Goal: Task Accomplishment & Management: Use online tool/utility

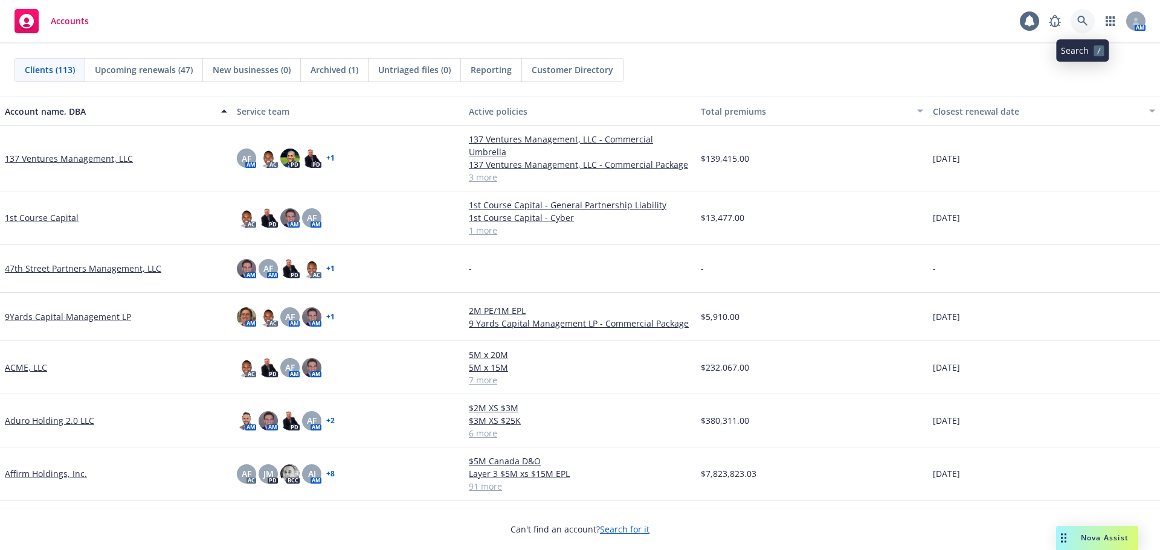
click at [1082, 24] on icon at bounding box center [1082, 21] width 11 height 11
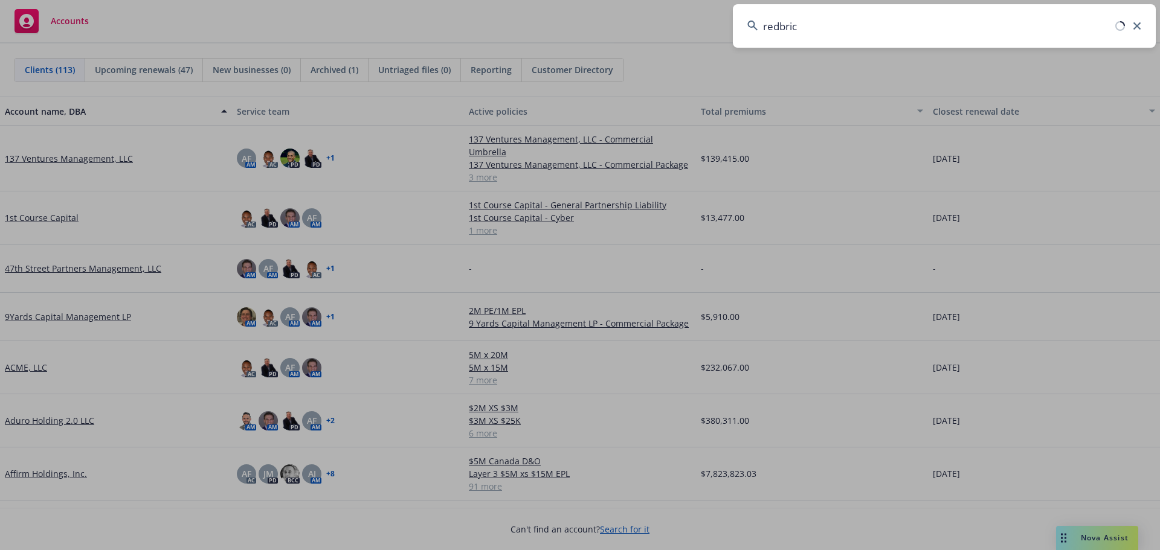
type input "redbrick"
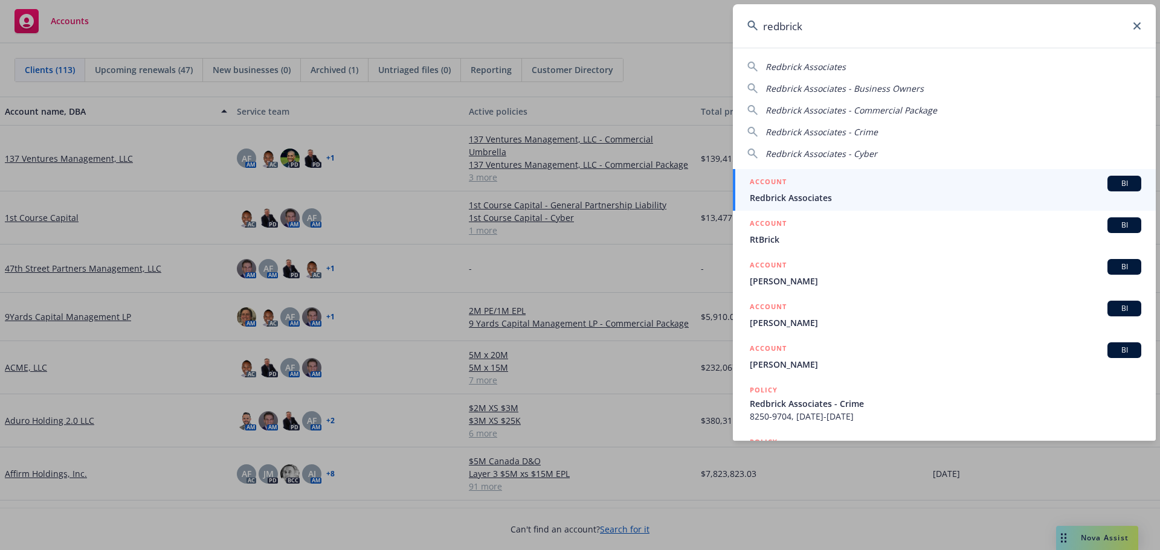
click at [844, 194] on span "Redbrick Associates" at bounding box center [945, 197] width 391 height 13
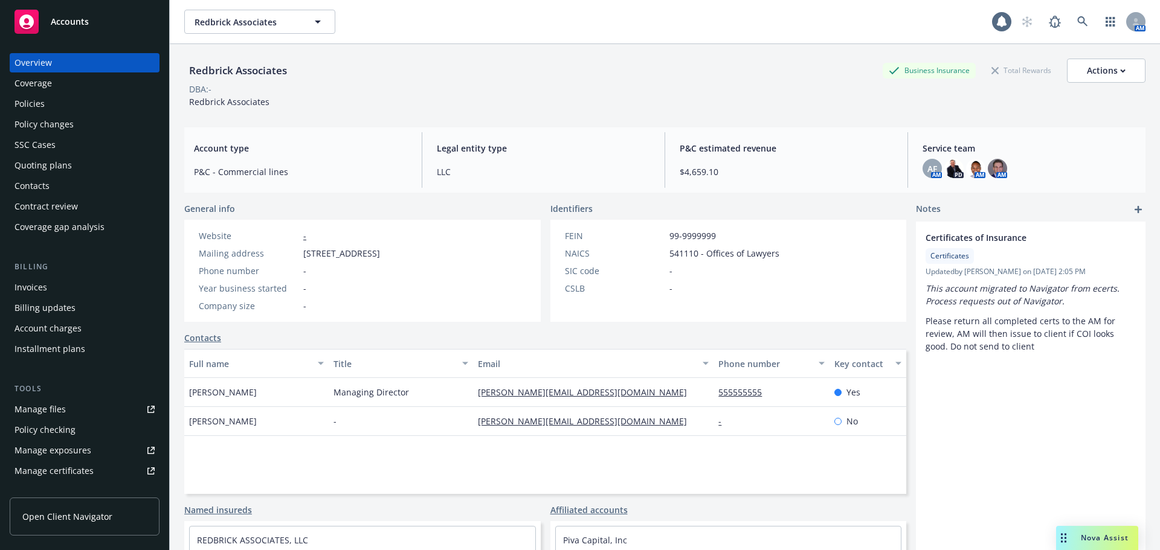
click at [71, 106] on div "Policies" at bounding box center [84, 103] width 140 height 19
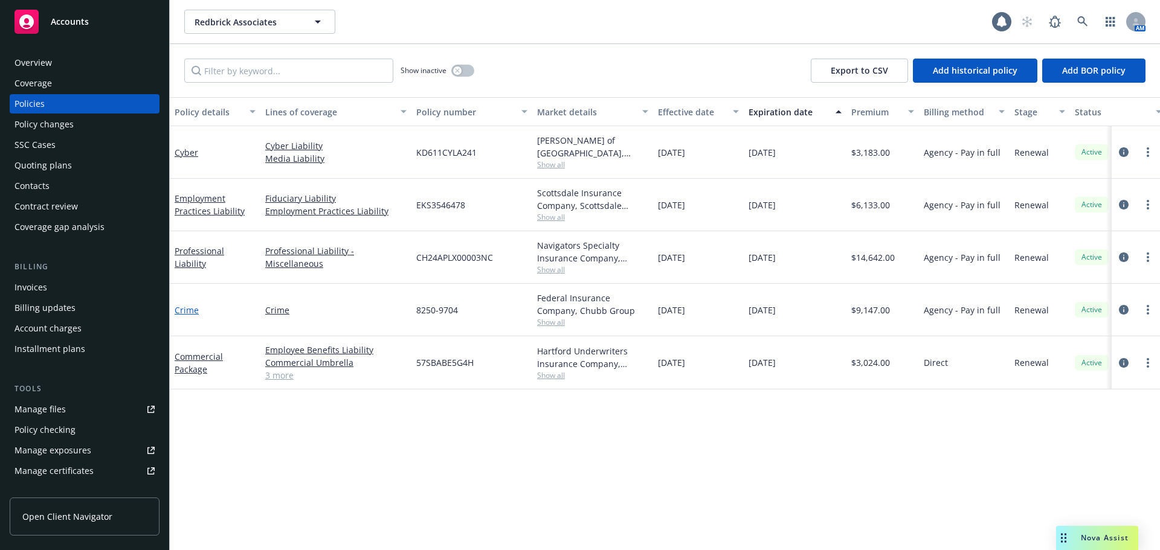
click at [191, 312] on link "Crime" at bounding box center [187, 309] width 24 height 11
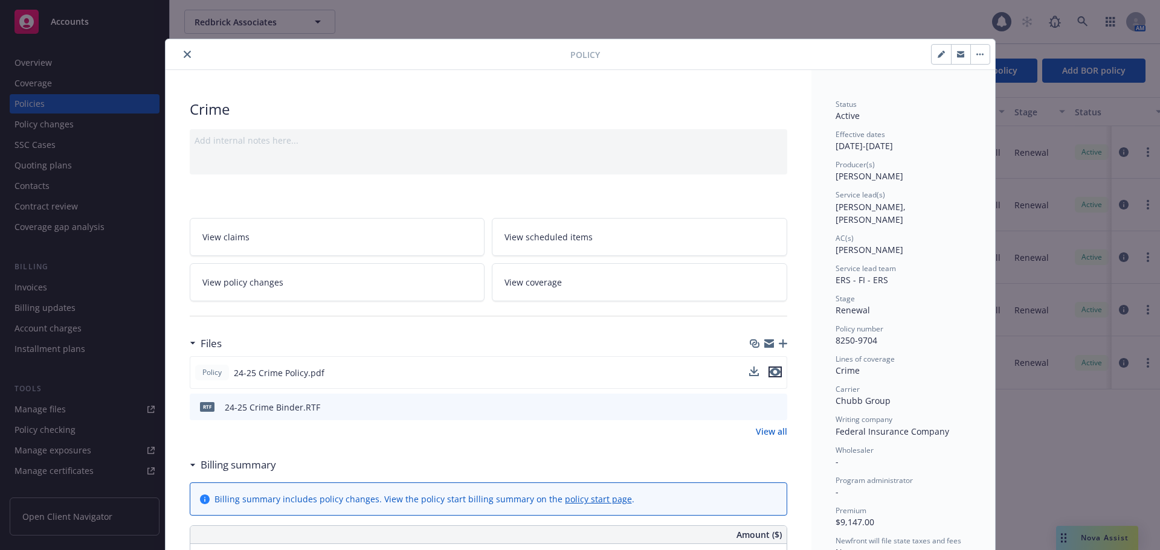
click at [774, 373] on icon "preview file" at bounding box center [775, 372] width 11 height 8
click at [188, 54] on button "close" at bounding box center [187, 54] width 14 height 14
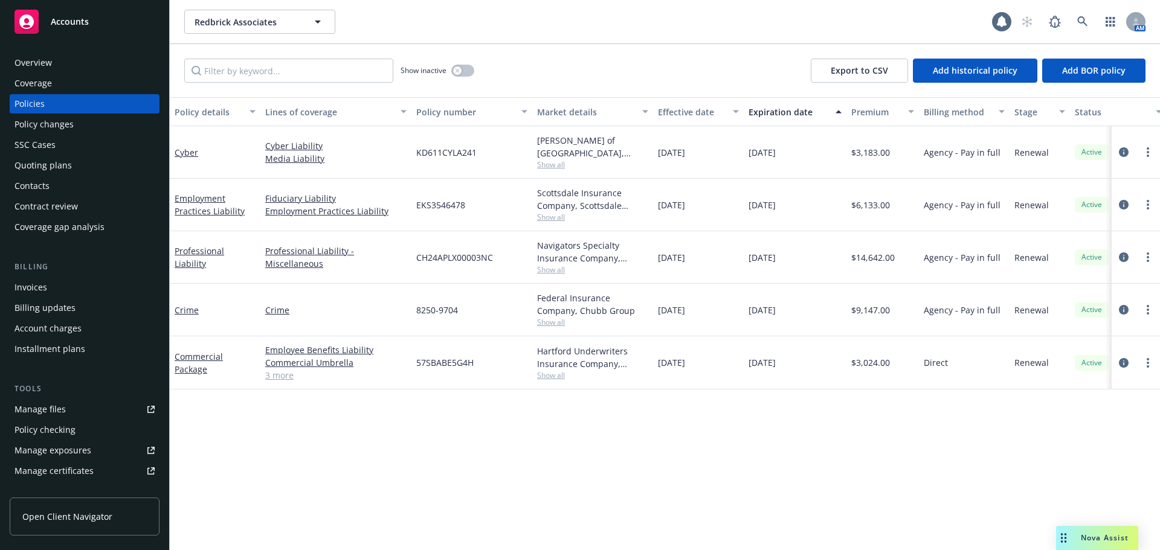
click at [46, 166] on div "Quoting plans" at bounding box center [42, 165] width 57 height 19
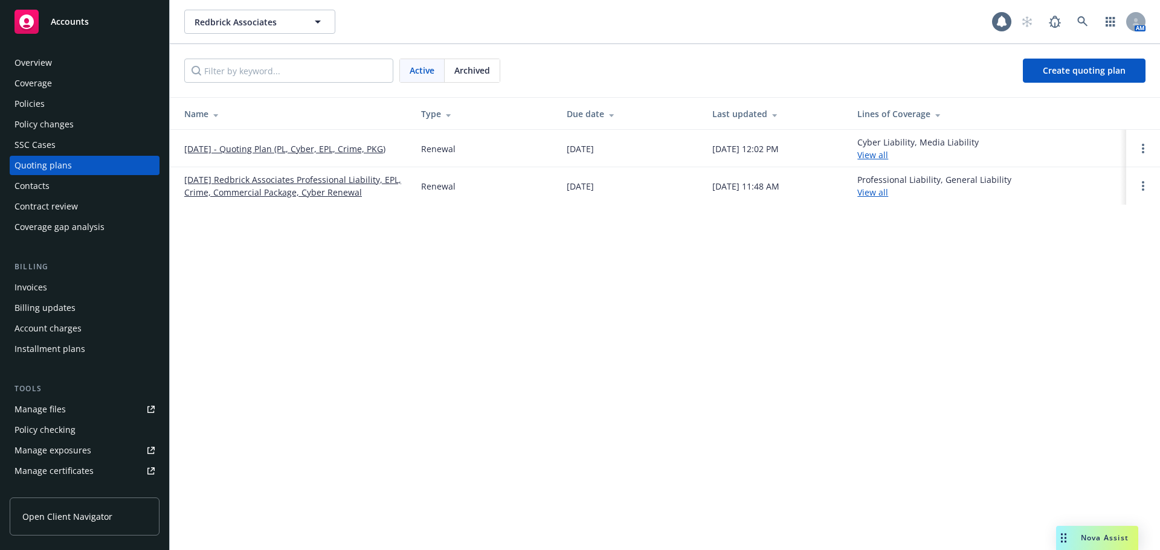
click at [221, 150] on link "09/29/25 - Quoting Plan (PL, Cyber, EPL, Crime, PKG)" at bounding box center [284, 149] width 201 height 13
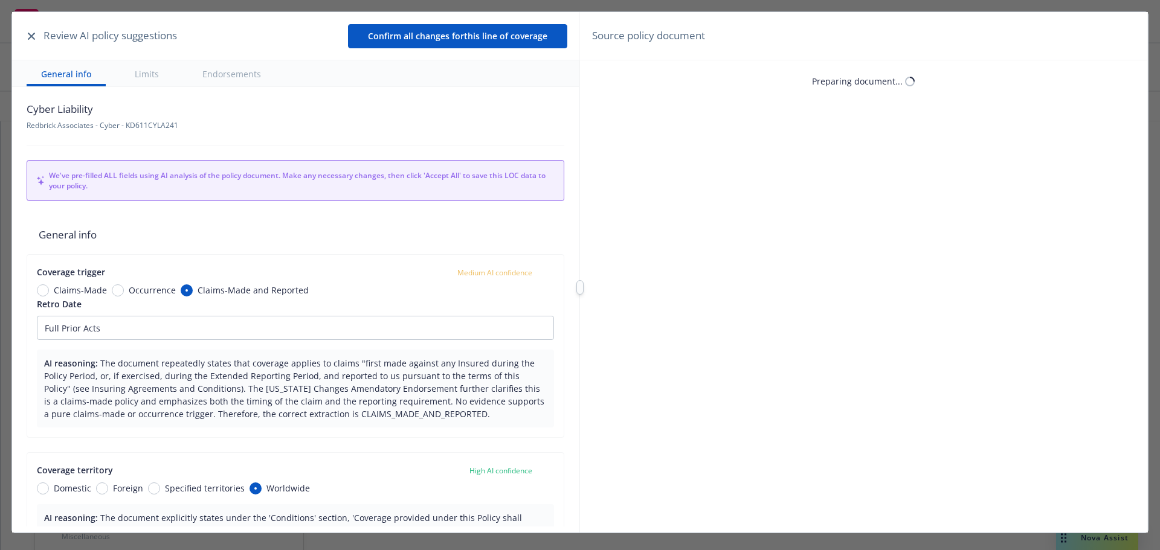
click at [33, 35] on icon "button" at bounding box center [31, 36] width 7 height 7
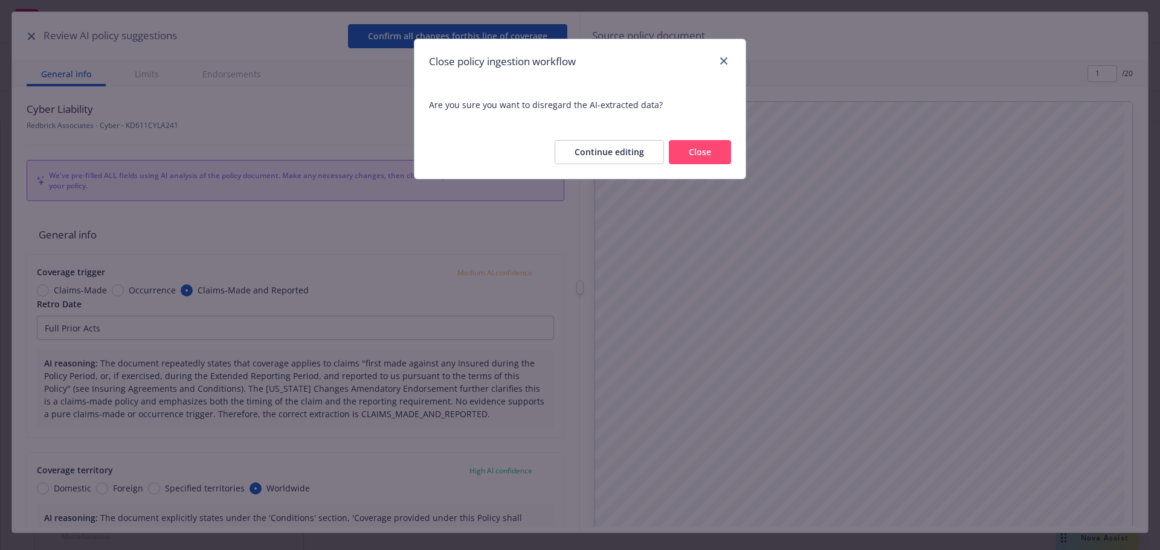
type textarea "x"
click at [704, 149] on button "Close" at bounding box center [700, 152] width 62 height 24
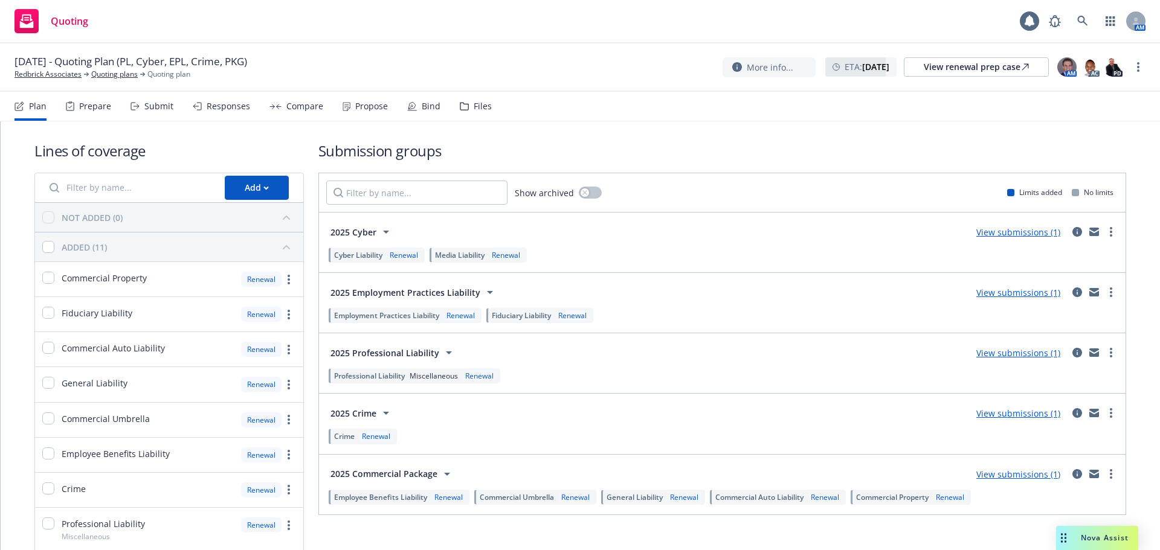
click at [216, 92] on div "Responses" at bounding box center [221, 106] width 57 height 29
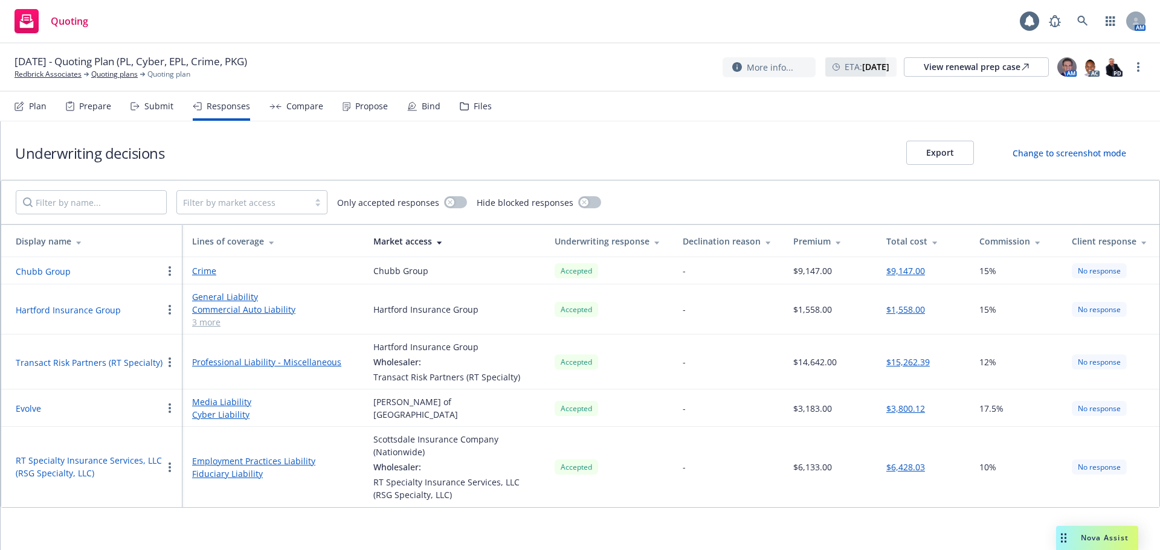
click at [53, 268] on button "Chubb Group" at bounding box center [43, 271] width 55 height 13
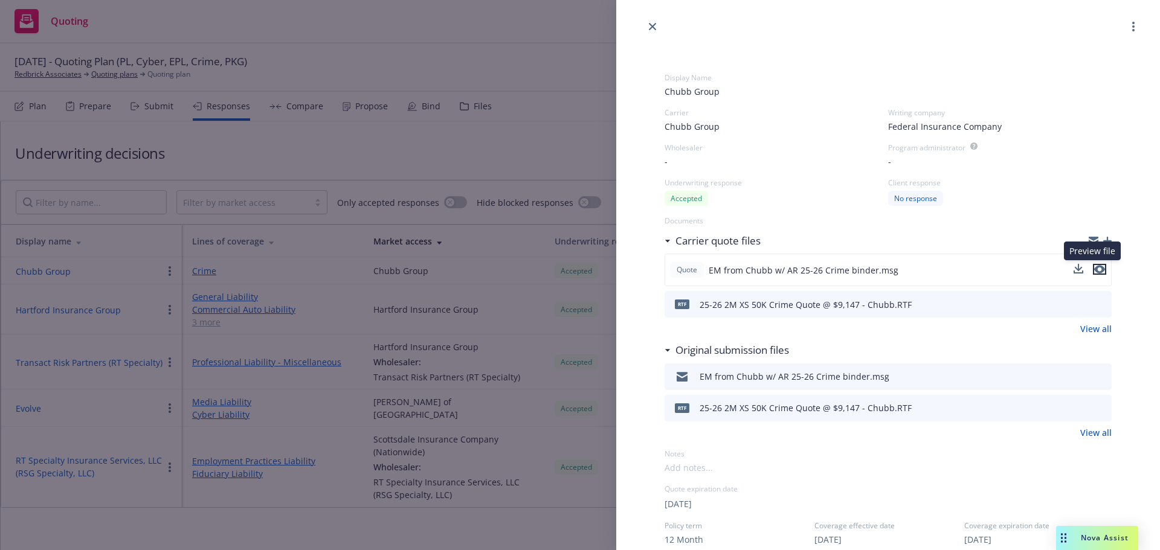
click at [1094, 268] on icon "preview file" at bounding box center [1099, 270] width 11 height 8
click at [655, 30] on link "close" at bounding box center [652, 26] width 14 height 14
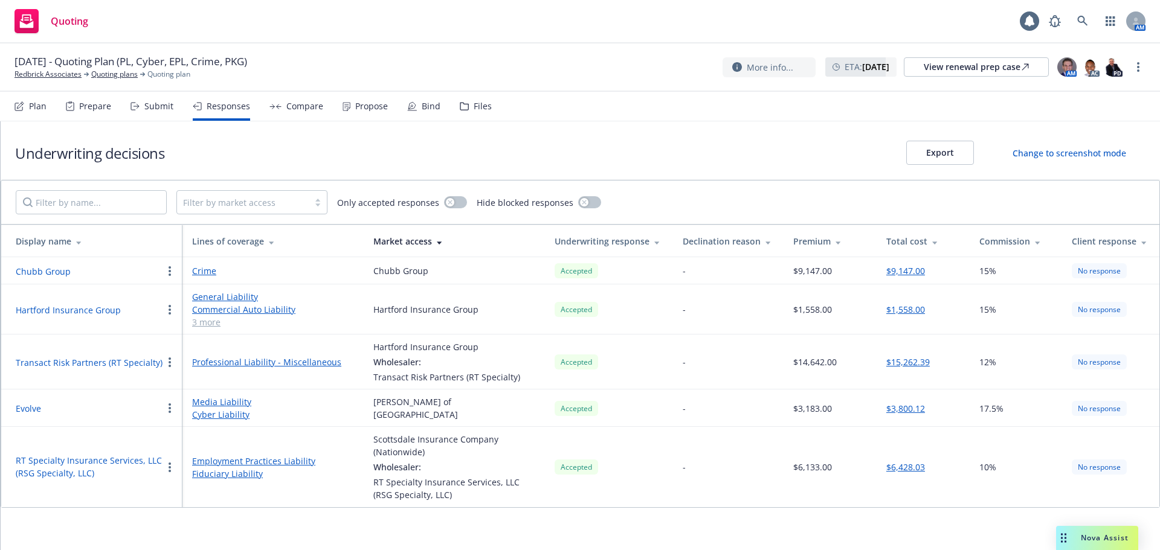
click at [29, 406] on button "Evolve" at bounding box center [28, 408] width 25 height 13
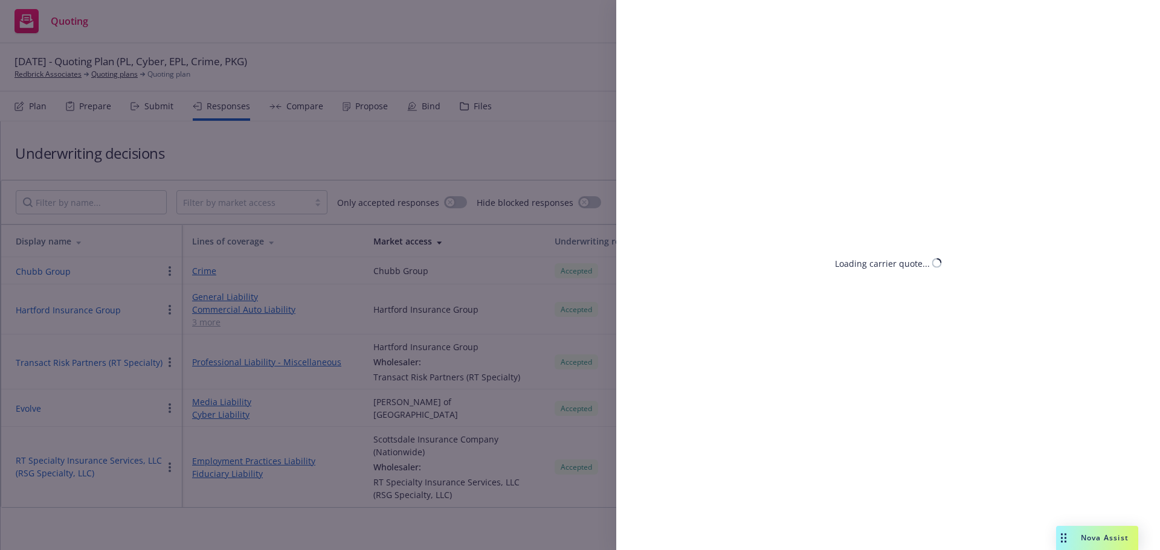
select select "CA"
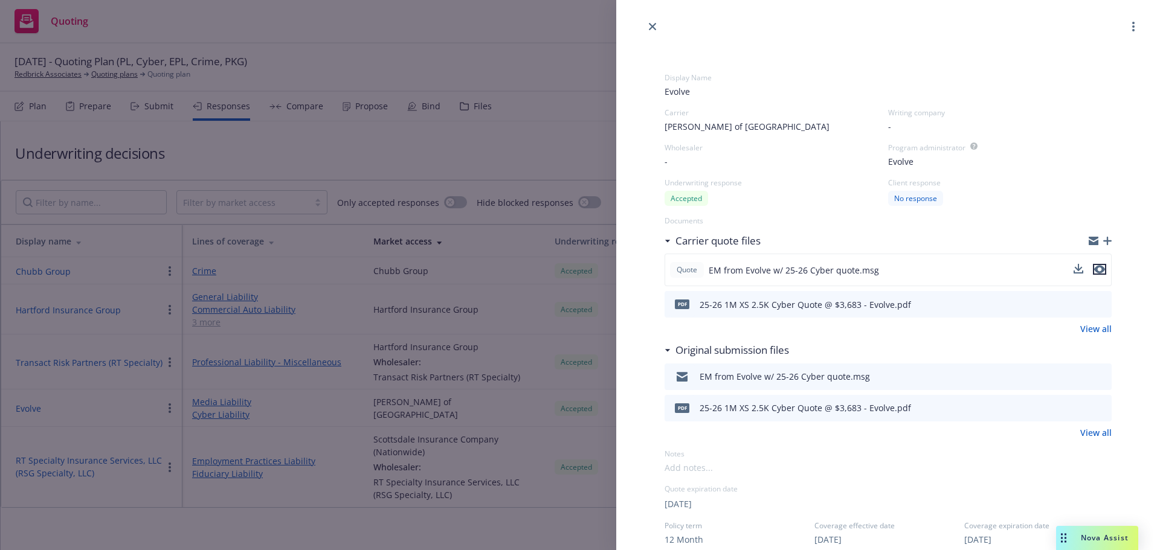
click at [1094, 269] on icon "preview file" at bounding box center [1099, 269] width 11 height 8
click at [666, 22] on div at bounding box center [888, 17] width 544 height 34
click at [648, 30] on link "close" at bounding box center [652, 26] width 14 height 14
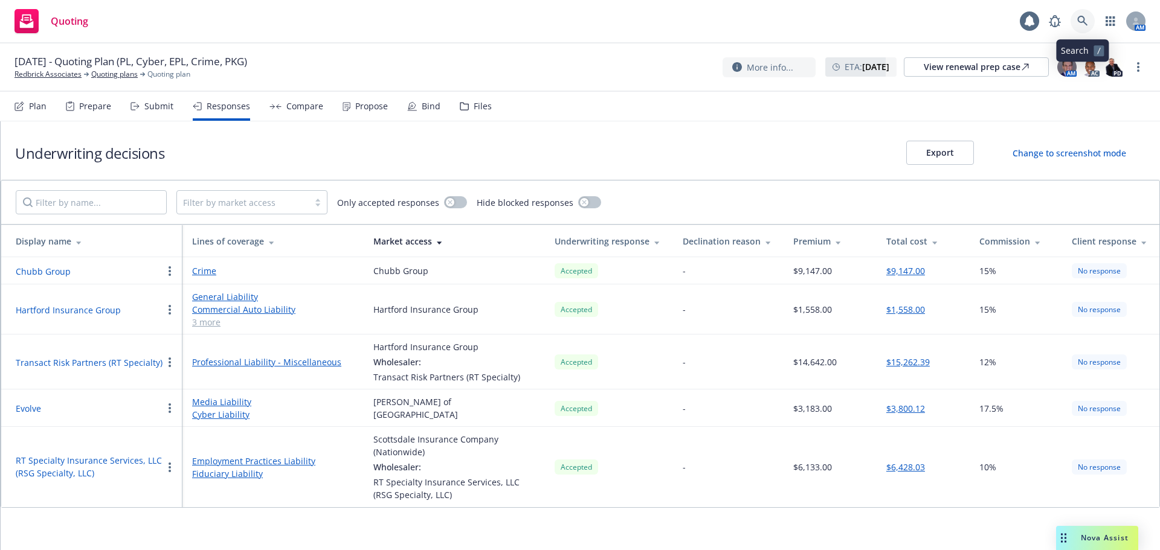
click at [1078, 22] on icon at bounding box center [1082, 21] width 11 height 11
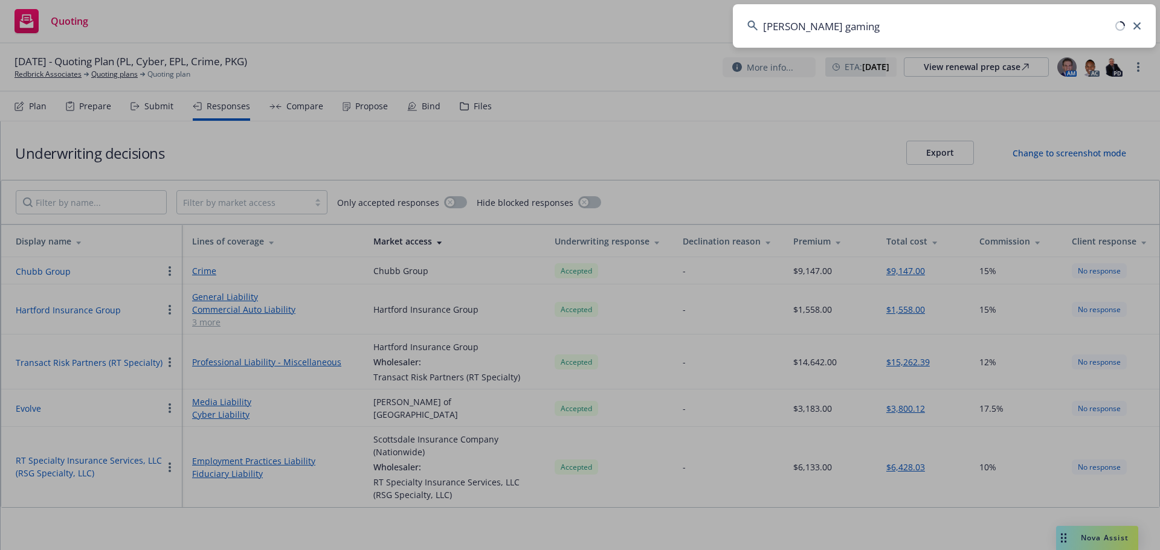
type input "griffin gaming"
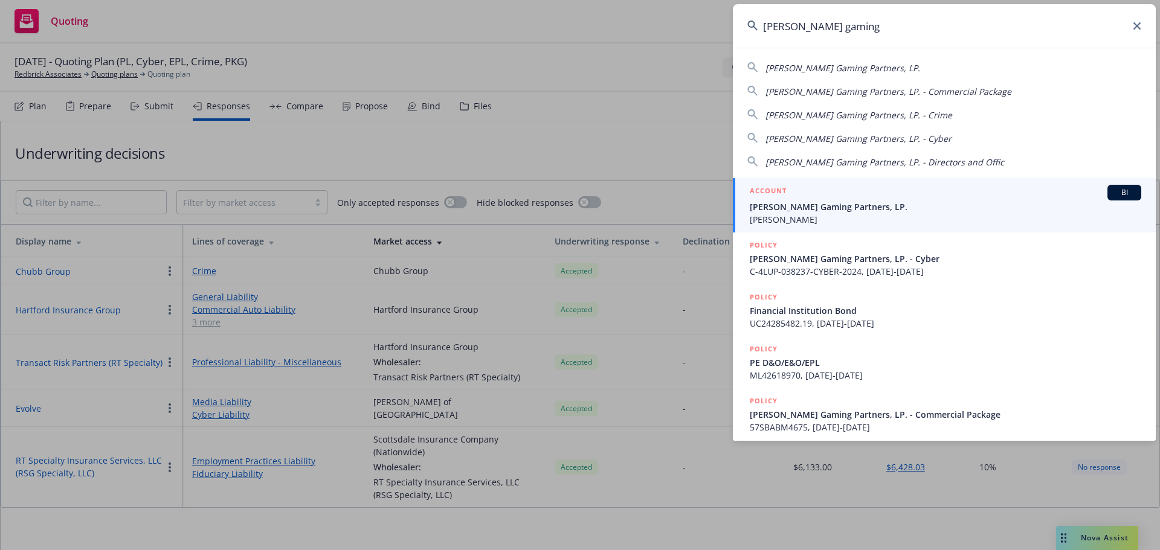
click at [872, 208] on span "Griffin Gaming Partners, LP." at bounding box center [945, 207] width 391 height 13
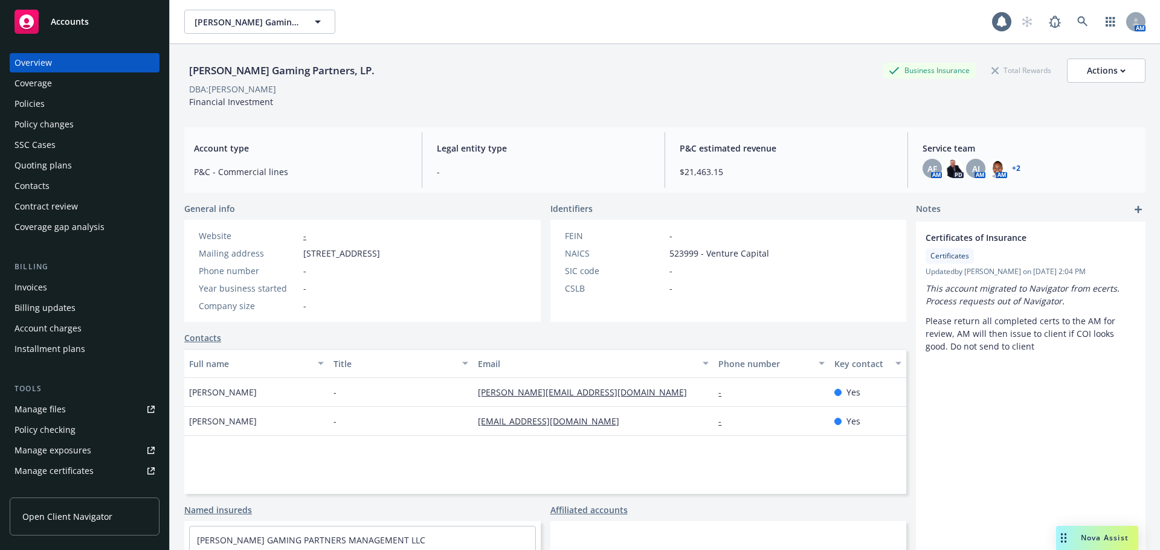
click at [47, 102] on div "Policies" at bounding box center [84, 103] width 140 height 19
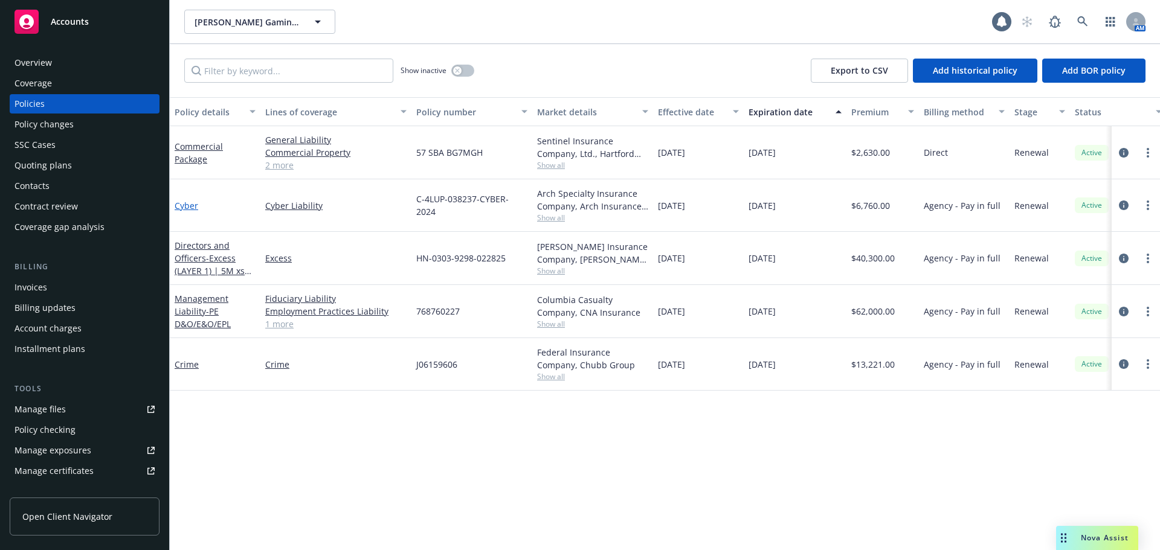
click at [178, 208] on link "Cyber" at bounding box center [187, 205] width 24 height 11
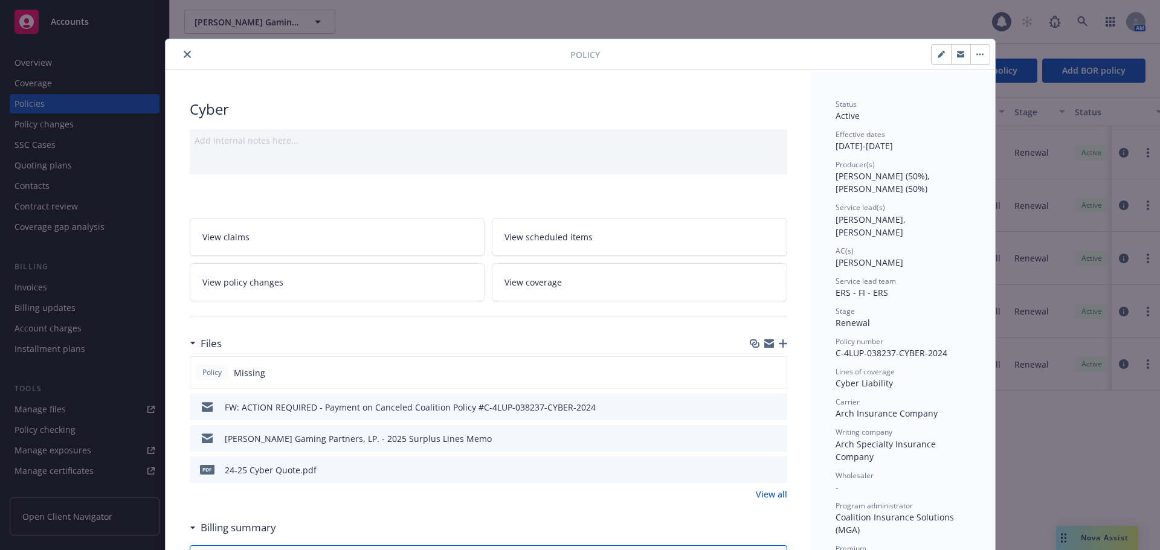
click at [184, 56] on icon "close" at bounding box center [187, 54] width 7 height 7
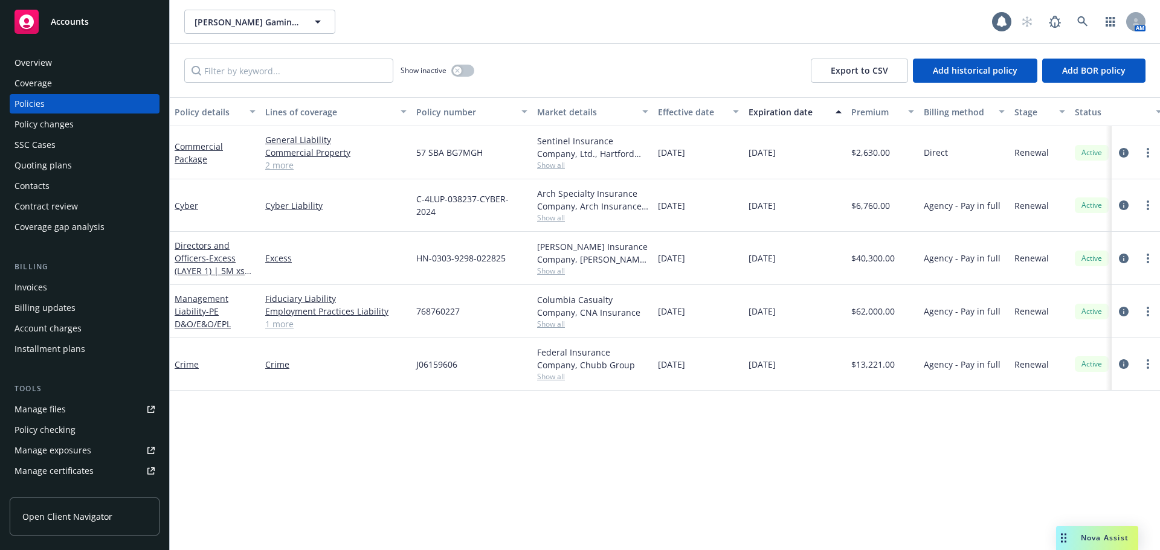
click at [58, 160] on div "Quoting plans" at bounding box center [42, 165] width 57 height 19
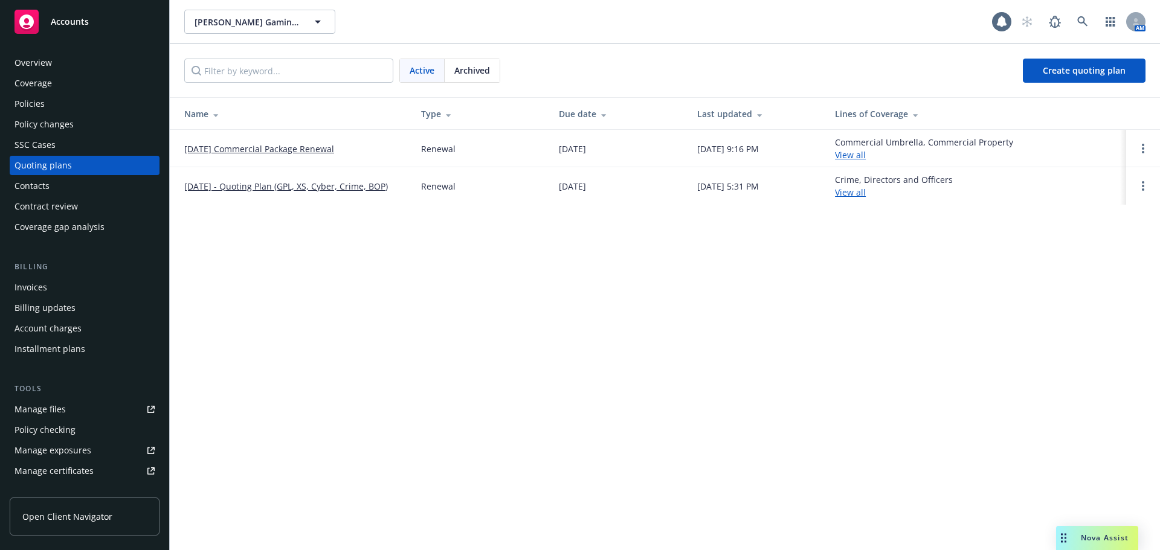
click at [266, 147] on link "[DATE] Commercial Package Renewal" at bounding box center [259, 149] width 150 height 13
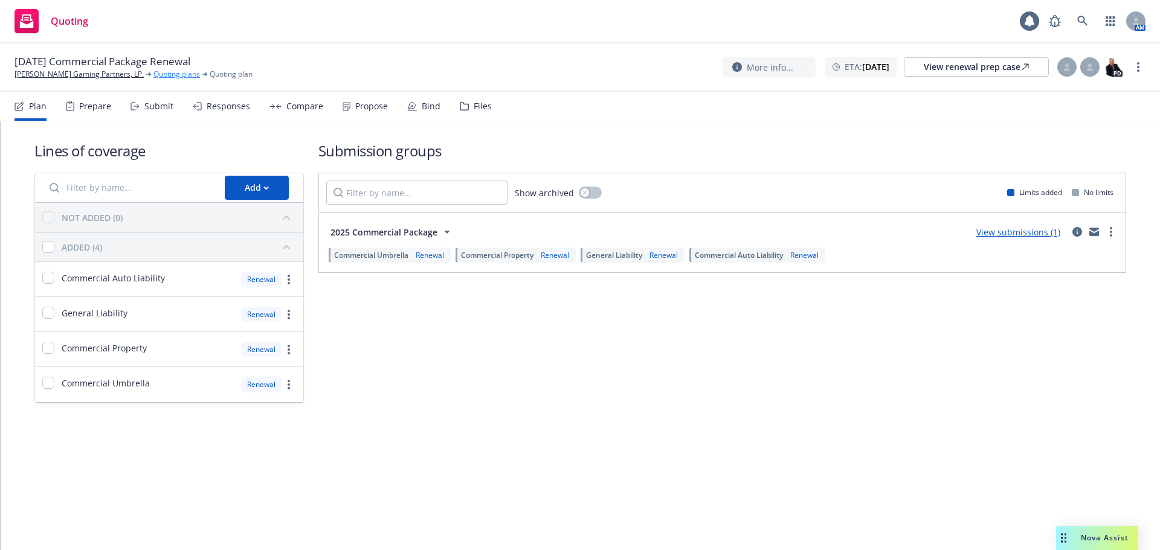
click at [153, 74] on link "Quoting plans" at bounding box center [176, 74] width 47 height 11
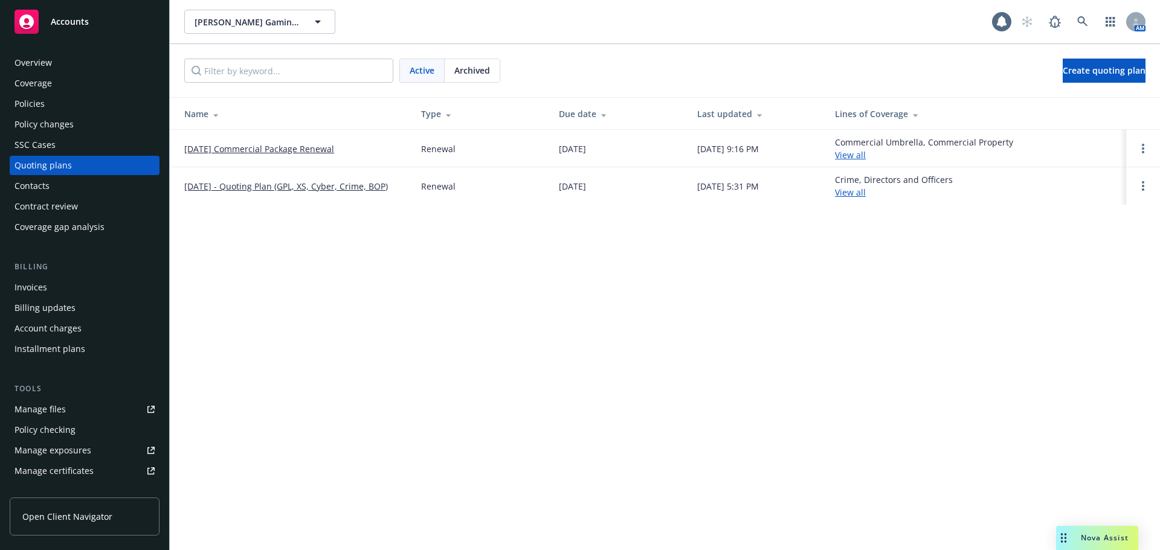
click at [222, 188] on link "[DATE] - Quoting Plan (GPL, XS, Cyber, Crime, BOP)" at bounding box center [286, 186] width 204 height 13
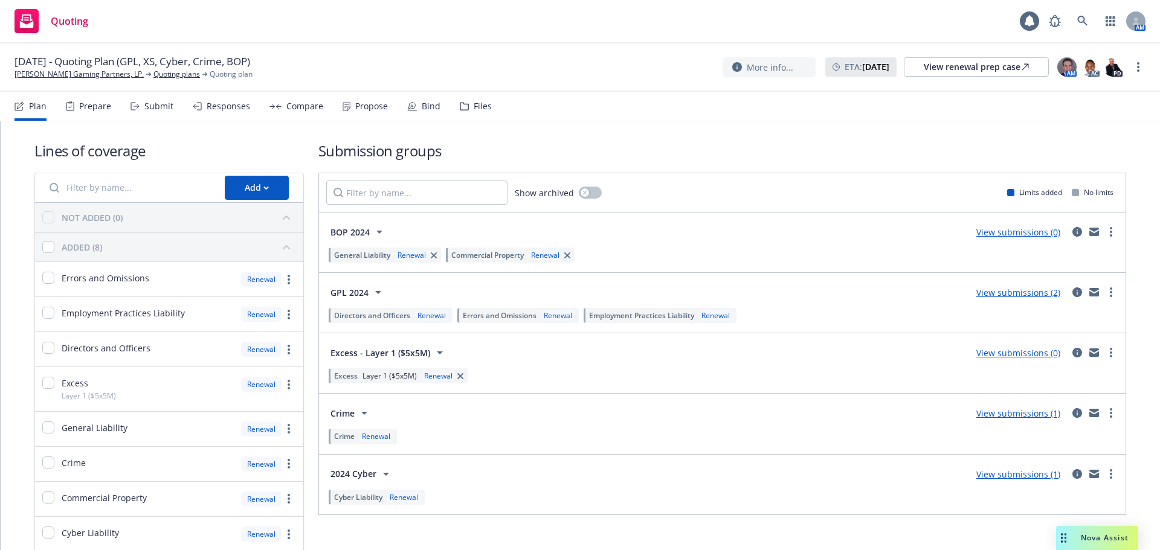
click at [469, 112] on div "Files" at bounding box center [476, 106] width 32 height 29
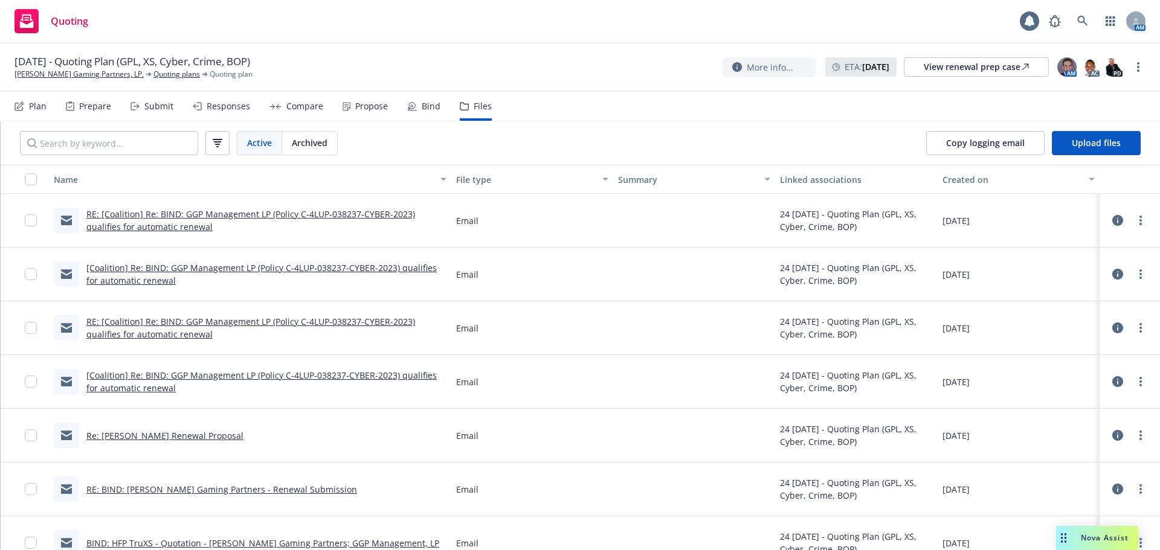
click at [349, 367] on div "[Coalition] Re: BIND: GGP Management LP (Policy C-4LUP-038237-CYBER-2023) quali…" at bounding box center [250, 382] width 402 height 54
click at [349, 374] on link "[Coalition] Re: BIND: GGP Management LP (Policy C-4LUP-038237-CYBER-2023) quali…" at bounding box center [261, 382] width 350 height 24
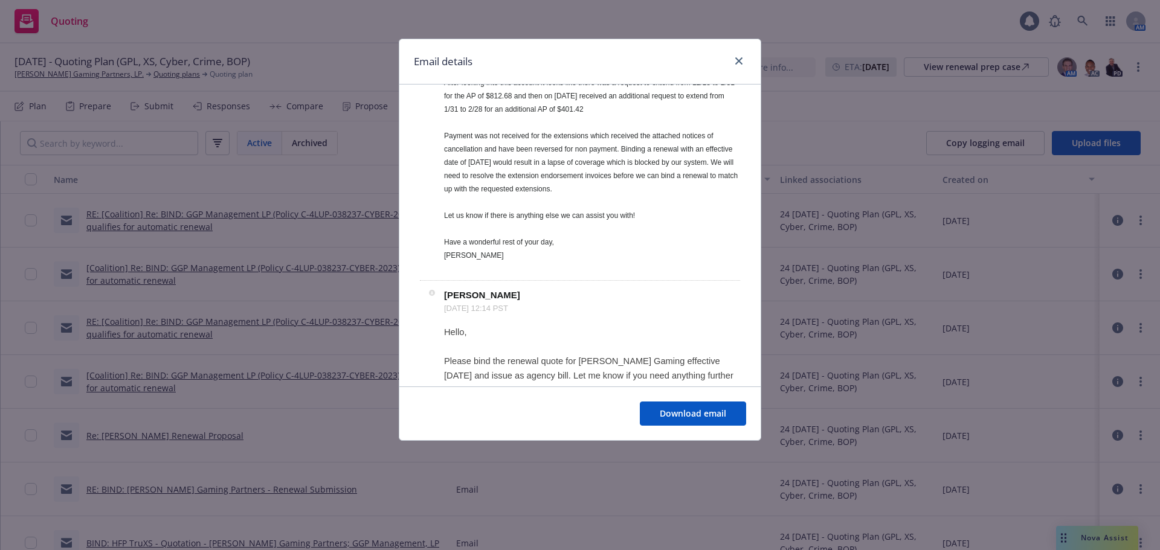
scroll to position [242, 0]
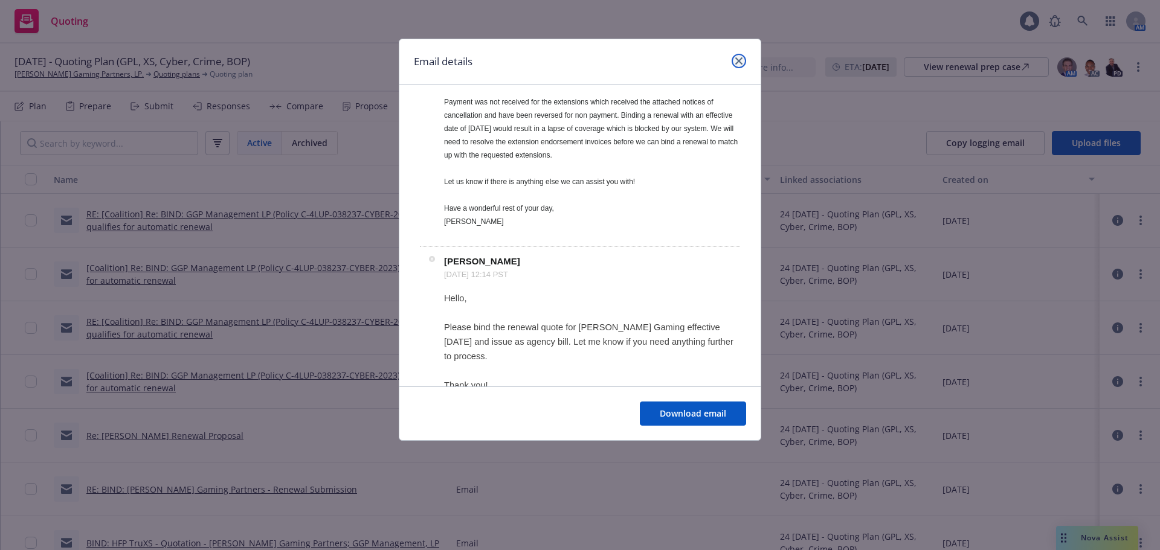
click at [741, 59] on icon "close" at bounding box center [738, 60] width 7 height 7
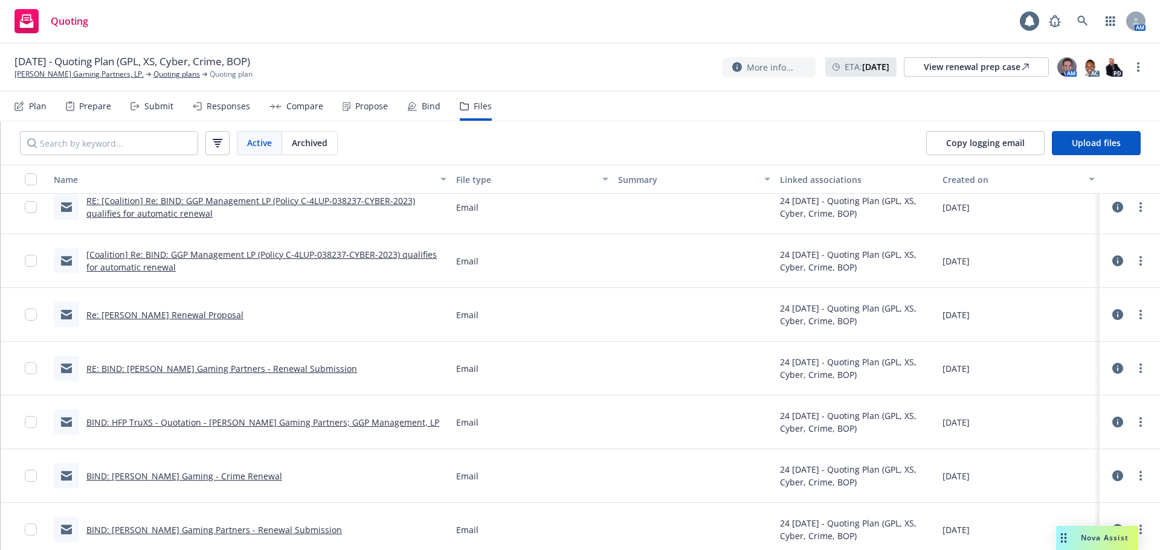
scroll to position [0, 0]
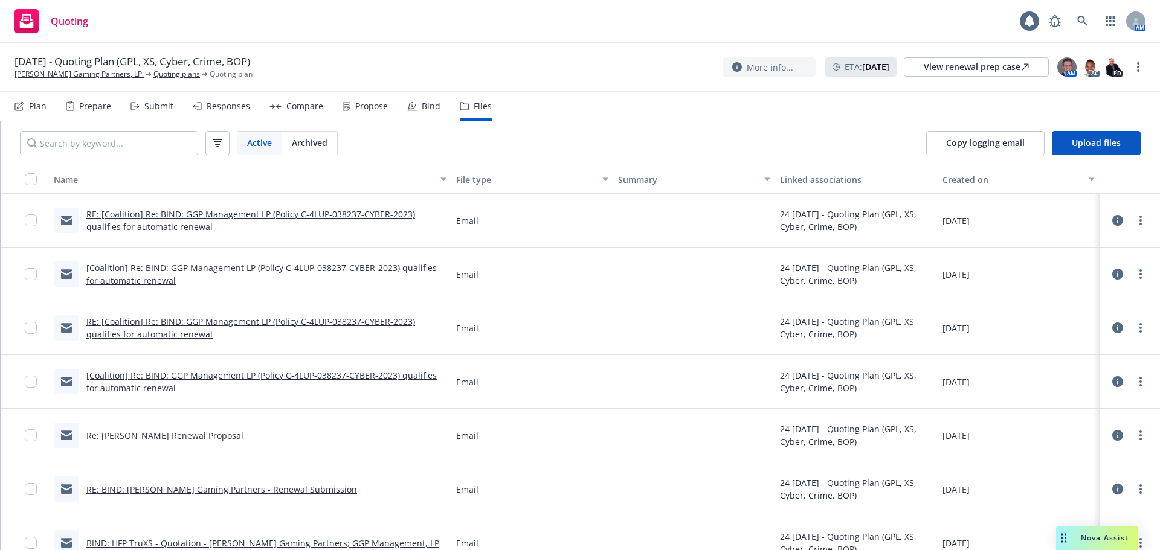
click at [344, 212] on link "RE: [Coalition] Re: BIND: GGP Management LP (Policy C-4LUP-038237-CYBER-2023) q…" at bounding box center [250, 220] width 329 height 24
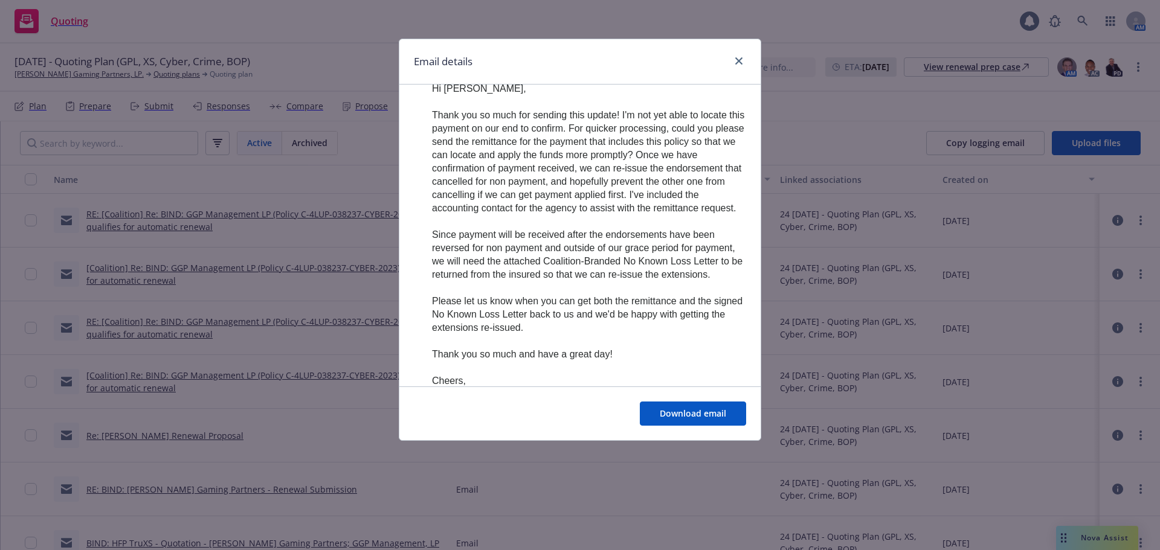
scroll to position [604, 0]
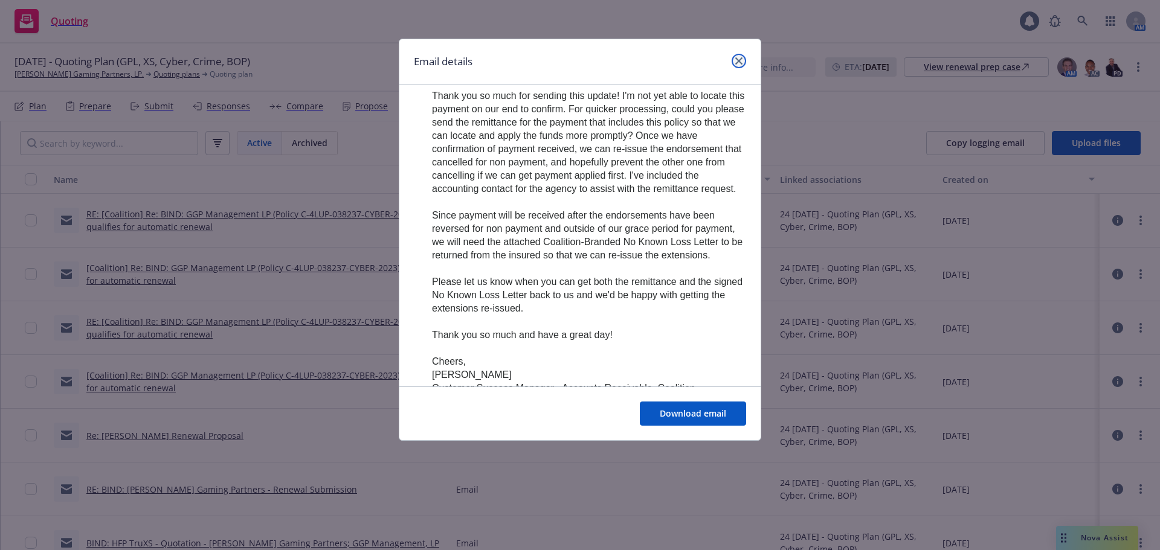
click at [742, 63] on icon "close" at bounding box center [738, 60] width 7 height 7
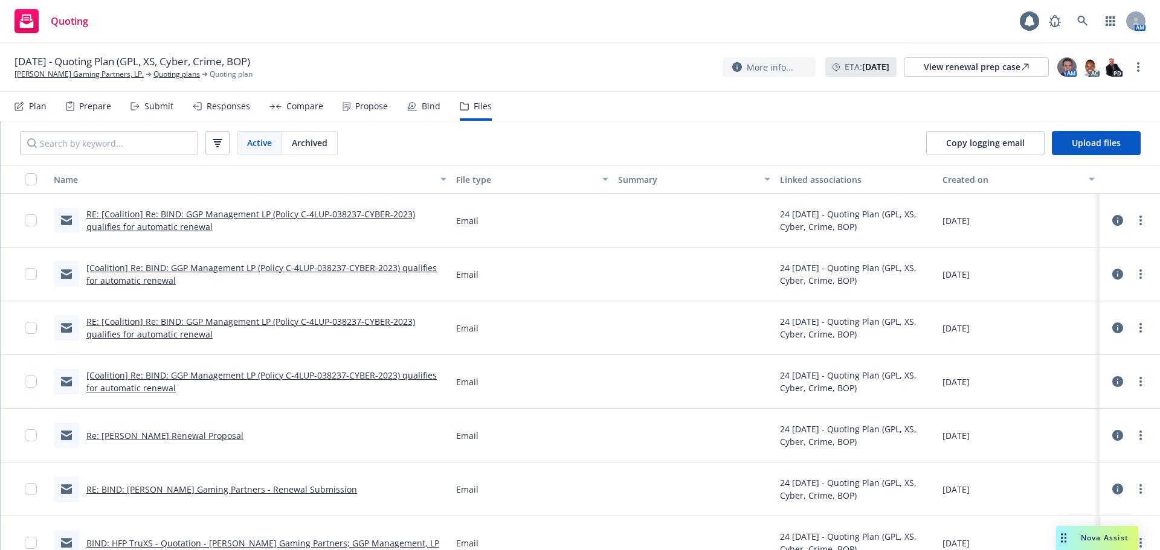
click at [173, 276] on link "[Coalition] Re: BIND: GGP Management LP (Policy C-4LUP-038237-CYBER-2023) quali…" at bounding box center [261, 274] width 350 height 24
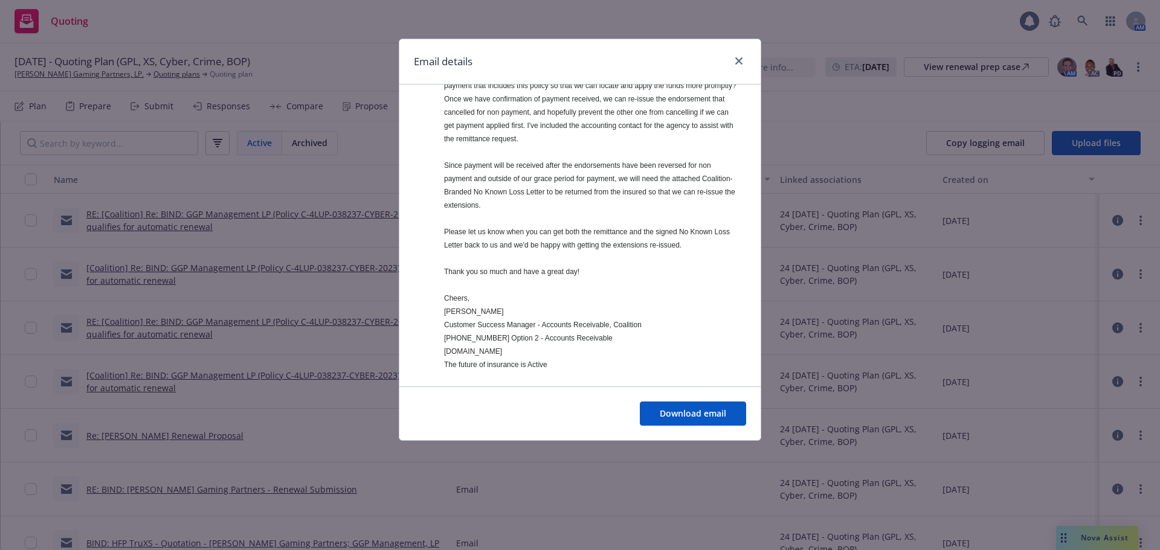
scroll to position [242, 0]
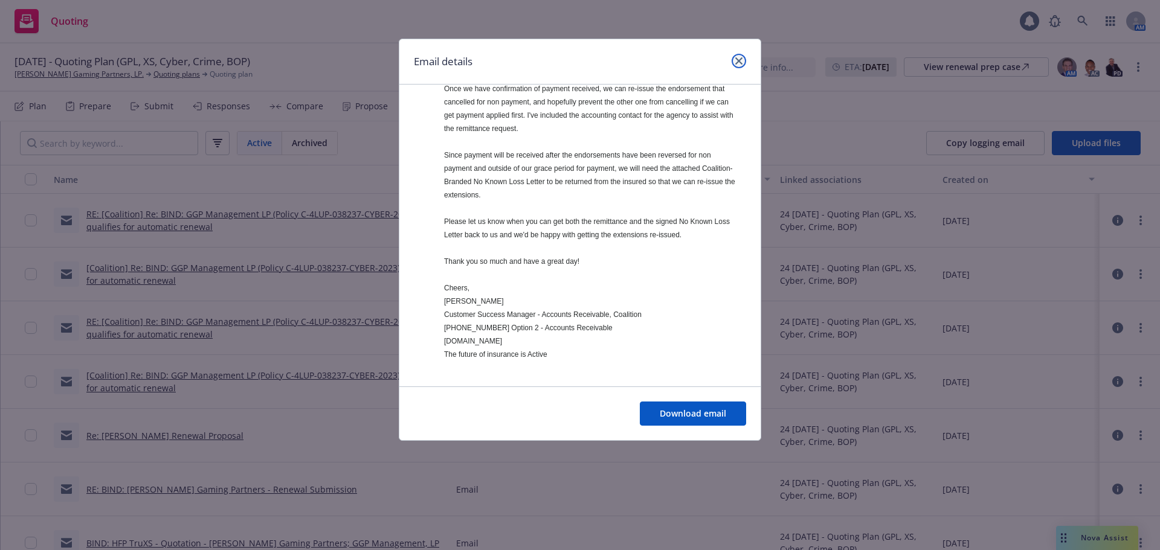
click at [734, 57] on link "close" at bounding box center [738, 61] width 14 height 14
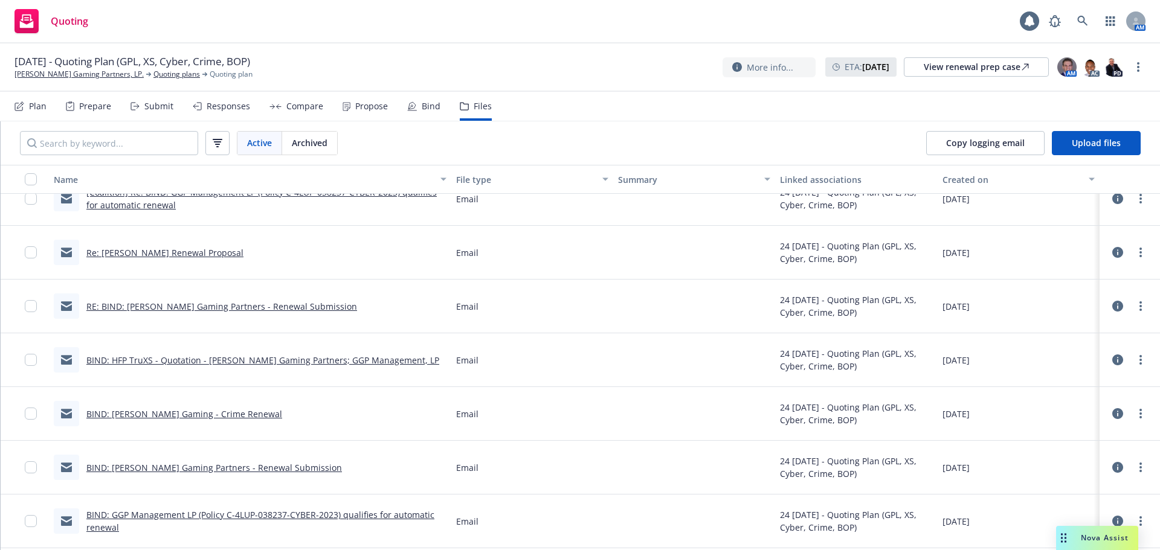
scroll to position [423, 0]
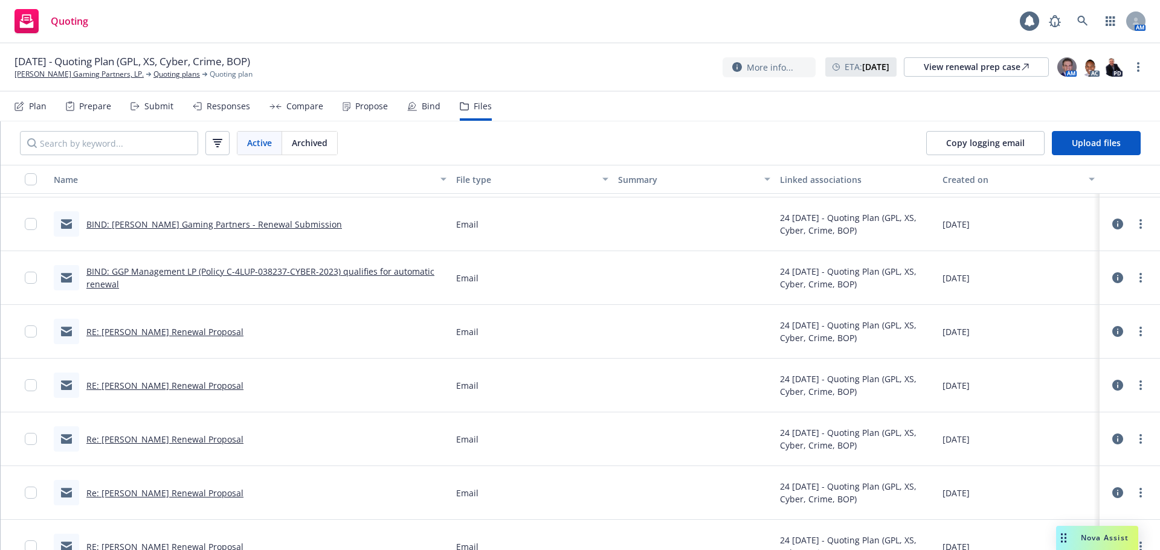
click at [352, 275] on link "BIND: GGP Management LP (Policy C-4LUP-038237-CYBER-2023) qualifies for automat…" at bounding box center [260, 278] width 348 height 24
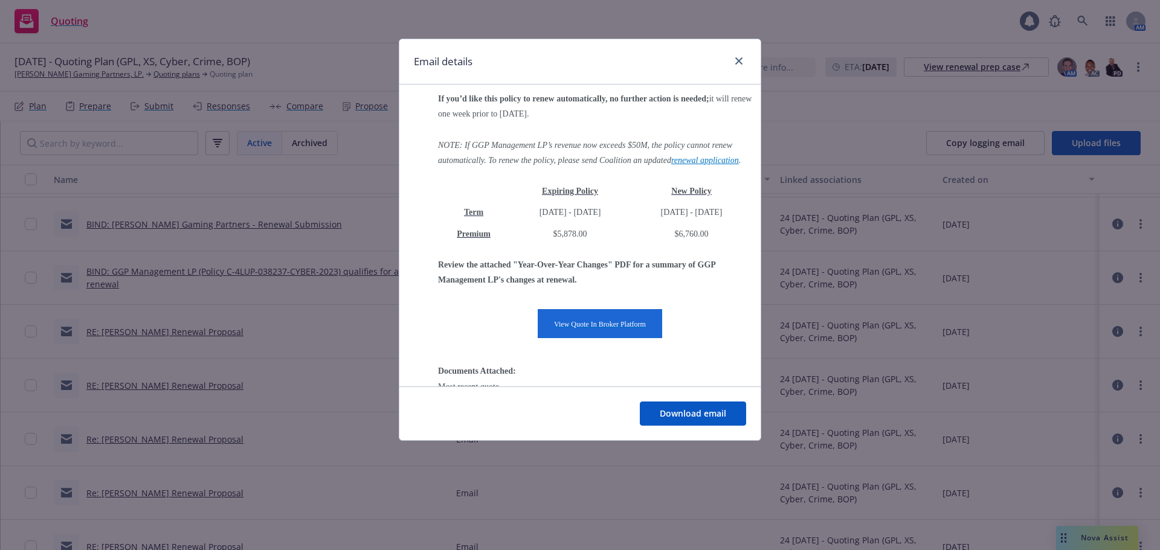
scroll to position [846, 0]
click at [737, 60] on icon "close" at bounding box center [738, 60] width 7 height 7
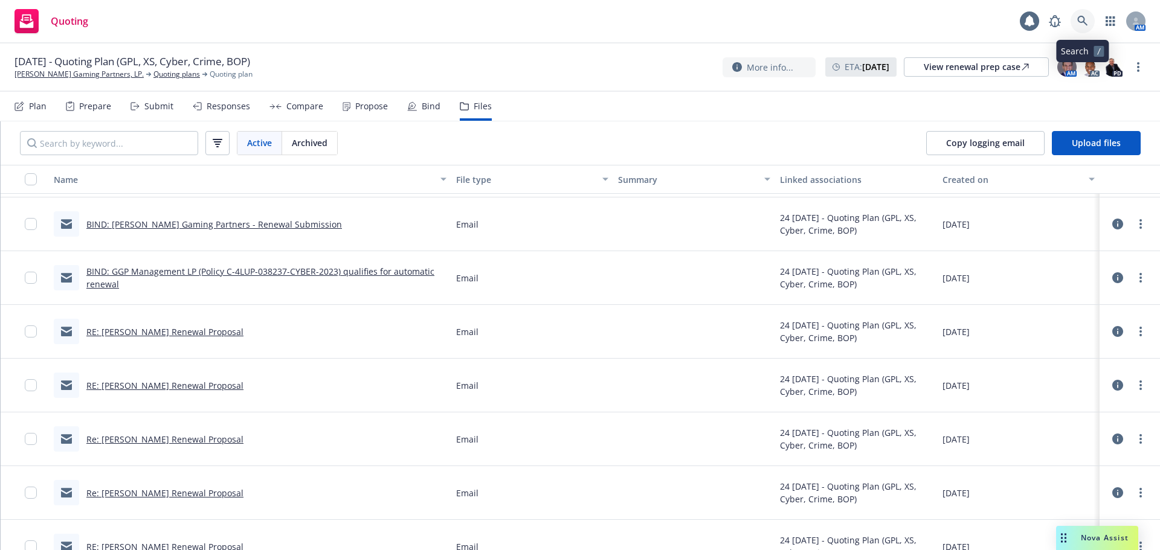
click at [1077, 21] on icon at bounding box center [1082, 21] width 11 height 11
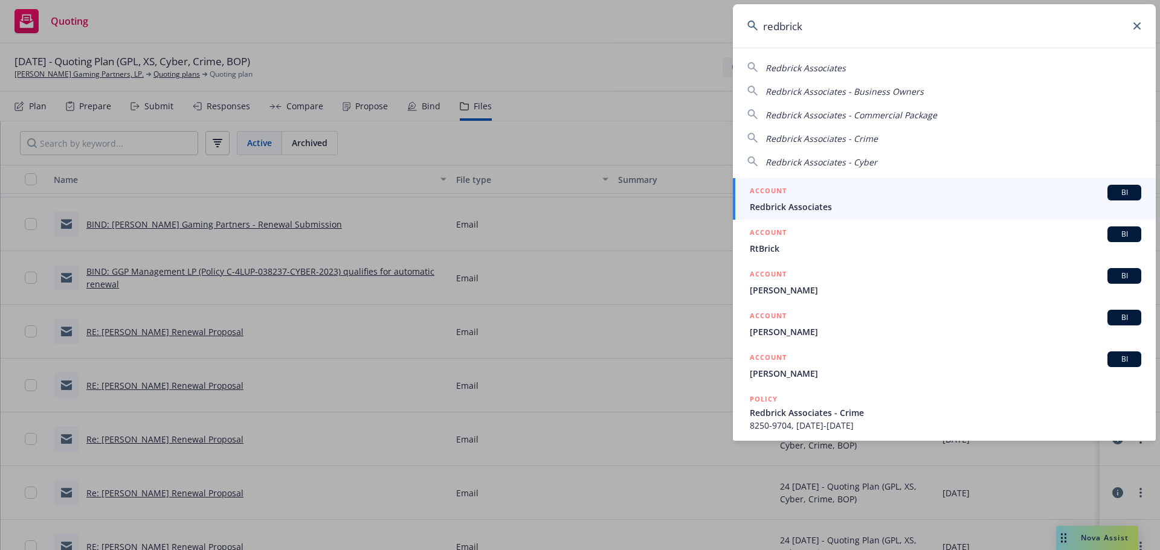
type input "redbrick"
click at [841, 201] on span "Redbrick Associates" at bounding box center [945, 207] width 391 height 13
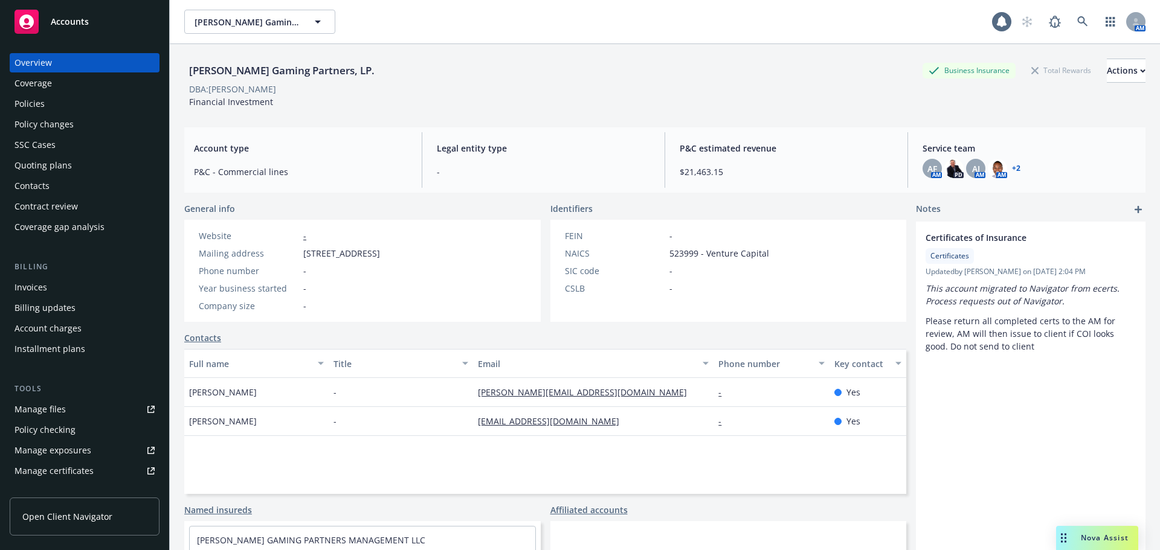
click at [47, 408] on div "Manage files" at bounding box center [39, 409] width 51 height 19
click at [54, 291] on div "Invoices" at bounding box center [84, 287] width 140 height 19
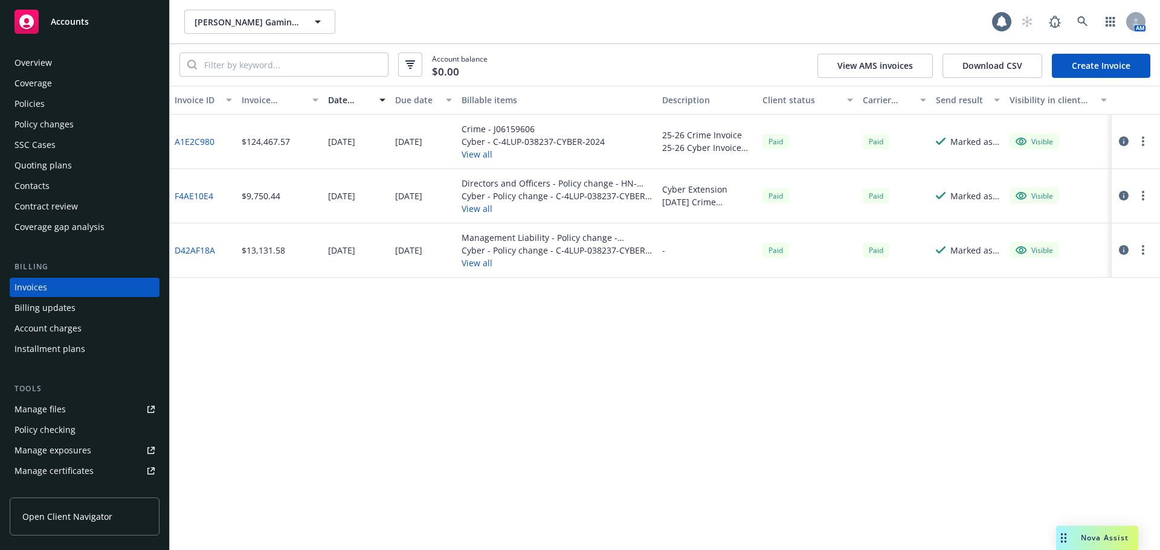
click at [483, 208] on button "View all" at bounding box center [556, 208] width 191 height 13
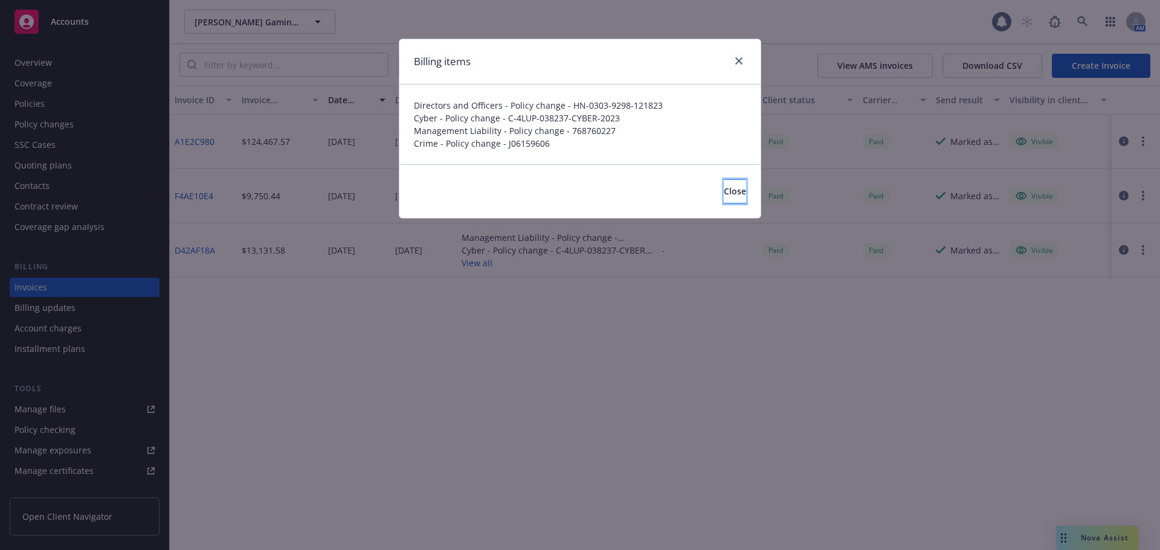
click at [724, 191] on span "Close" at bounding box center [735, 190] width 22 height 11
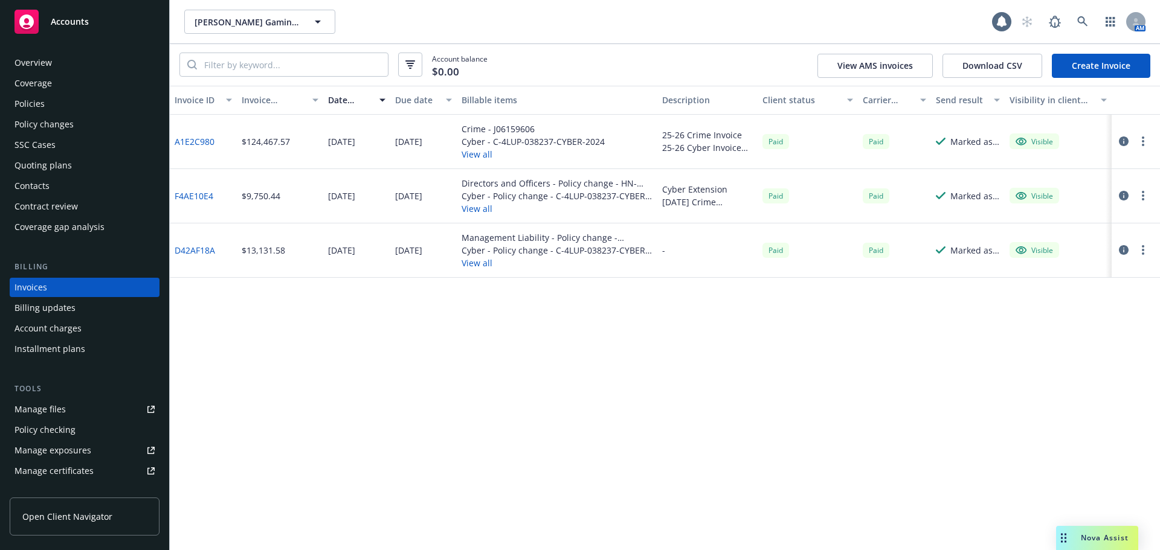
click at [466, 151] on button "View all" at bounding box center [532, 154] width 143 height 13
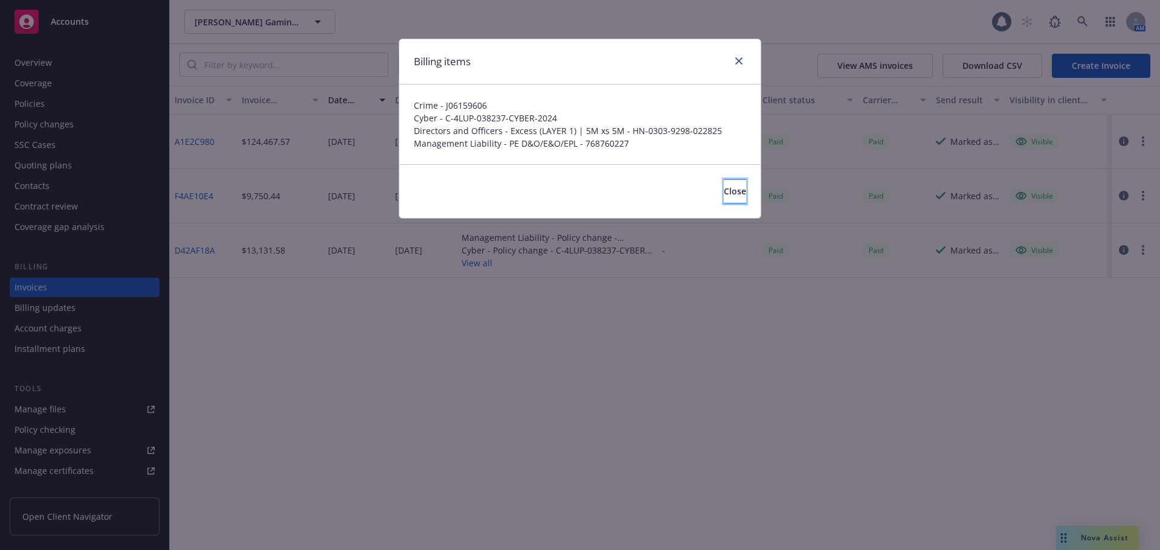
click at [726, 192] on button "Close" at bounding box center [735, 191] width 22 height 24
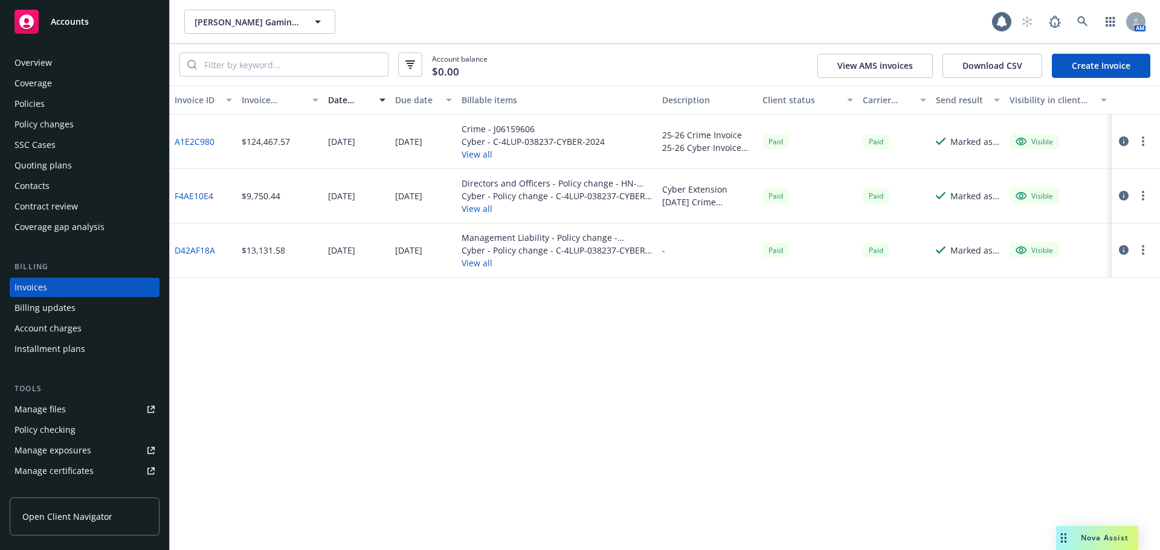
click at [52, 97] on div "Policies" at bounding box center [84, 103] width 140 height 19
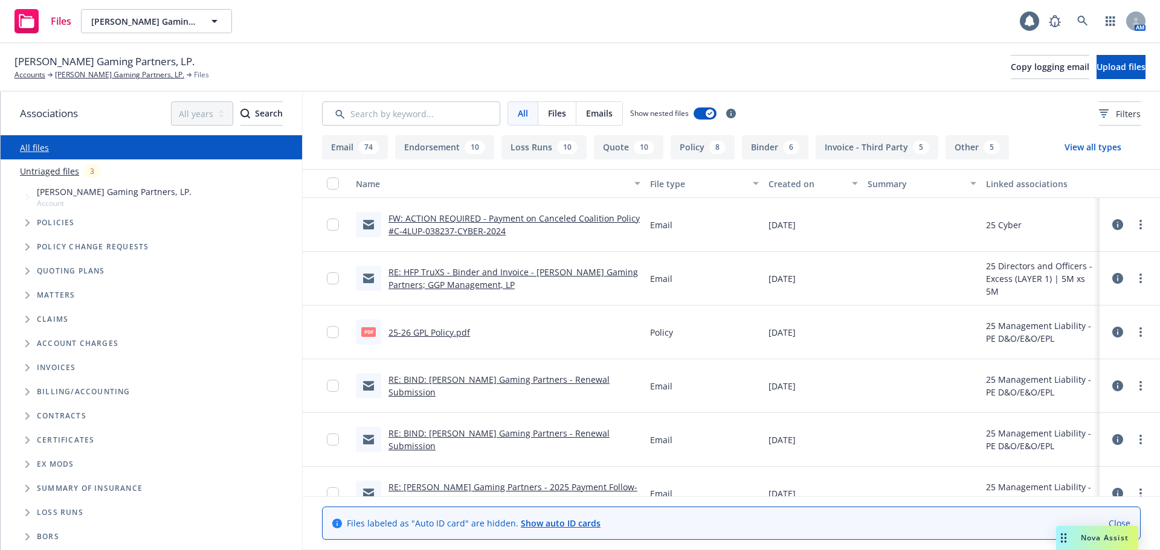
click at [30, 224] on span "Tree Example" at bounding box center [27, 222] width 19 height 19
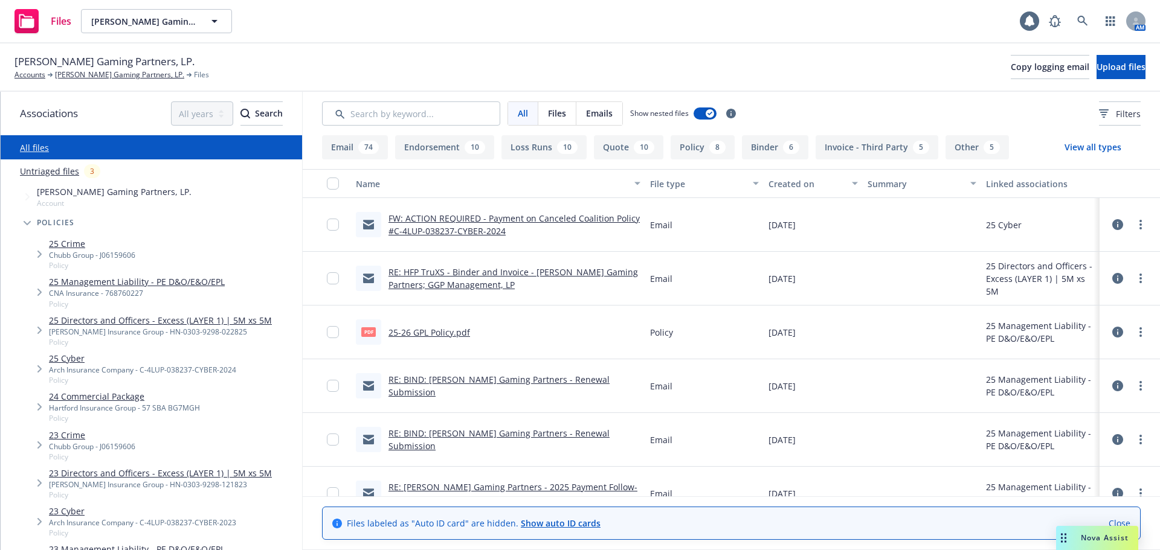
click at [69, 356] on link "25 Cyber" at bounding box center [142, 358] width 187 height 13
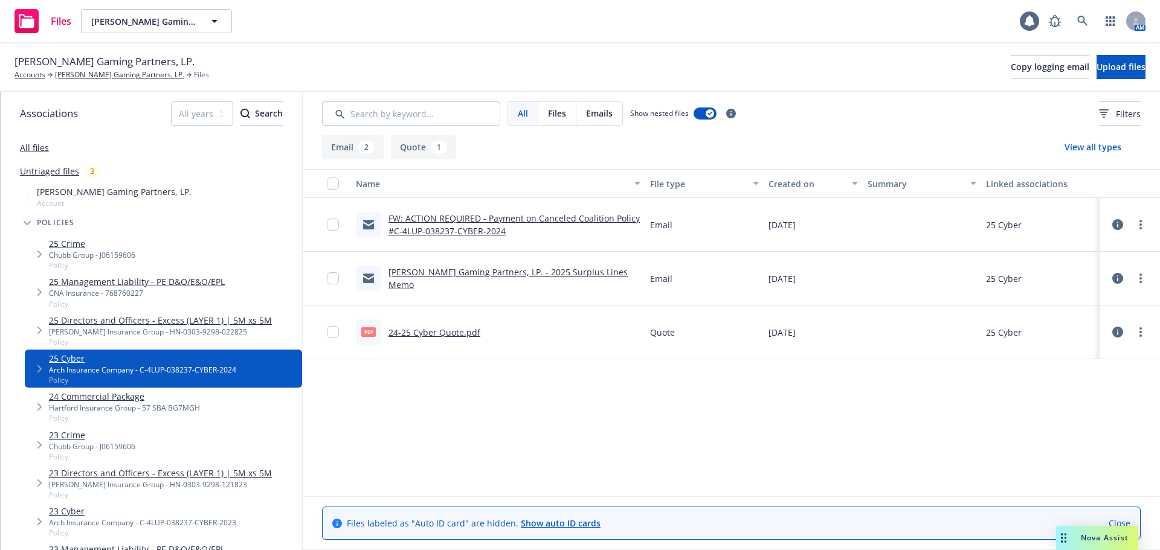
click at [404, 220] on link "FW: ACTION REQUIRED - Payment on Canceled Coalition Policy #C-4LUP-038237-CYBER…" at bounding box center [513, 225] width 251 height 24
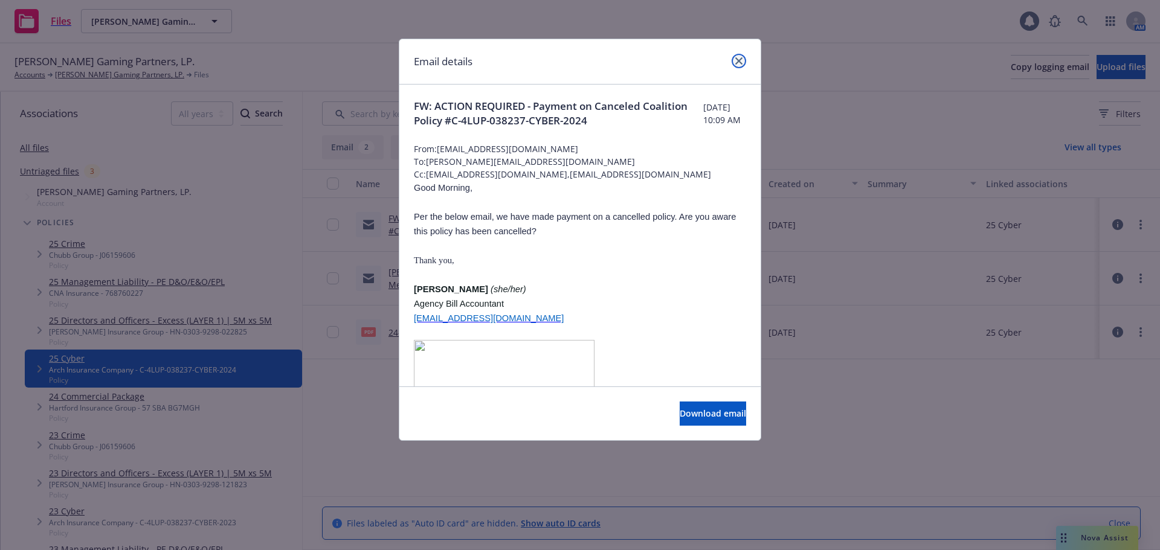
click at [740, 62] on icon "close" at bounding box center [738, 60] width 7 height 7
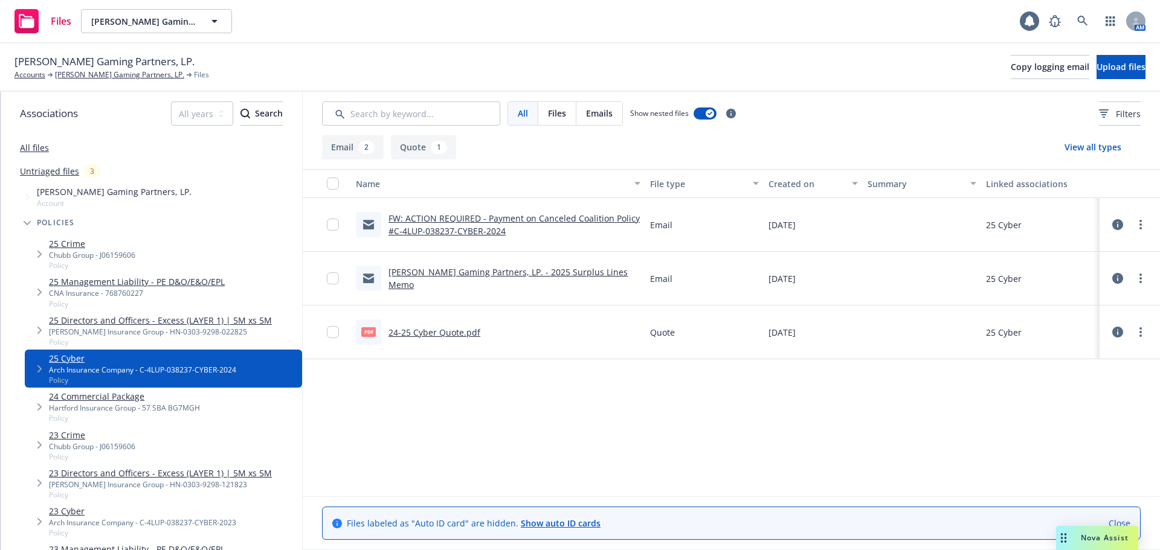
click at [569, 283] on link "[PERSON_NAME] Gaming Partners, LP. - 2025 Surplus Lines Memo" at bounding box center [507, 278] width 239 height 24
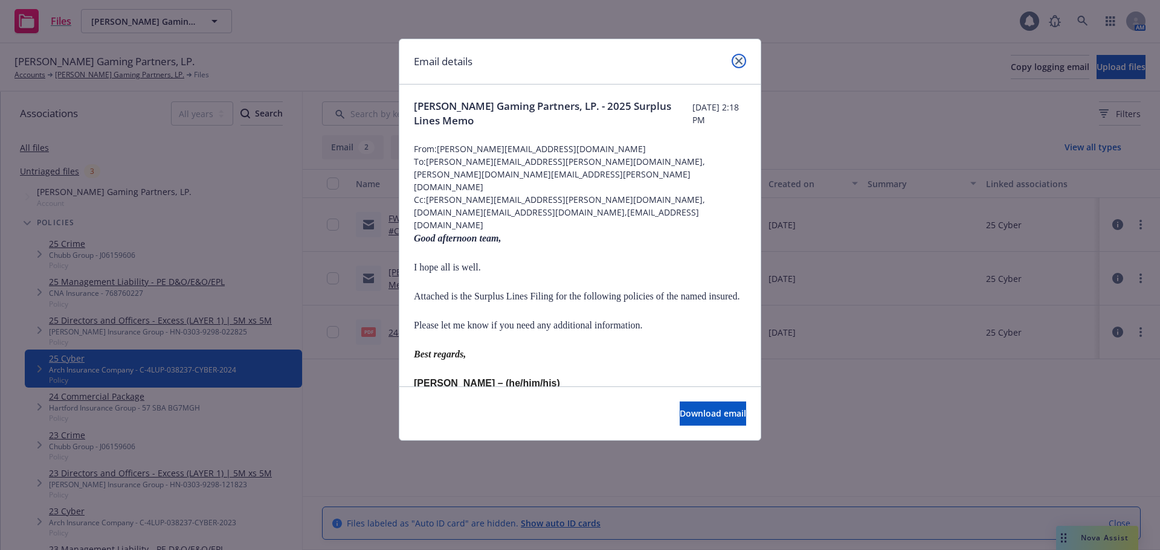
click at [739, 57] on icon "close" at bounding box center [738, 60] width 7 height 7
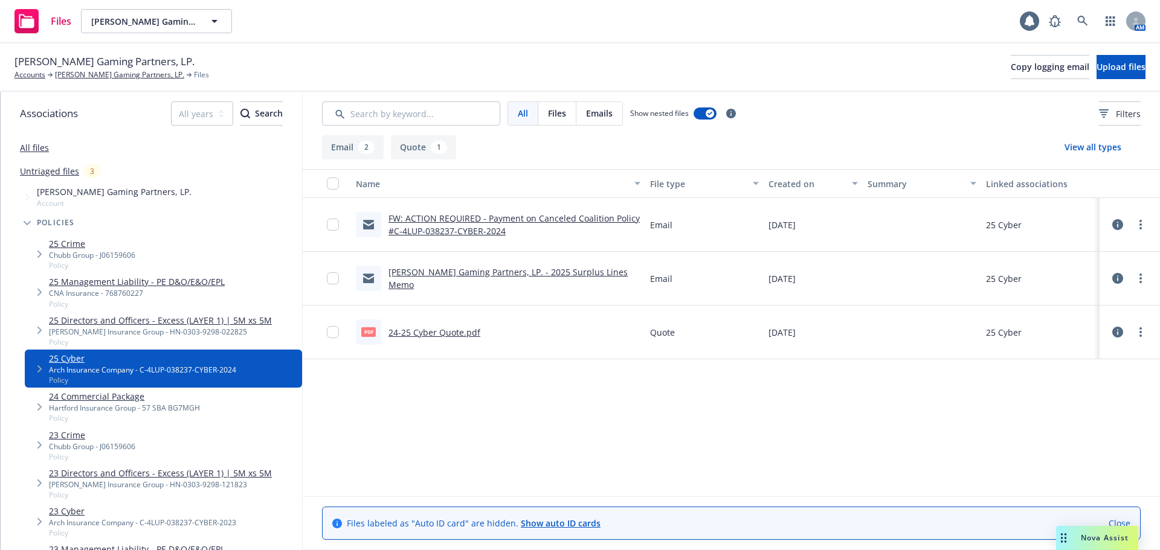
click at [447, 332] on link "24-25 Cyber Quote.pdf" at bounding box center [434, 332] width 92 height 11
click at [1011, 71] on span "Copy logging email" at bounding box center [1050, 66] width 79 height 11
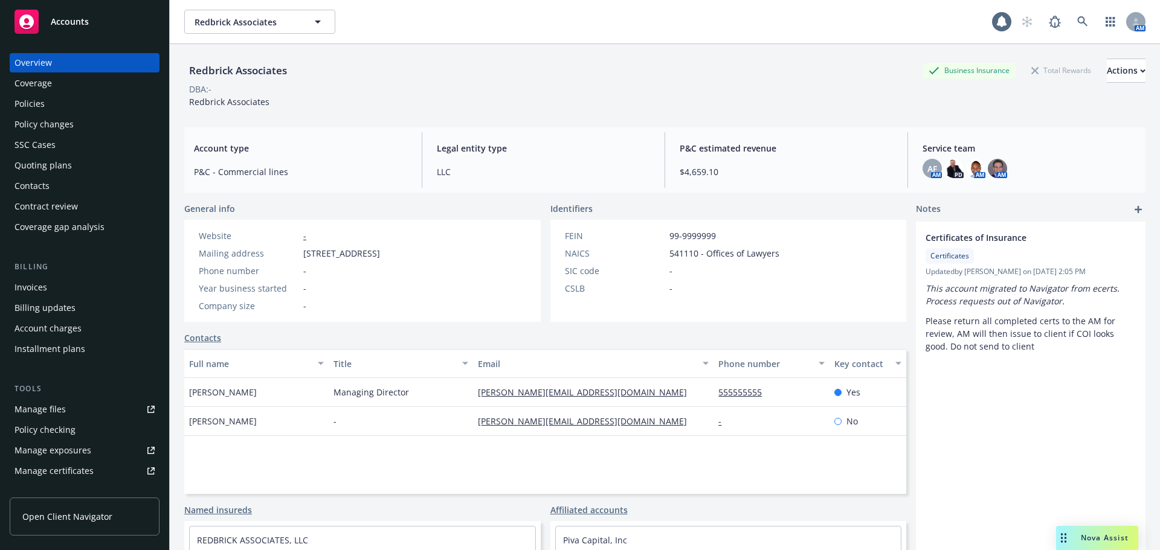
click at [573, 86] on div "DBA: -" at bounding box center [664, 89] width 961 height 13
click at [60, 169] on div "Quoting plans" at bounding box center [42, 165] width 57 height 19
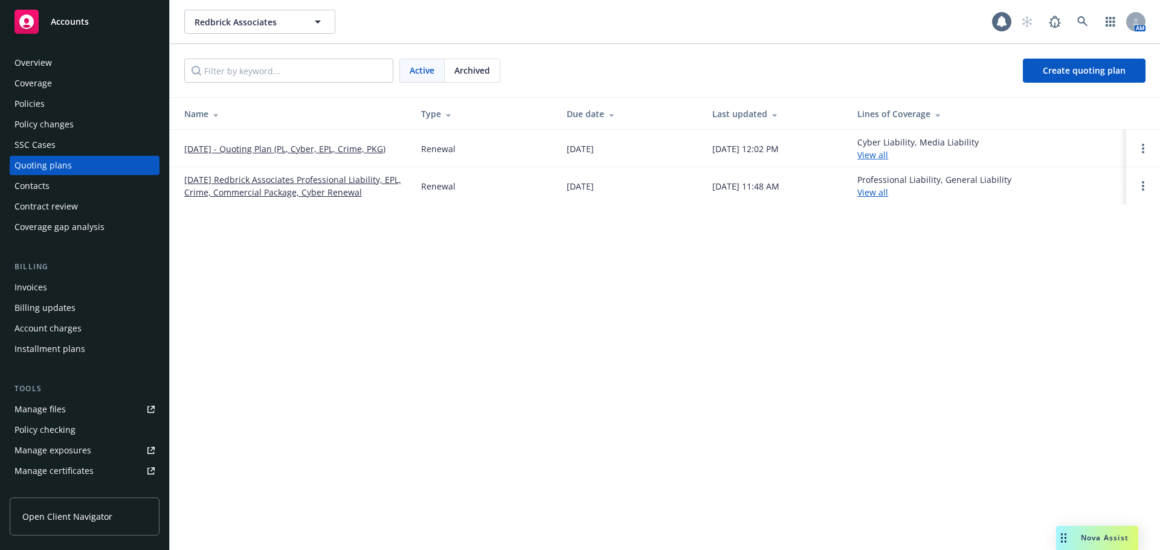
click at [231, 151] on link "09/29/25 - Quoting Plan (PL, Cyber, EPL, Crime, PKG)" at bounding box center [284, 149] width 201 height 13
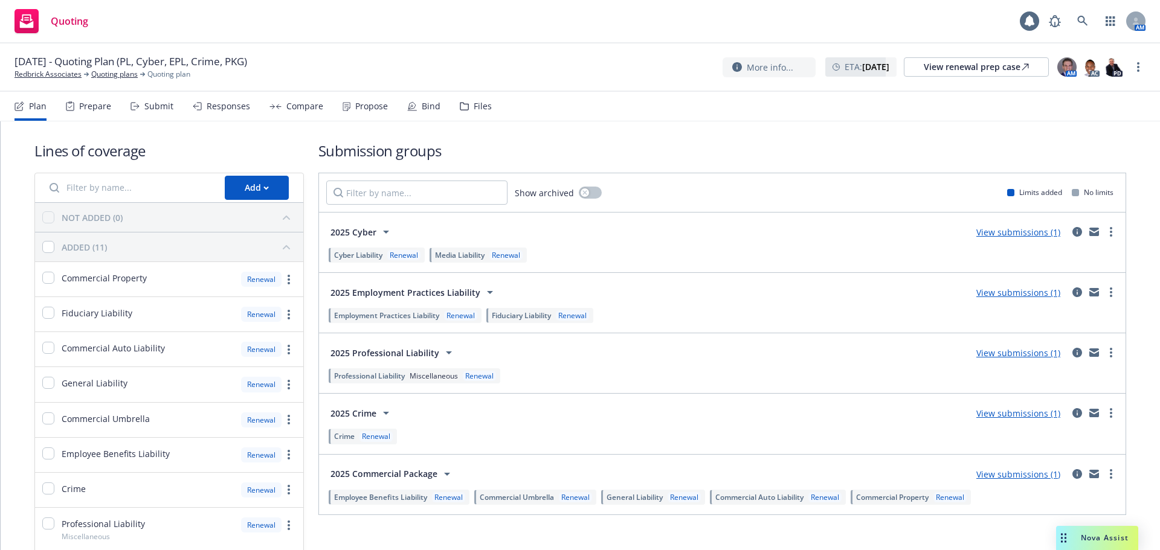
click at [474, 106] on div "Files" at bounding box center [483, 106] width 18 height 10
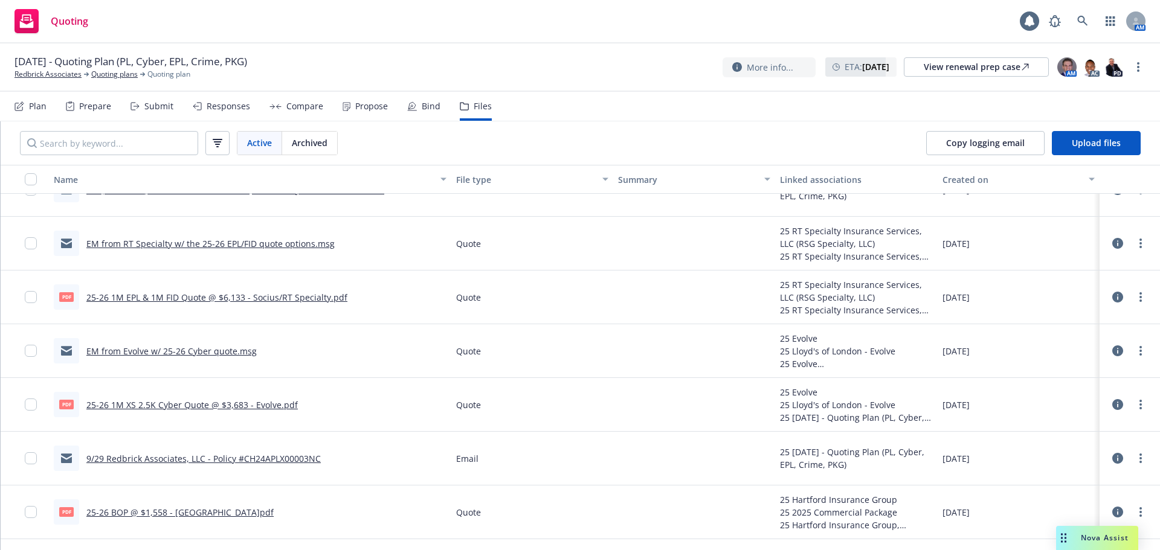
scroll to position [423, 0]
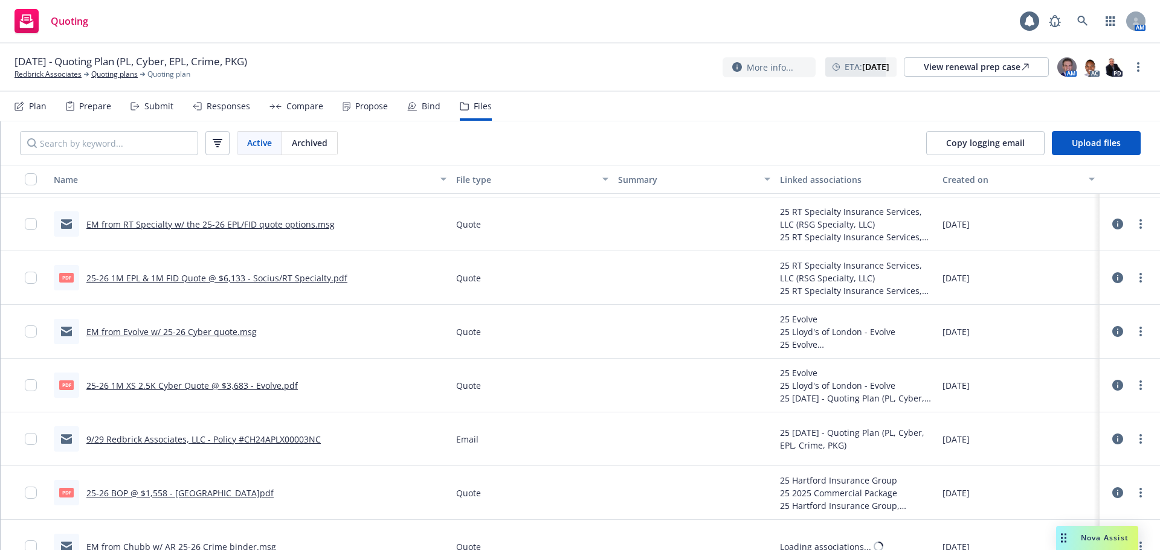
click at [206, 332] on link "EM from Evolve w/ 25-26 Cyber quote.msg" at bounding box center [171, 331] width 170 height 11
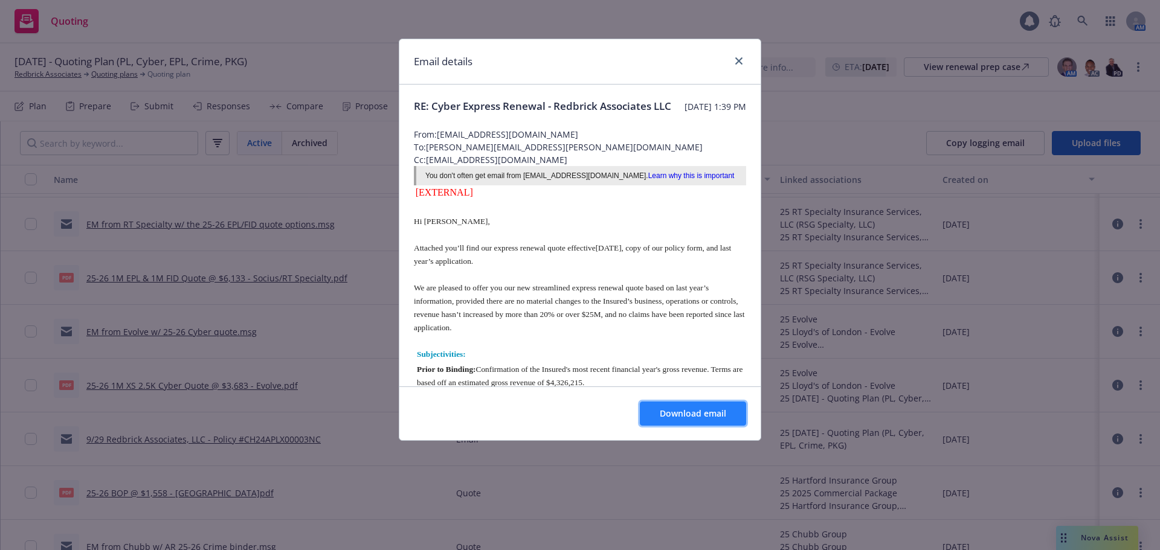
click at [709, 416] on span "Download email" at bounding box center [693, 413] width 66 height 11
click at [742, 63] on link "close" at bounding box center [738, 61] width 14 height 14
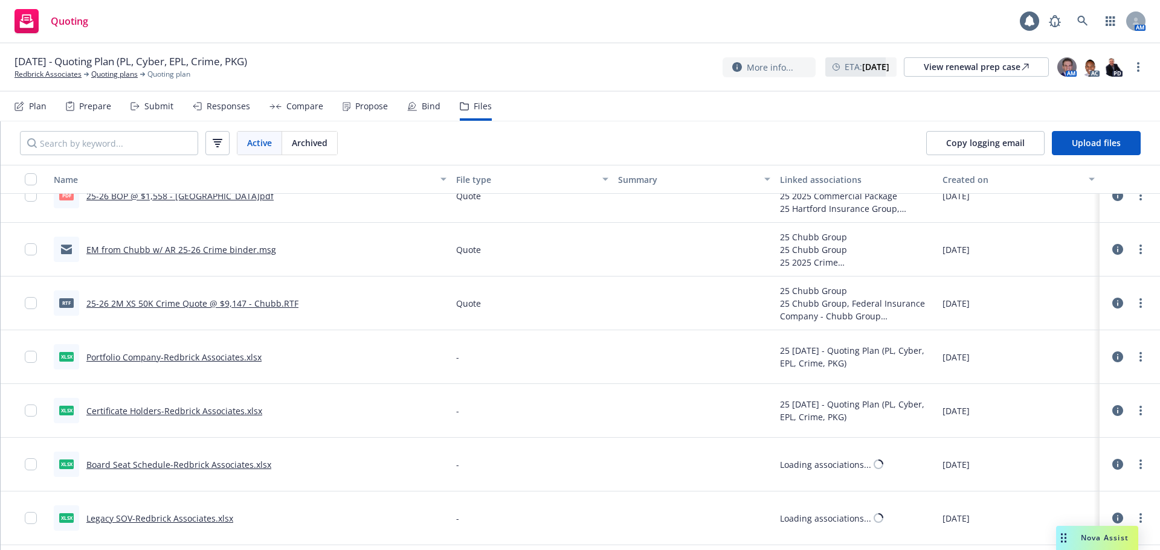
scroll to position [725, 0]
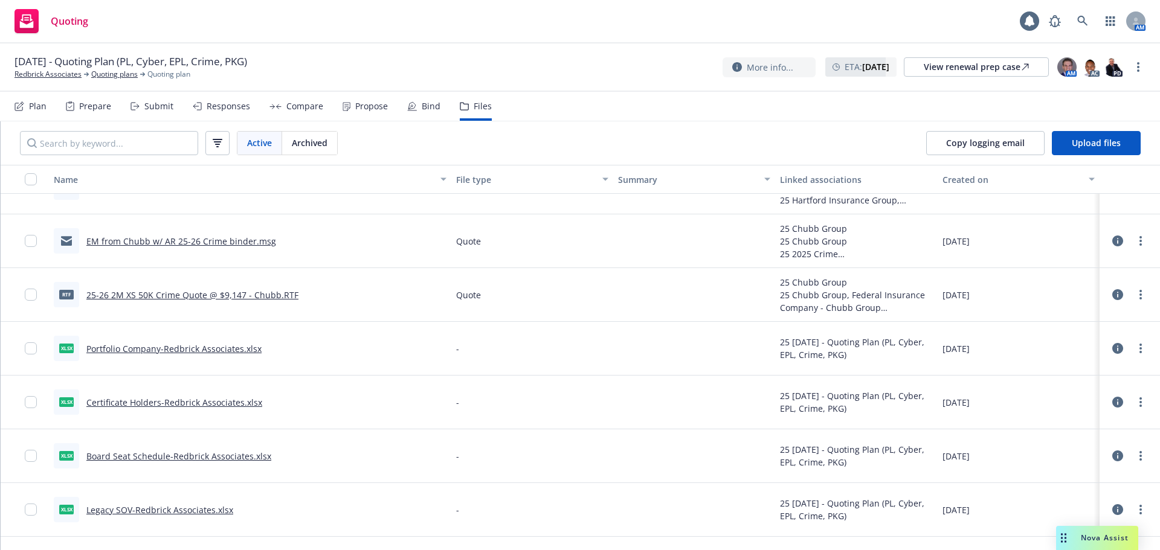
click at [228, 293] on link "25-26 2M XS 50K Crime Quote @ $9,147 - Chubb.RTF" at bounding box center [192, 294] width 212 height 11
click at [228, 240] on link "EM from Chubb w/ AR 25-26 Crime binder.msg" at bounding box center [181, 241] width 190 height 11
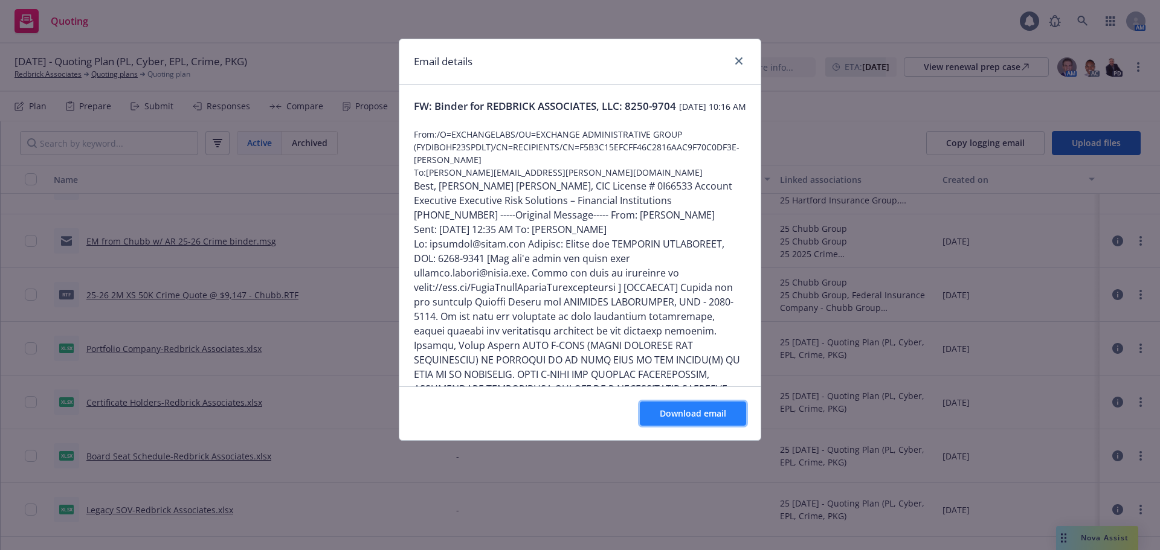
click at [723, 407] on button "Download email" at bounding box center [693, 414] width 106 height 24
click at [734, 60] on link "close" at bounding box center [738, 61] width 14 height 14
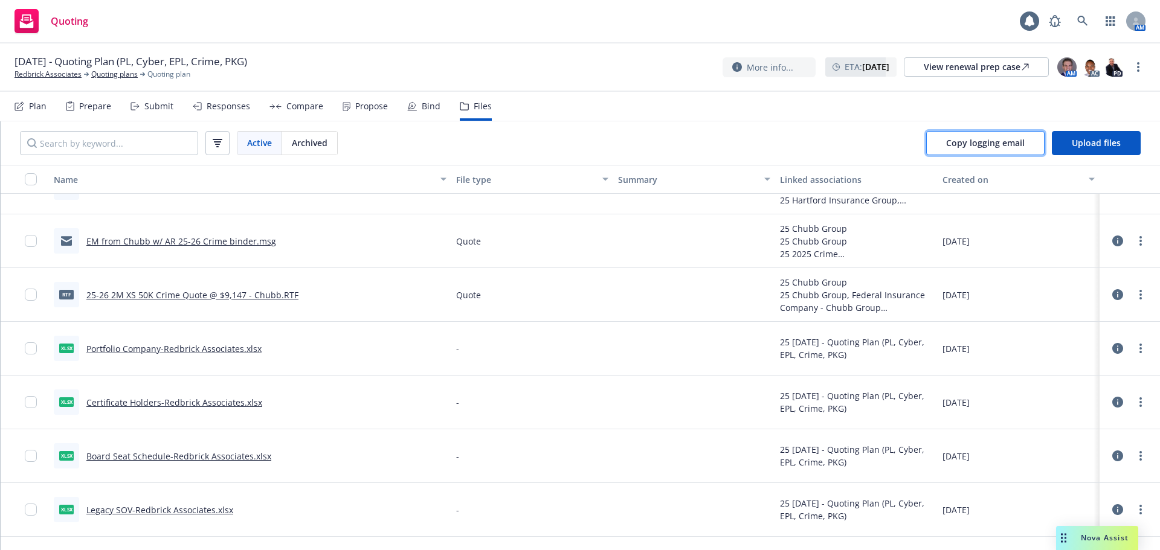
click at [997, 151] on button "Copy logging email" at bounding box center [985, 143] width 118 height 24
click at [50, 76] on link "Redbrick Associates" at bounding box center [47, 74] width 67 height 11
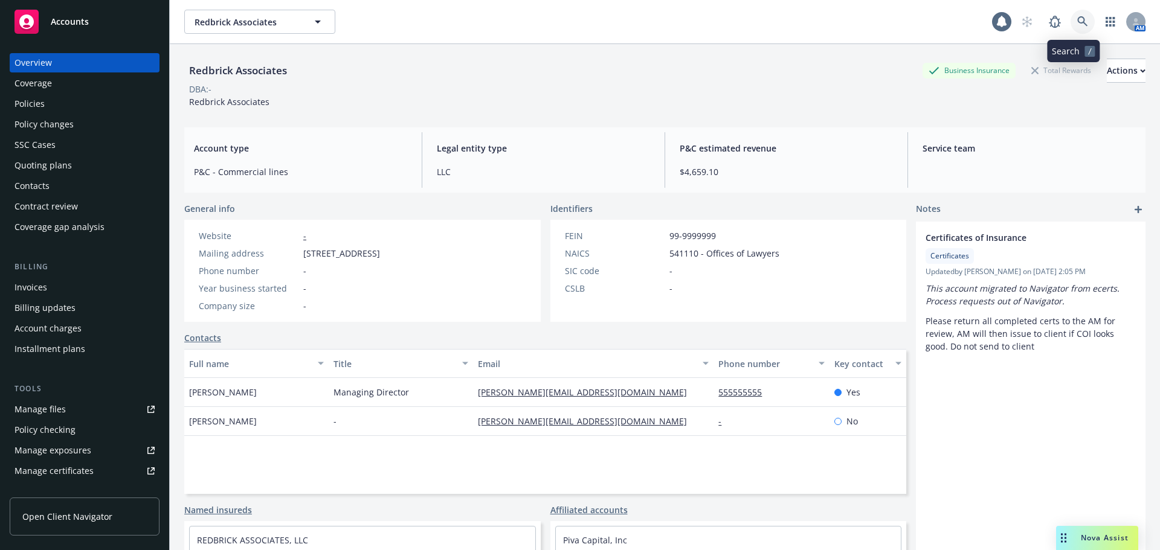
click at [1078, 27] on link at bounding box center [1082, 22] width 24 height 24
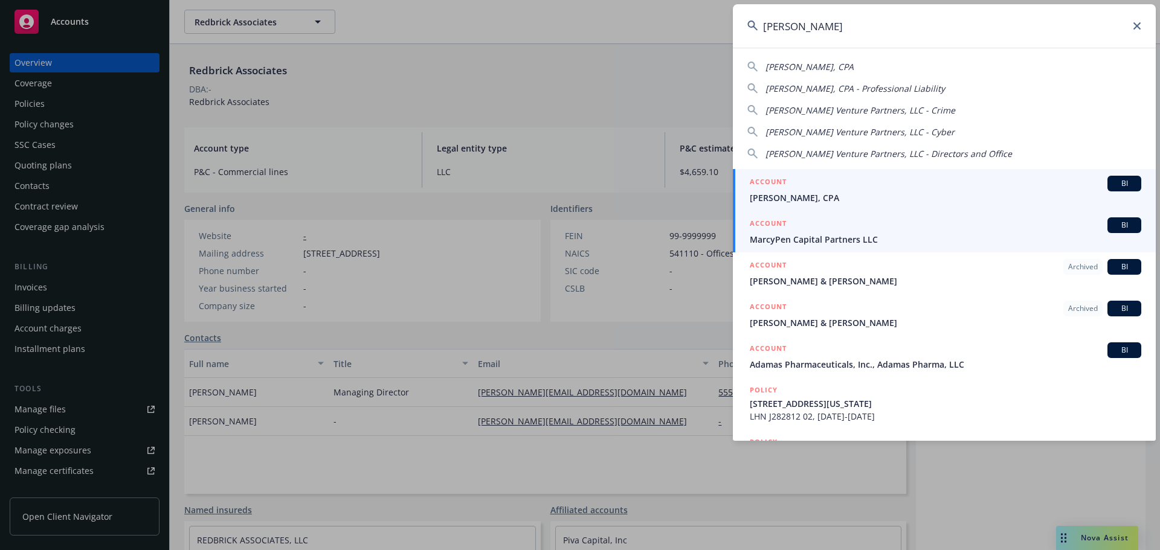
type input "[PERSON_NAME]"
click at [828, 229] on div "ACCOUNT BI" at bounding box center [945, 225] width 391 height 16
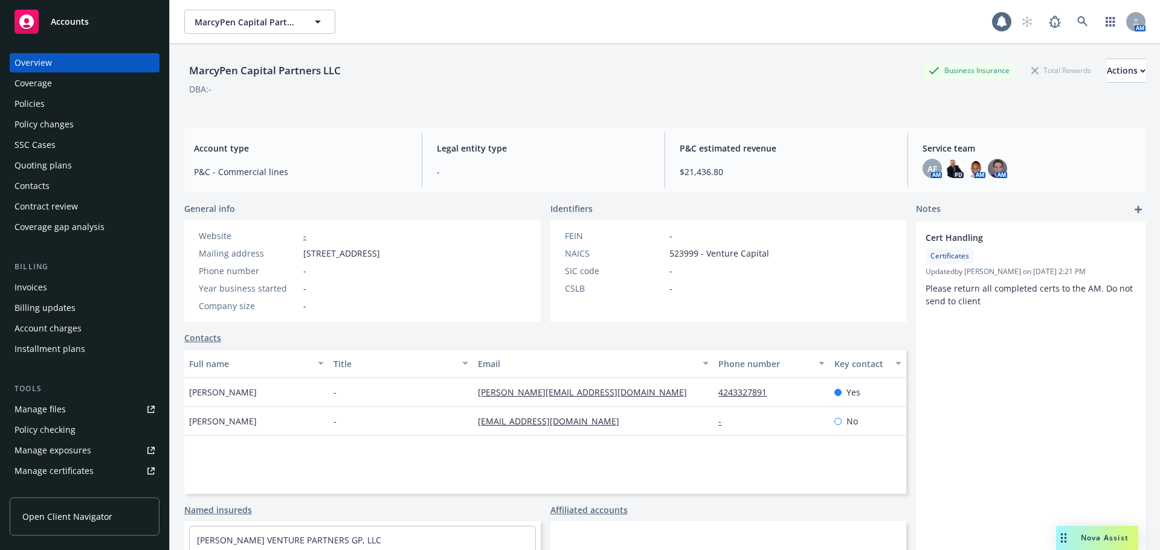
click at [48, 169] on div "Quoting plans" at bounding box center [42, 165] width 57 height 19
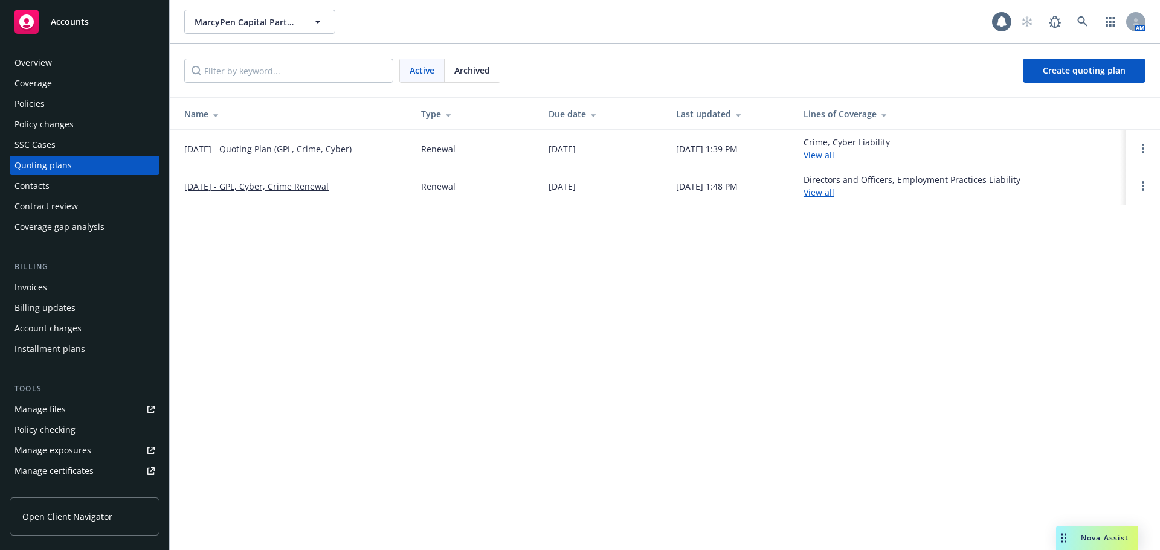
click at [276, 152] on link "[DATE] - Quoting Plan (GPL, Crime, Cyber)" at bounding box center [267, 149] width 167 height 13
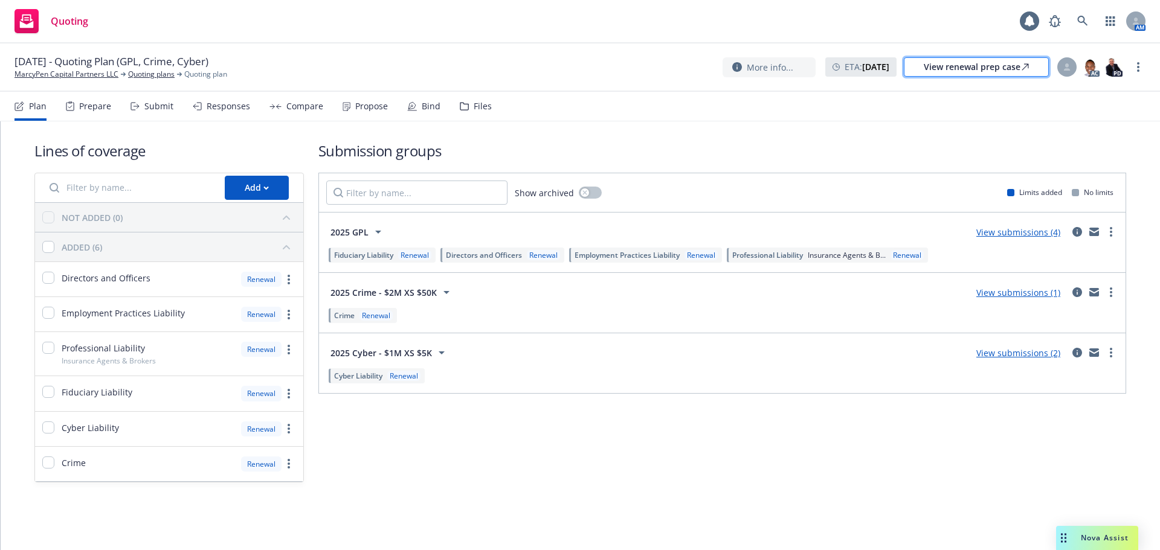
click at [977, 67] on div "View renewal prep case" at bounding box center [976, 67] width 105 height 18
click at [1075, 28] on link at bounding box center [1082, 21] width 24 height 24
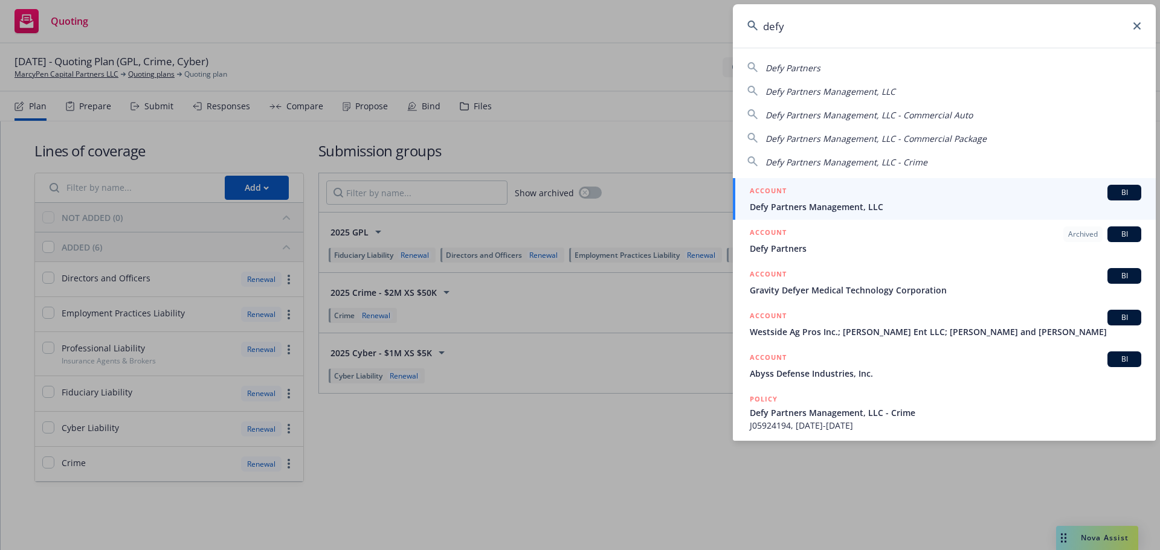
type input "defy"
click at [853, 190] on div "ACCOUNT BI" at bounding box center [945, 193] width 391 height 16
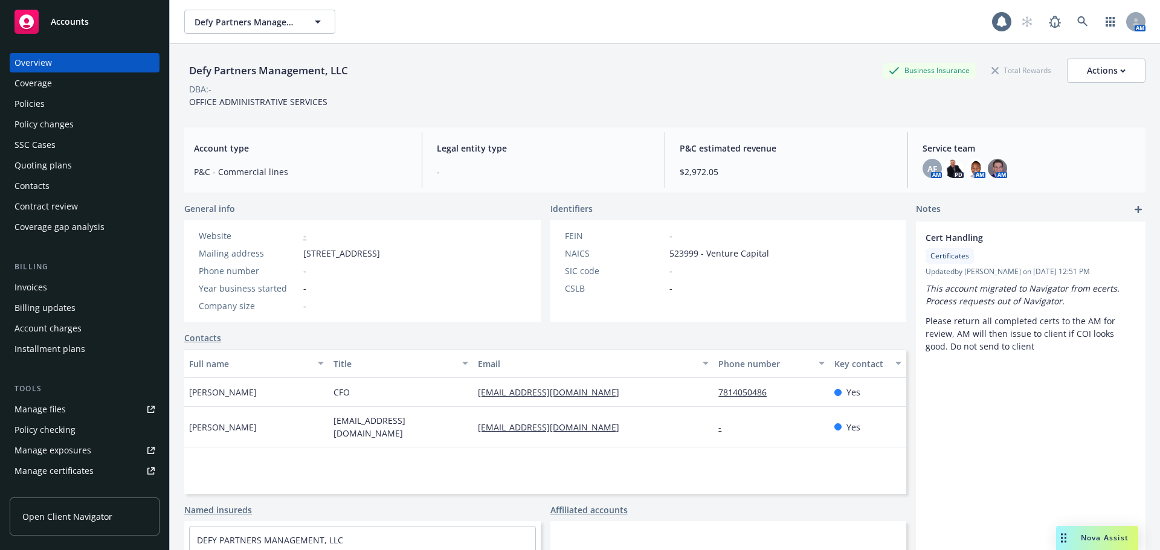
click at [59, 167] on div "Quoting plans" at bounding box center [42, 165] width 57 height 19
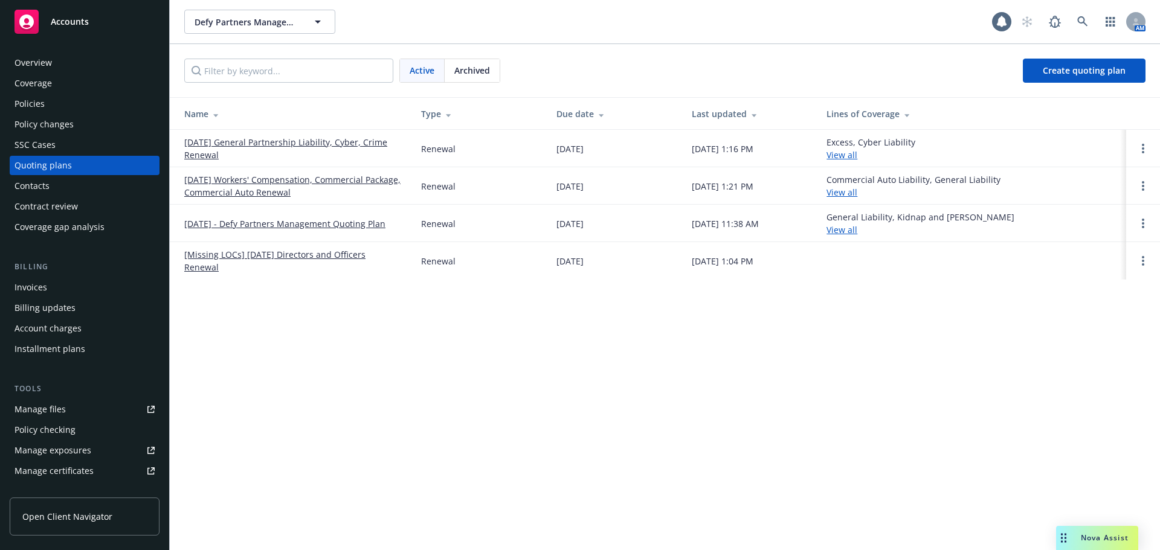
click at [262, 144] on link "[DATE] General Partnership Liability, Cyber, Crime Renewal" at bounding box center [292, 148] width 217 height 25
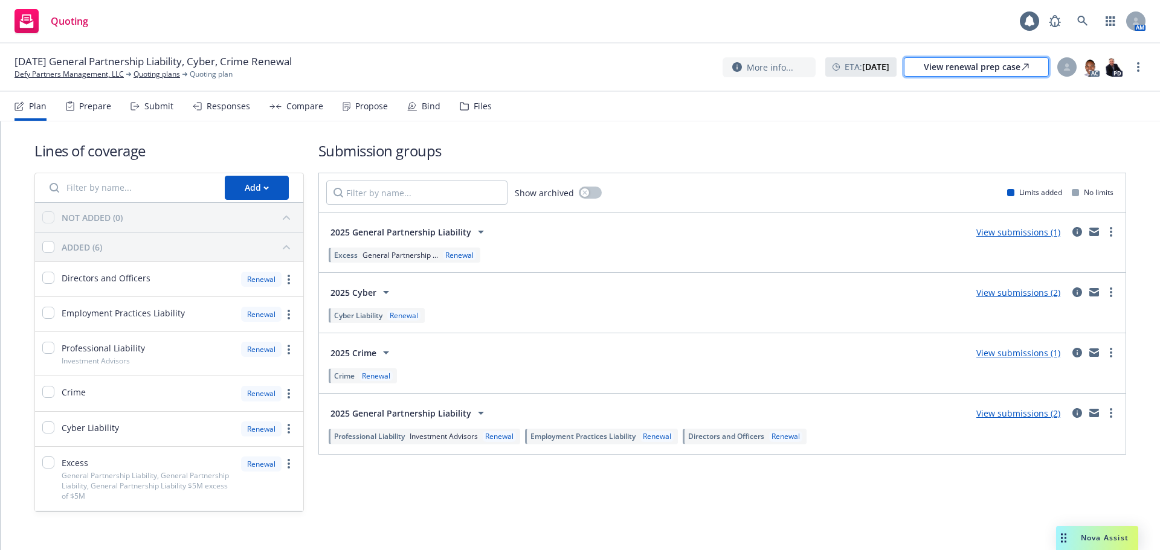
click at [950, 67] on div "View renewal prep case" at bounding box center [976, 67] width 105 height 18
click at [1076, 29] on link at bounding box center [1082, 21] width 24 height 24
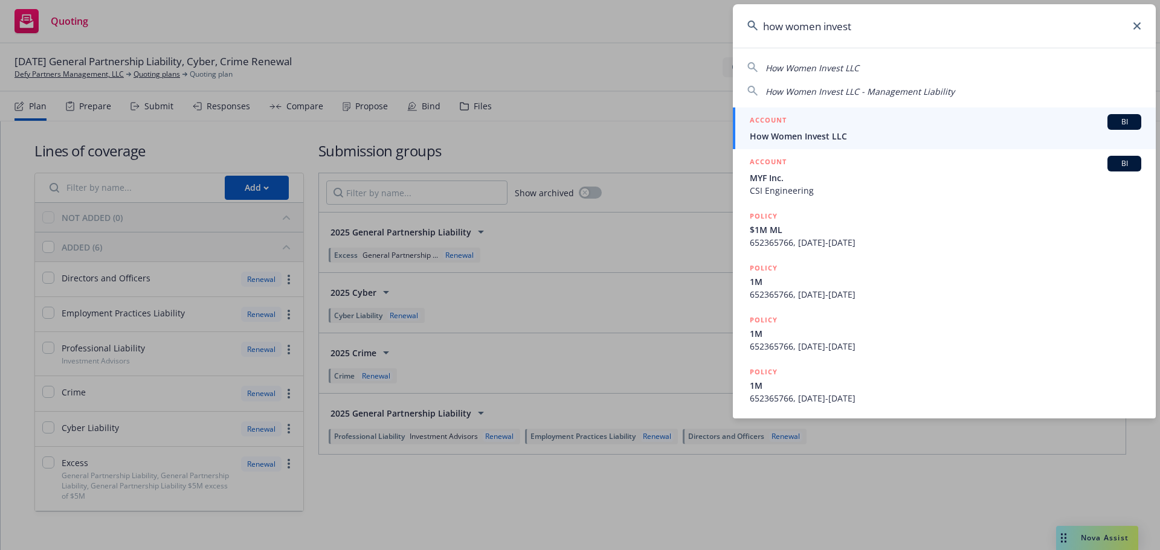
type input "how women invest"
click at [835, 142] on span "How Women Invest LLC" at bounding box center [945, 136] width 391 height 13
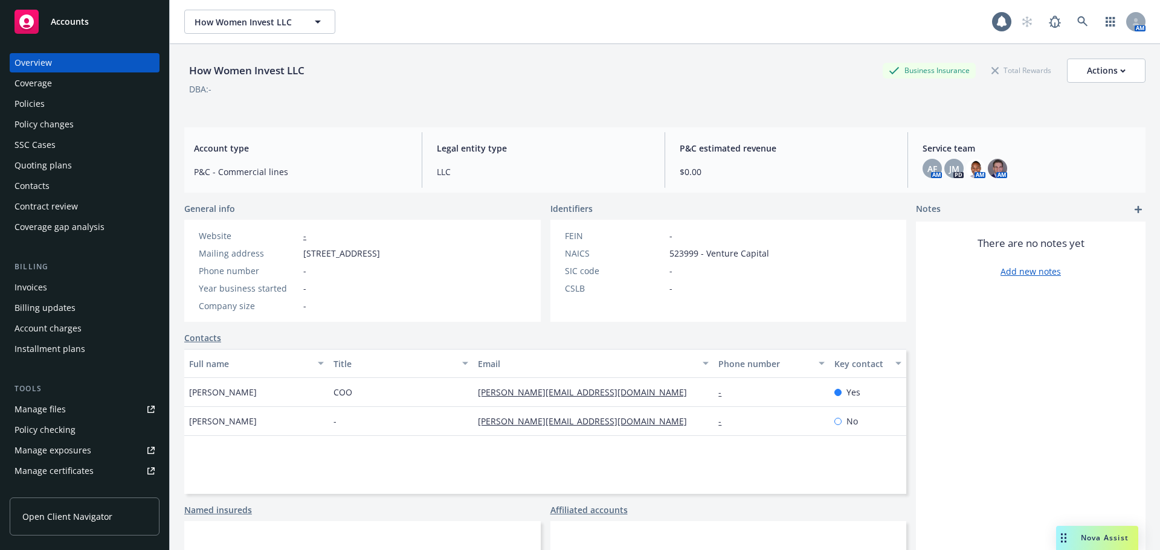
click at [88, 164] on div "Quoting plans" at bounding box center [84, 165] width 140 height 19
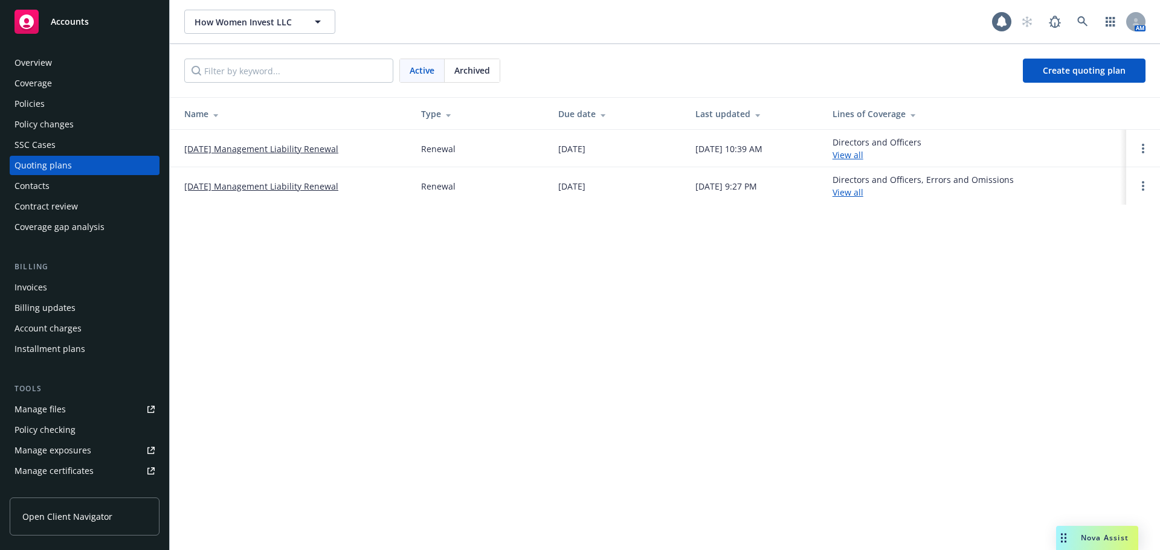
click at [237, 147] on link "08/31/25 Management Liability Renewal" at bounding box center [261, 149] width 154 height 13
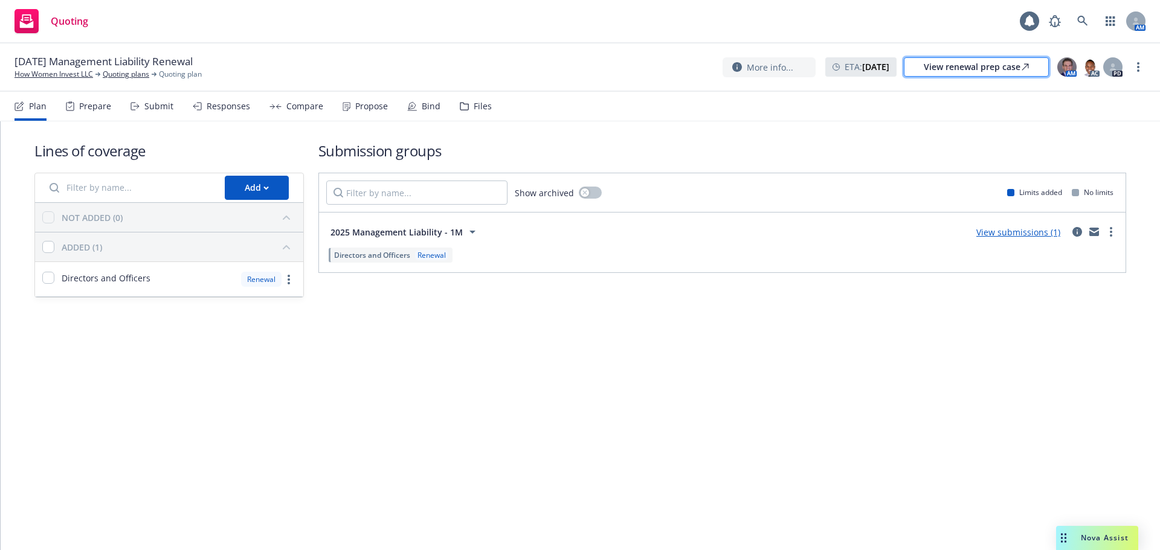
click at [966, 62] on div "View renewal prep case" at bounding box center [976, 67] width 105 height 18
click at [1084, 22] on icon at bounding box center [1082, 21] width 11 height 11
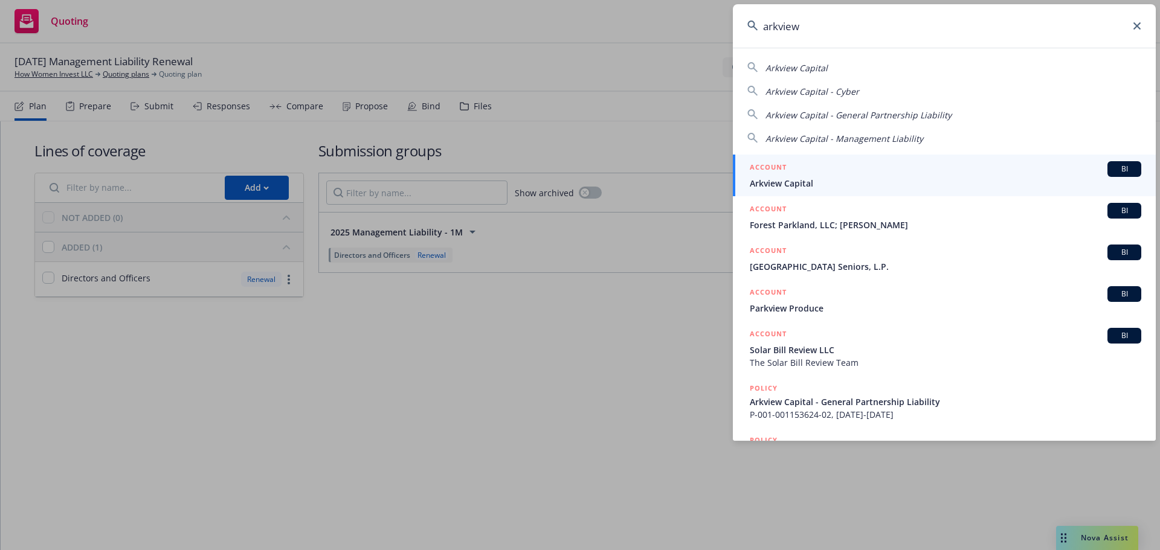
type input "arkview"
click at [770, 176] on div "ACCOUNT BI" at bounding box center [945, 169] width 391 height 16
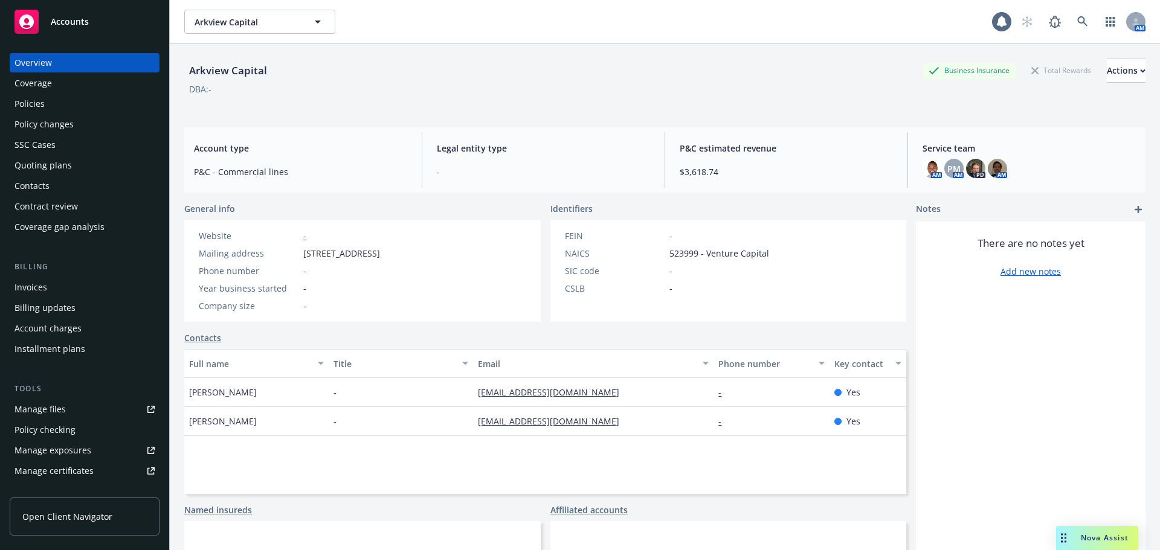
click at [60, 173] on div "Quoting plans" at bounding box center [42, 165] width 57 height 19
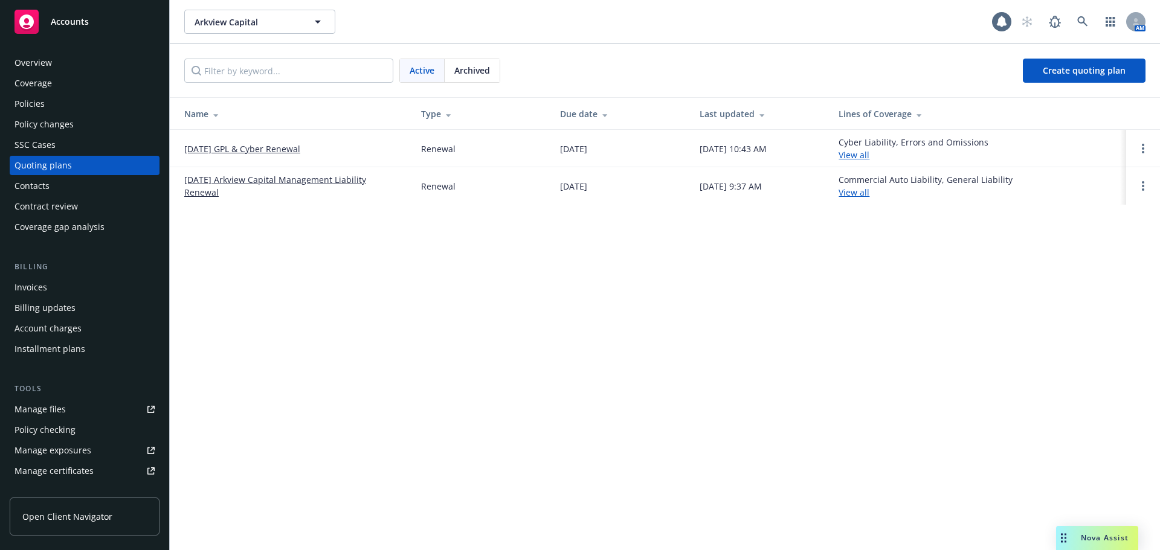
click at [267, 152] on link "[DATE] GPL & Cyber Renewal" at bounding box center [242, 149] width 116 height 13
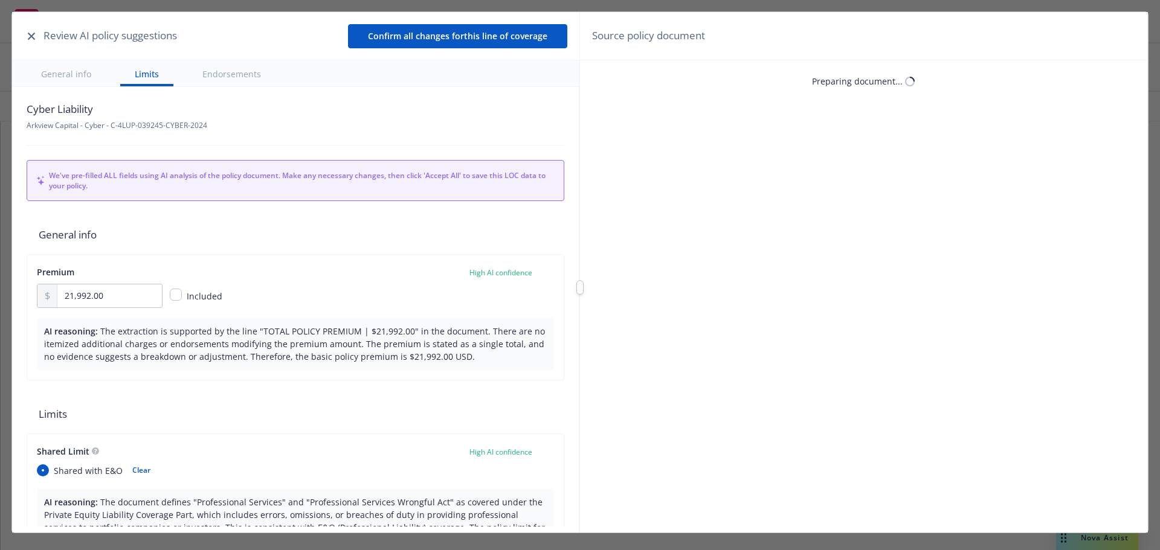
click at [33, 37] on icon "button" at bounding box center [31, 36] width 7 height 7
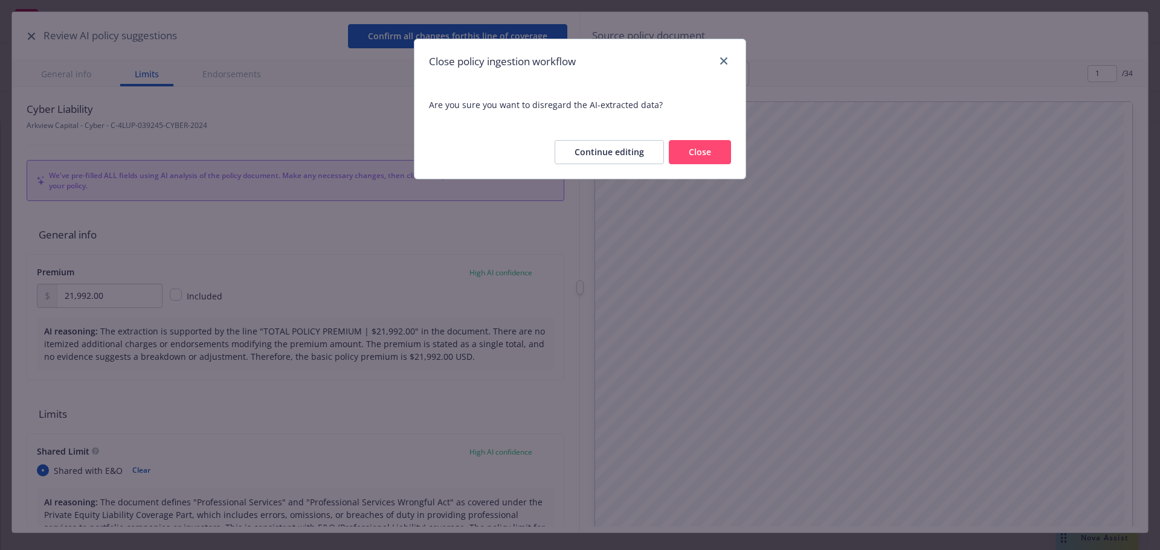
click at [697, 159] on button "Close" at bounding box center [700, 152] width 62 height 24
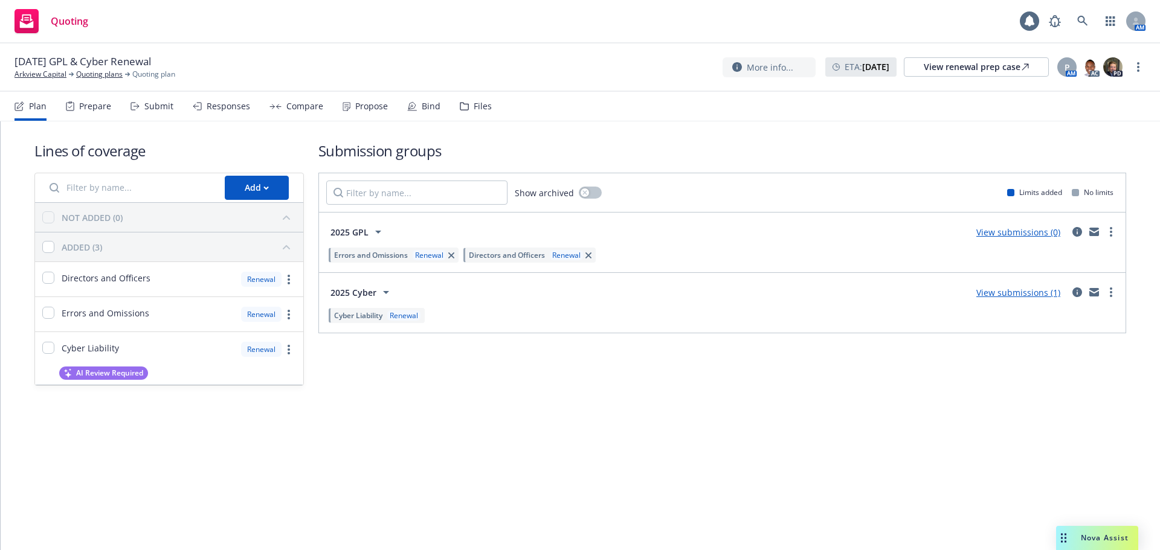
click at [1035, 233] on link "View submissions (0)" at bounding box center [1018, 232] width 84 height 11
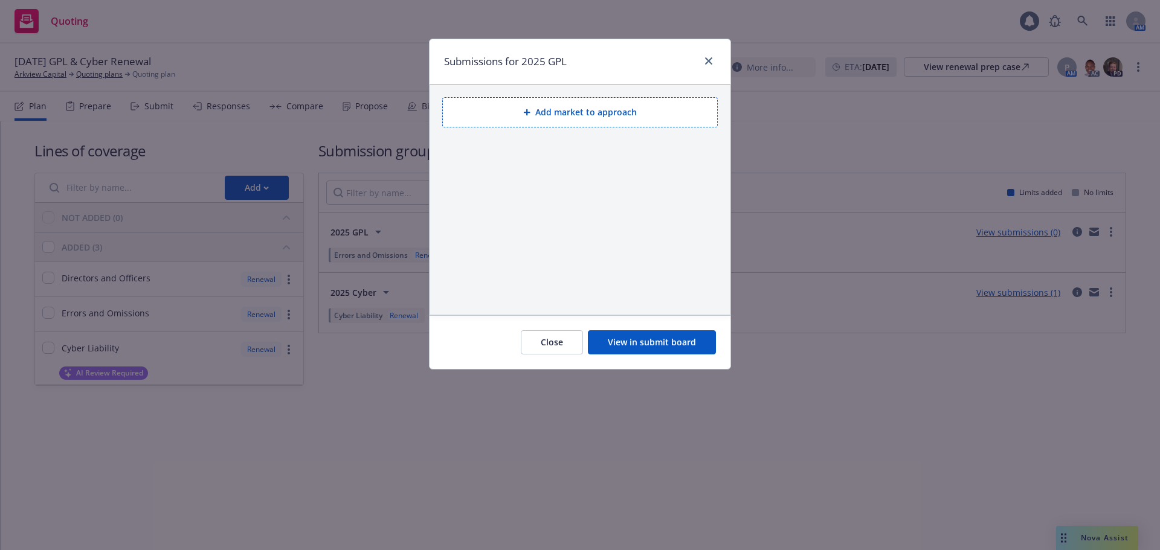
click at [558, 101] on button "Add market to approach" at bounding box center [579, 112] width 275 height 30
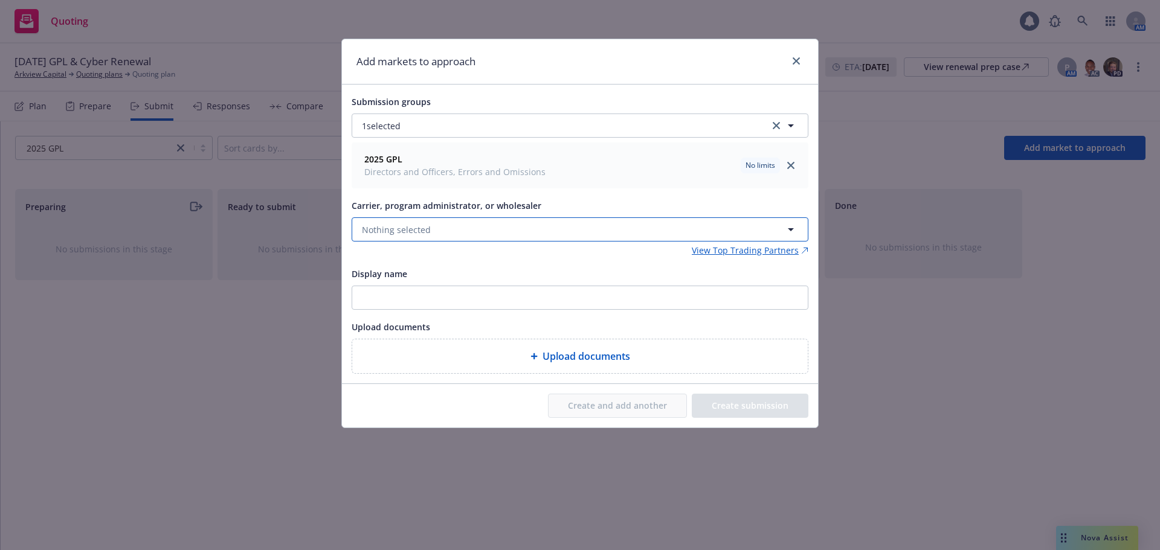
click at [403, 234] on span "Nothing selected" at bounding box center [396, 229] width 69 height 13
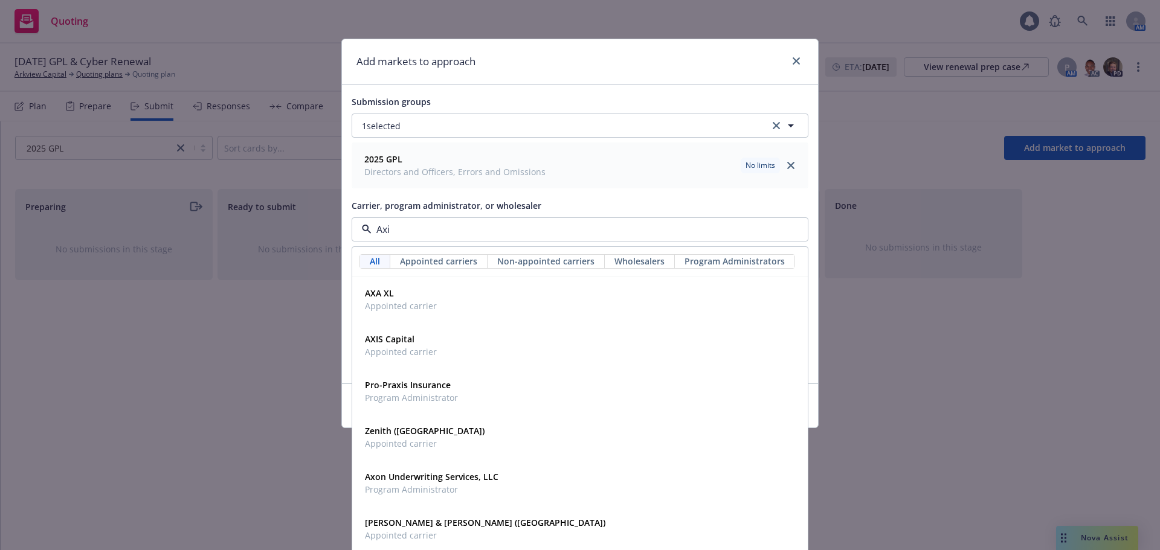
type input "Axis"
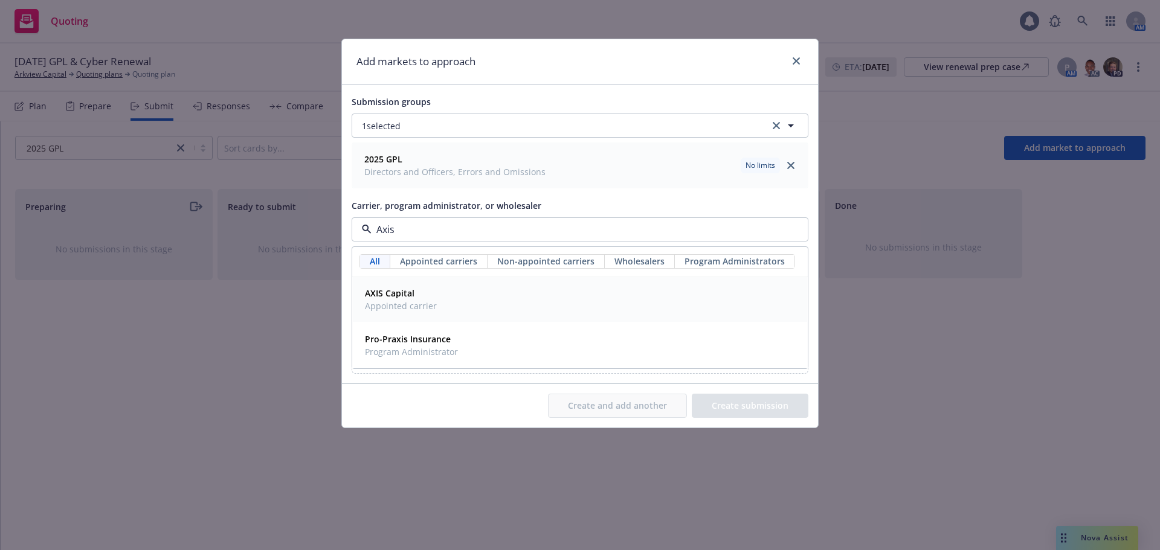
click at [407, 310] on span "Appointed carrier" at bounding box center [401, 306] width 72 height 13
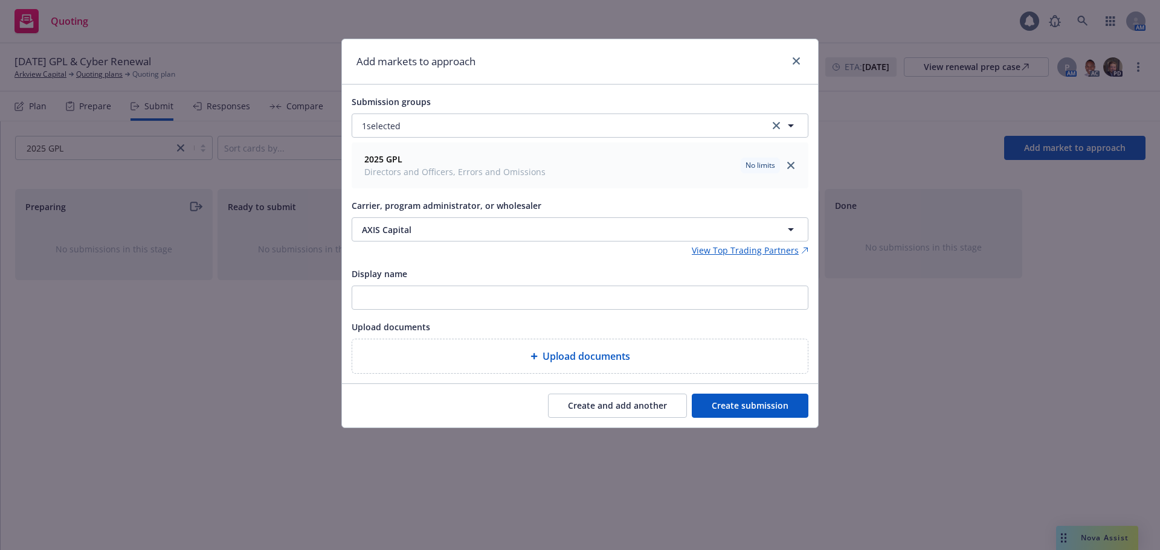
click at [751, 396] on button "Create submission" at bounding box center [750, 406] width 117 height 24
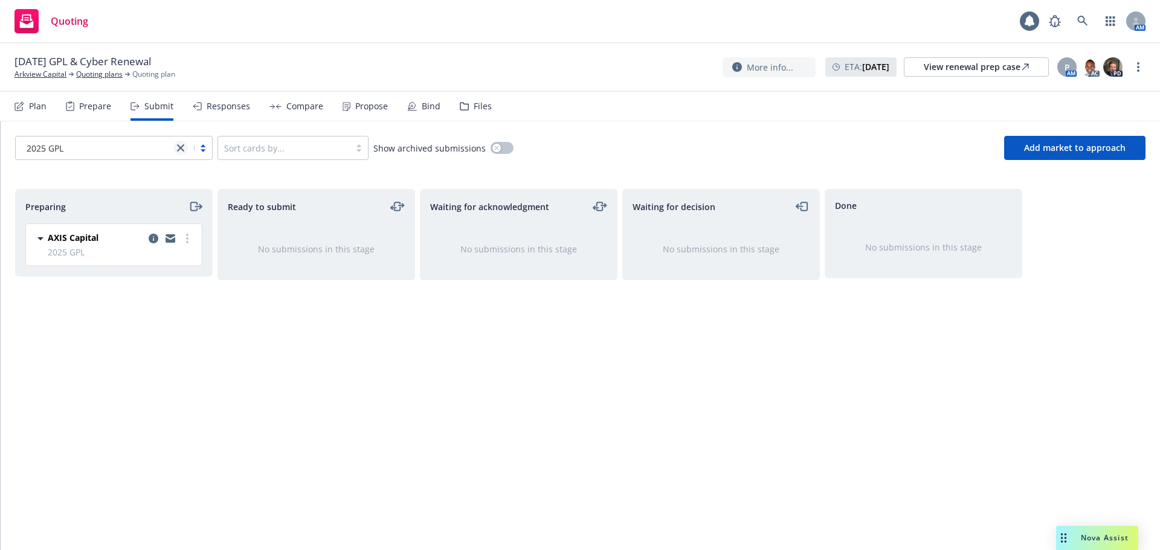
click at [181, 149] on icon "close" at bounding box center [180, 147] width 7 height 7
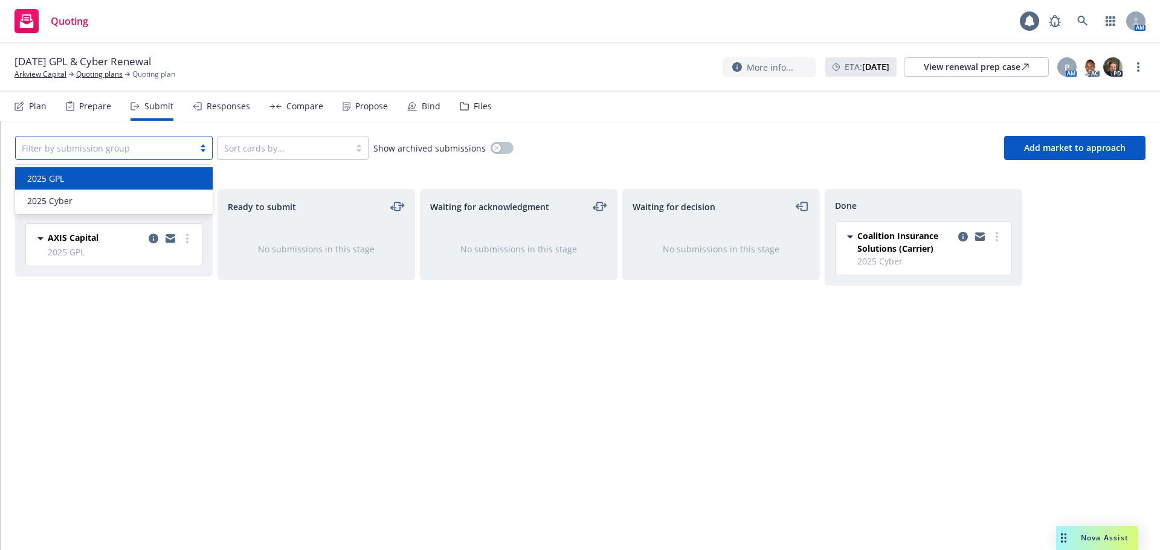
click at [347, 368] on div "Ready to submit No submissions in this stage" at bounding box center [316, 357] width 198 height 336
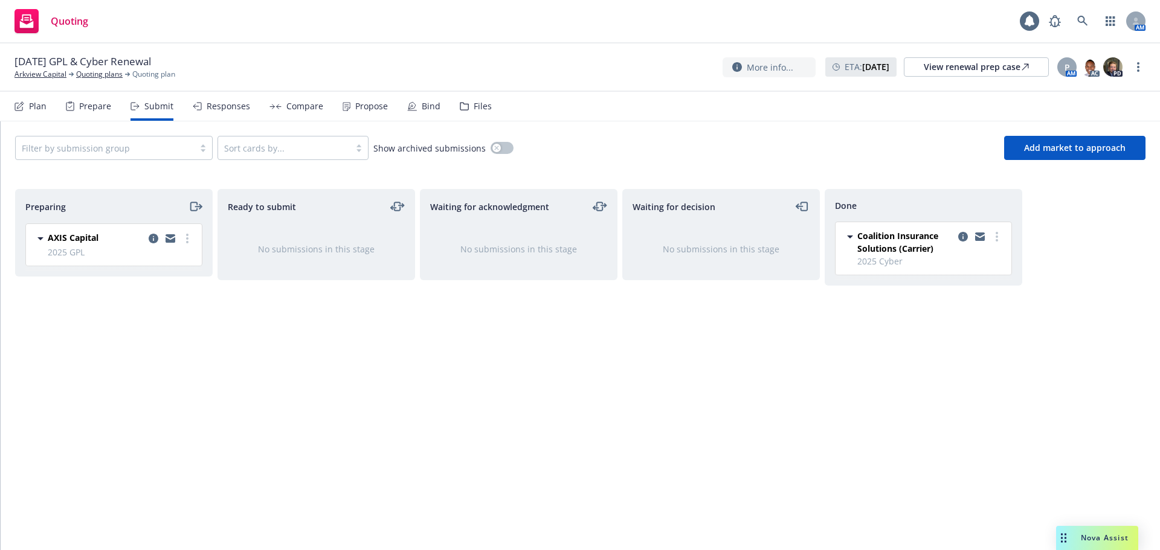
click at [477, 109] on div "Files" at bounding box center [483, 106] width 18 height 10
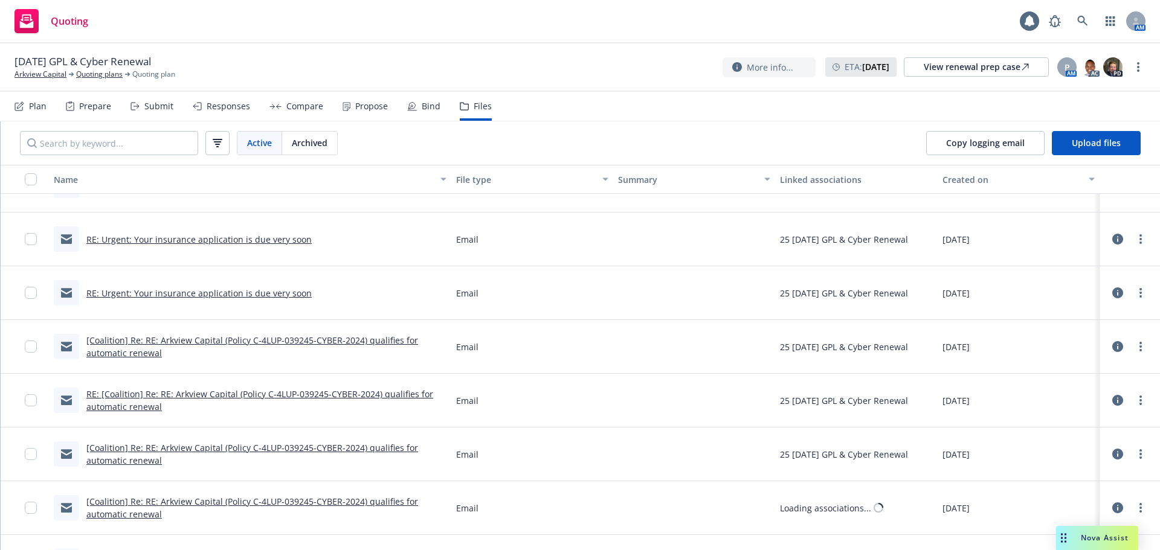
scroll to position [302, 0]
click at [334, 342] on link "[Coalition] Re: RE: Arkview Capital (Policy C-4LUP-039245-CYBER-2024) qualifies…" at bounding box center [252, 346] width 332 height 24
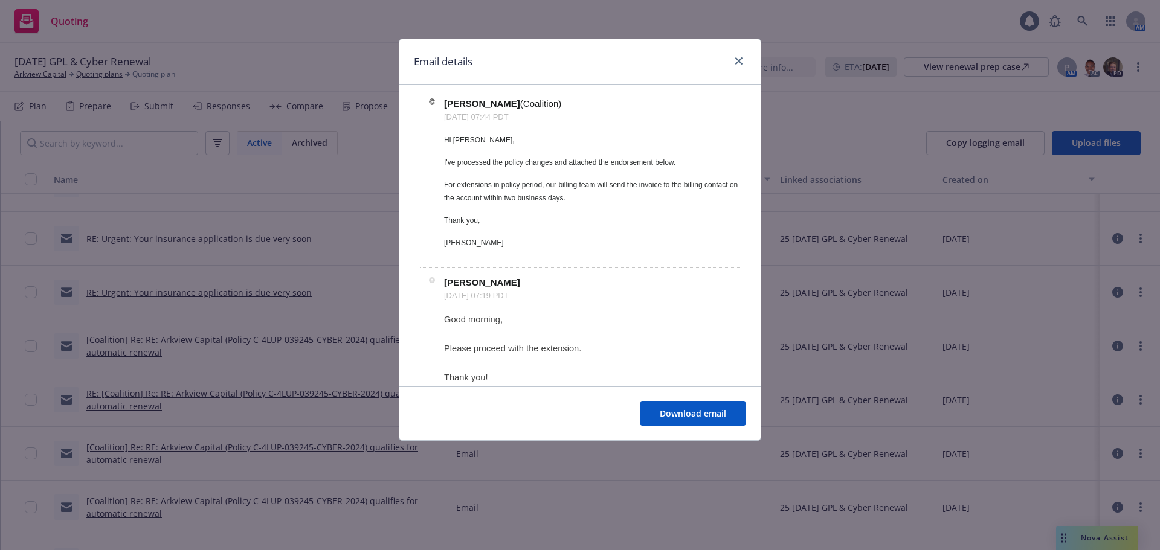
scroll to position [181, 0]
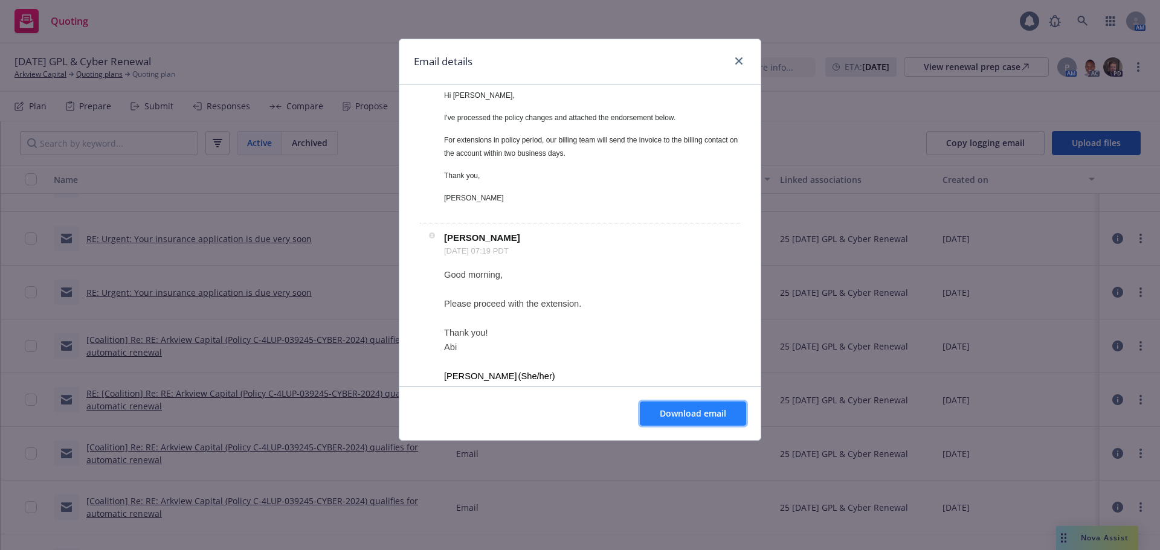
click at [721, 416] on span "Download email" at bounding box center [693, 413] width 66 height 11
click at [742, 59] on link "close" at bounding box center [738, 61] width 14 height 14
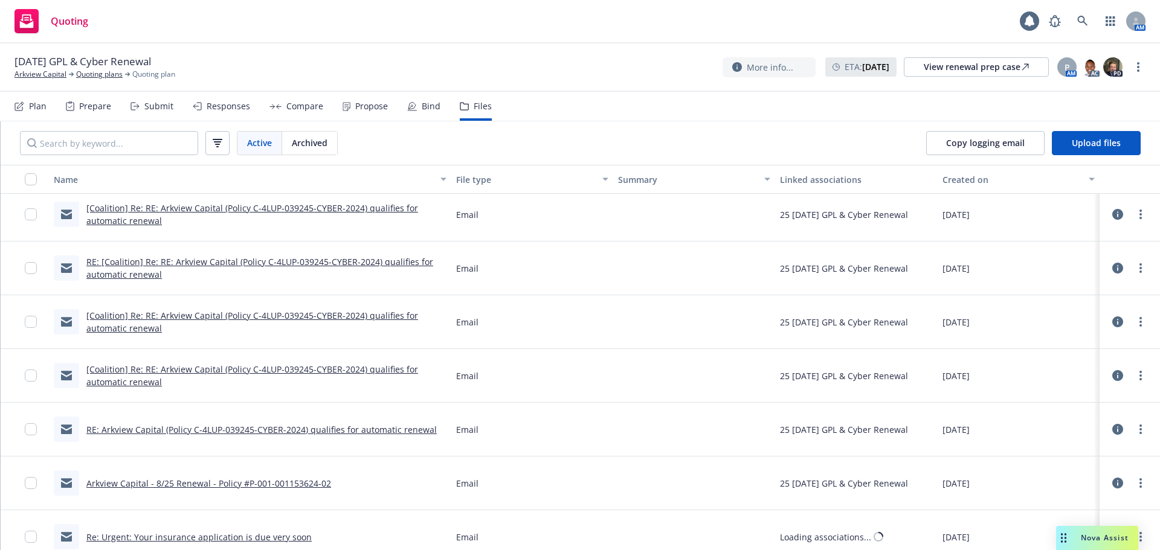
scroll to position [483, 0]
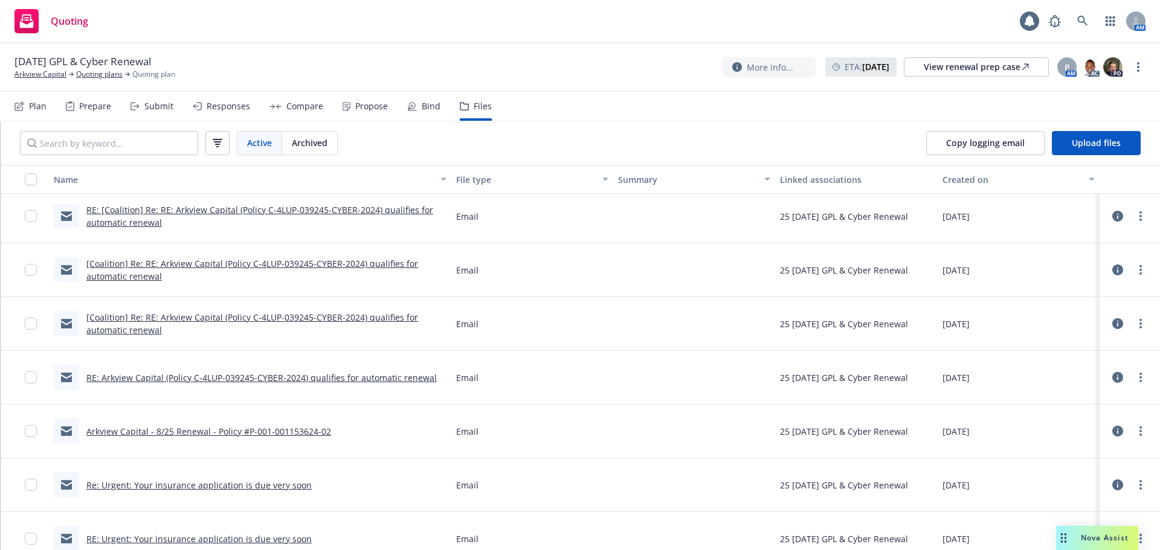
click at [294, 432] on link "Arkview Capital - 8/25 Renewal - Policy #P-001-001153624-02" at bounding box center [208, 431] width 245 height 11
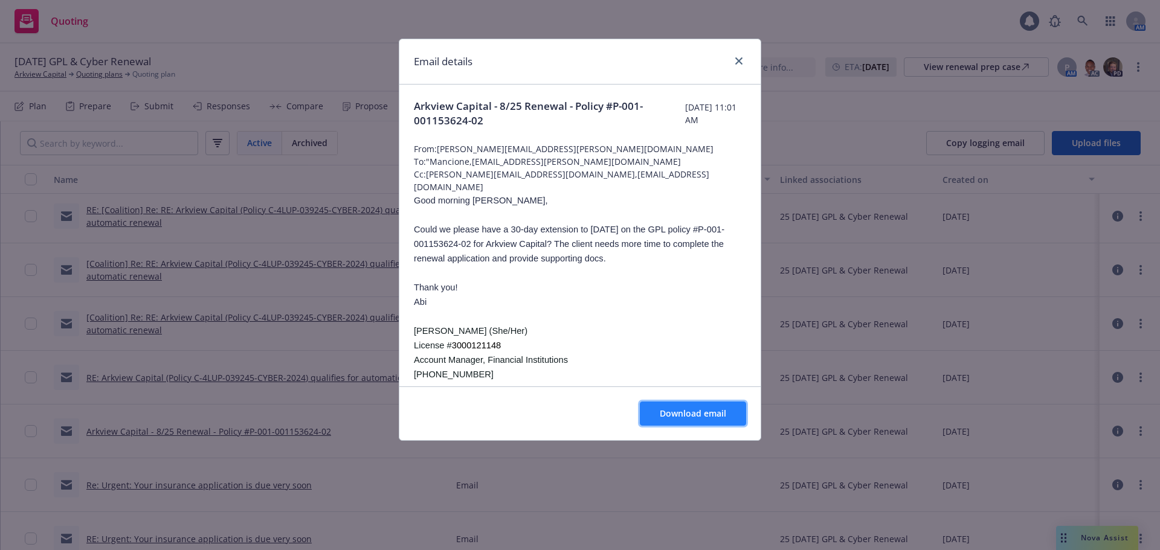
click at [709, 423] on button "Download email" at bounding box center [693, 414] width 106 height 24
click at [734, 60] on link "close" at bounding box center [738, 61] width 14 height 14
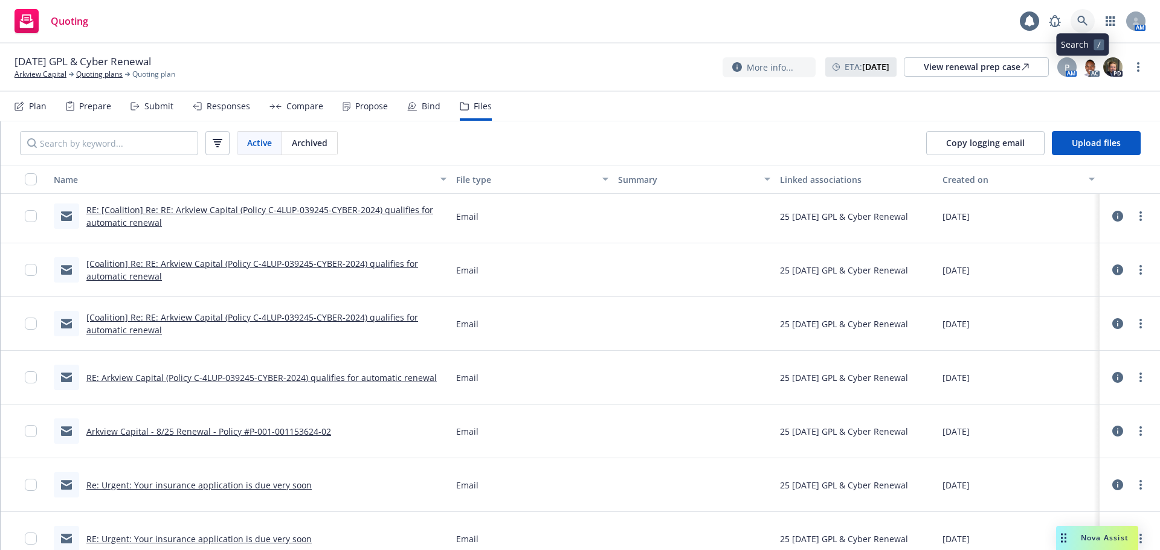
click at [1082, 20] on icon at bounding box center [1082, 21] width 11 height 11
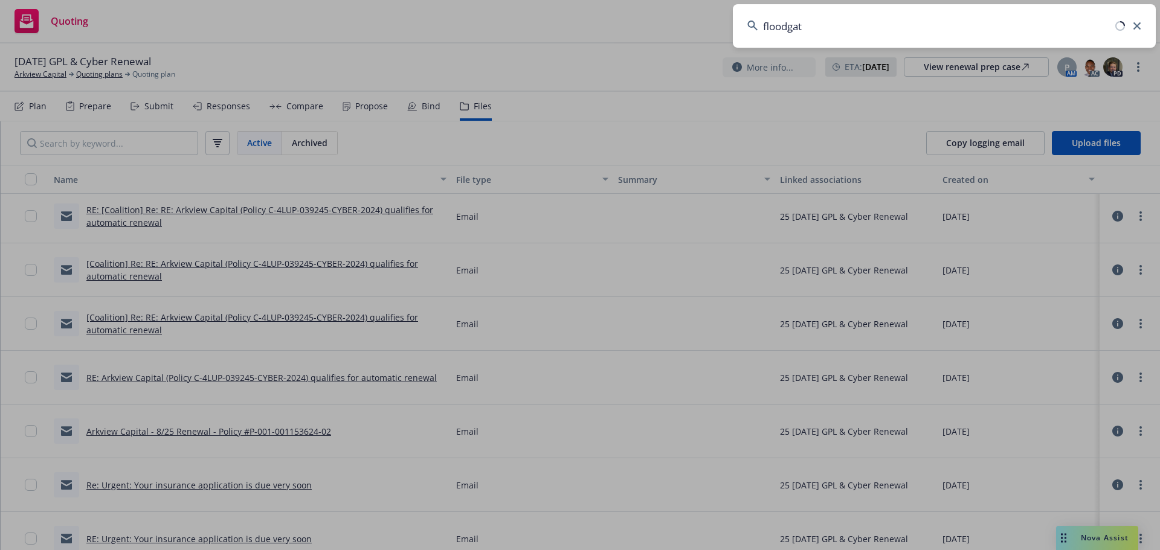
type input "floodgate"
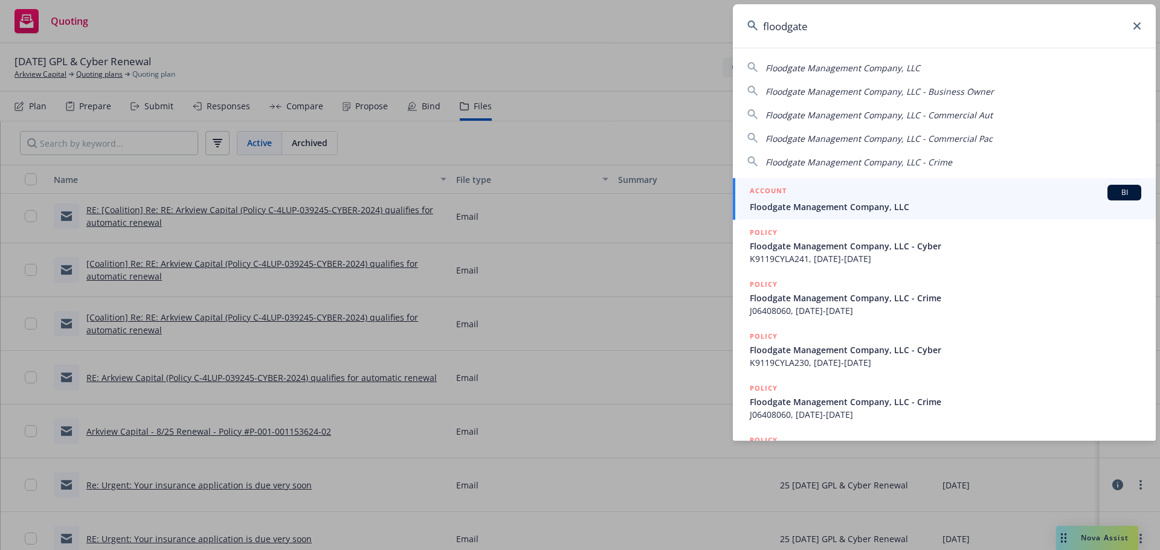
click at [945, 194] on div "ACCOUNT BI" at bounding box center [945, 193] width 391 height 16
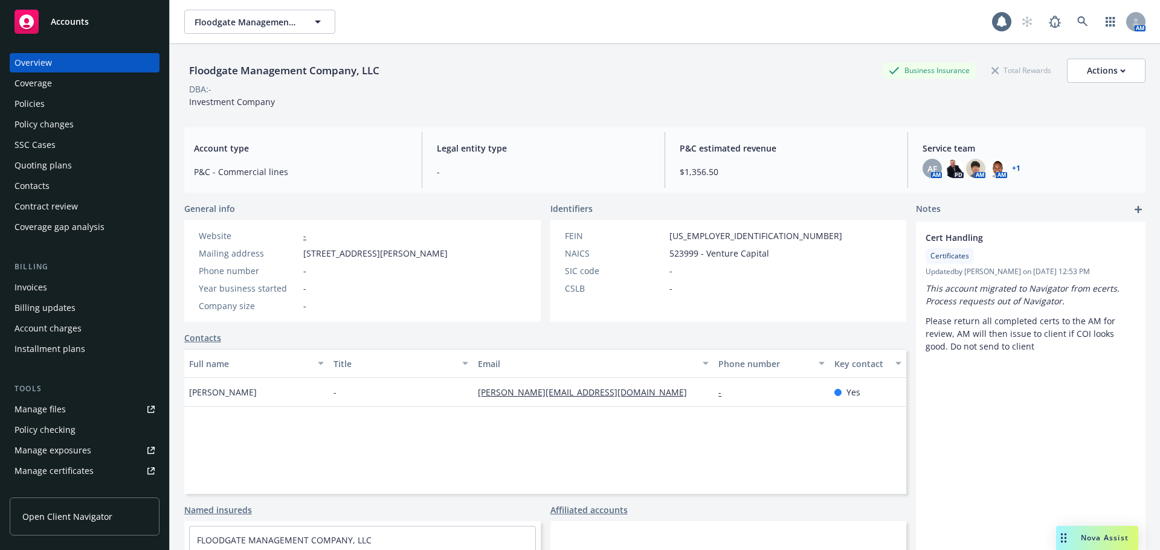
click at [77, 164] on div "Quoting plans" at bounding box center [84, 165] width 140 height 19
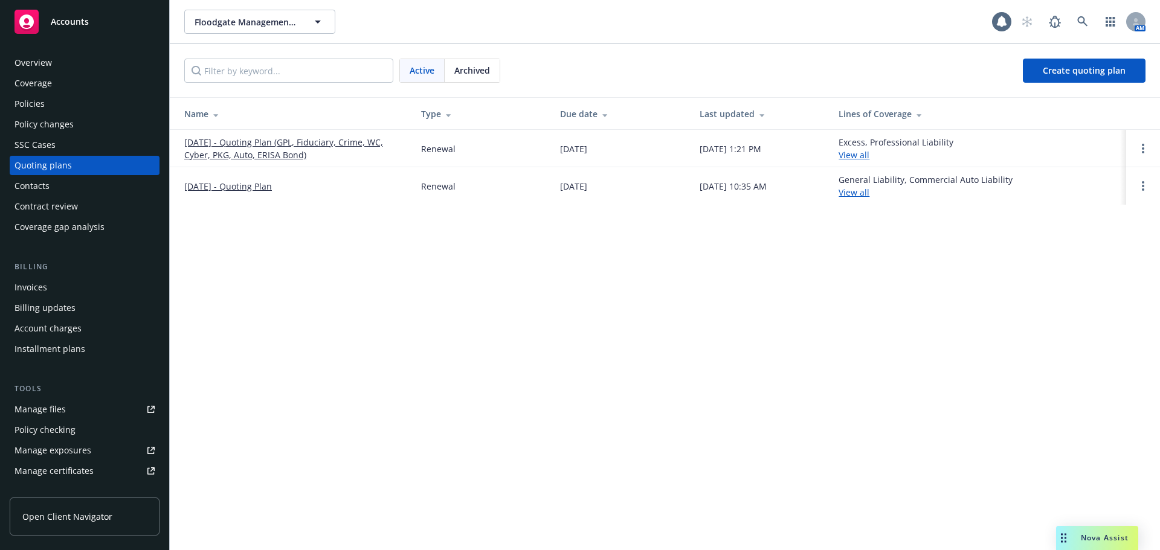
click at [263, 139] on link "09/16/25 - Quoting Plan (GPL, Fiduciary, Crime, WC, Cyber, PKG, Auto, ERISA Bon…" at bounding box center [292, 148] width 217 height 25
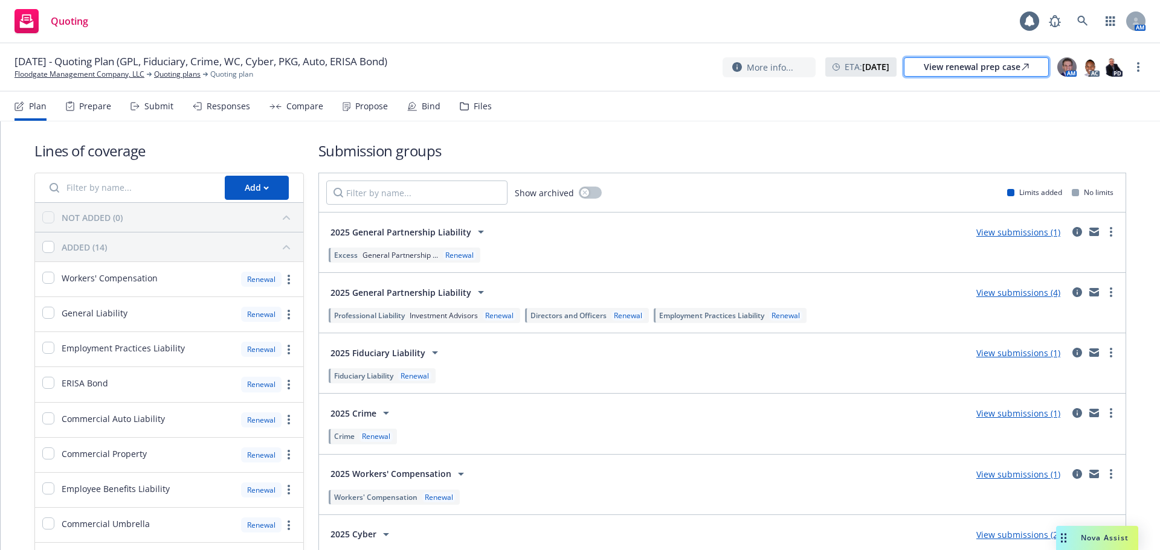
click at [948, 68] on div "View renewal prep case" at bounding box center [976, 67] width 105 height 18
click at [474, 101] on div "Files" at bounding box center [483, 106] width 18 height 10
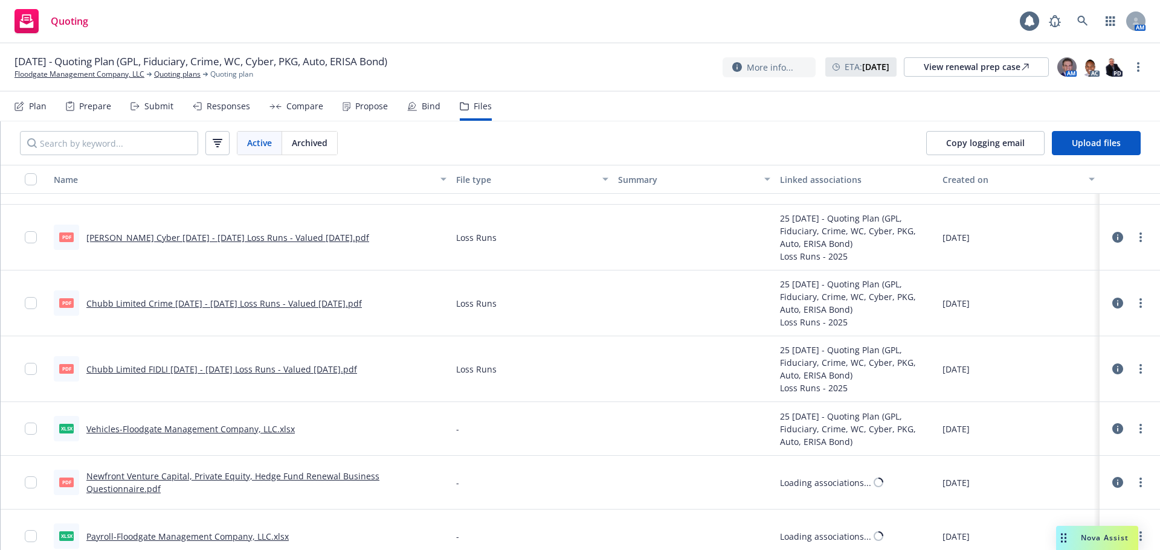
scroll to position [1631, 0]
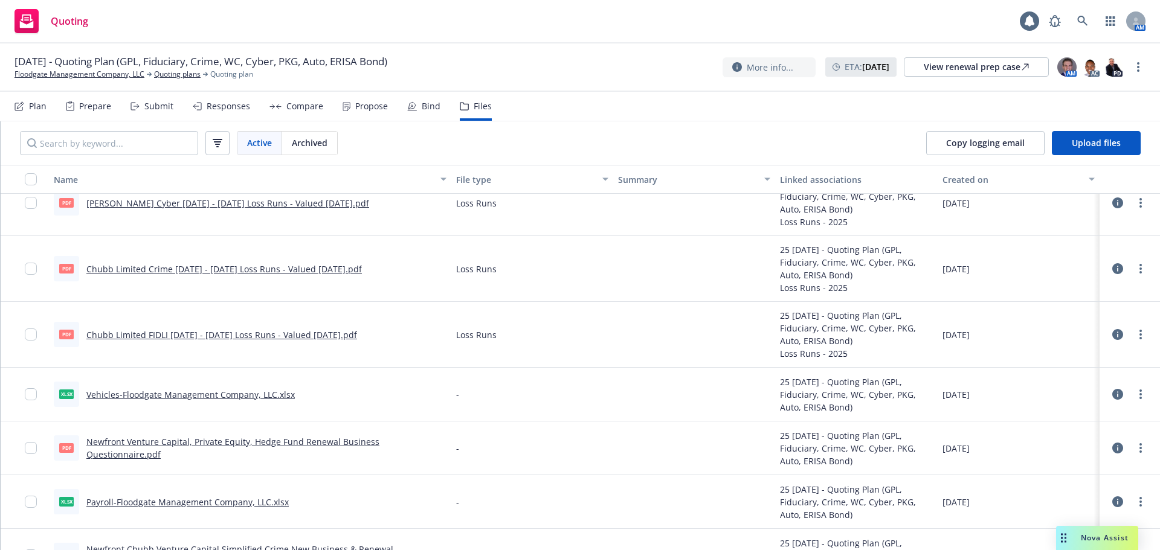
click at [217, 101] on div "Responses" at bounding box center [228, 106] width 43 height 10
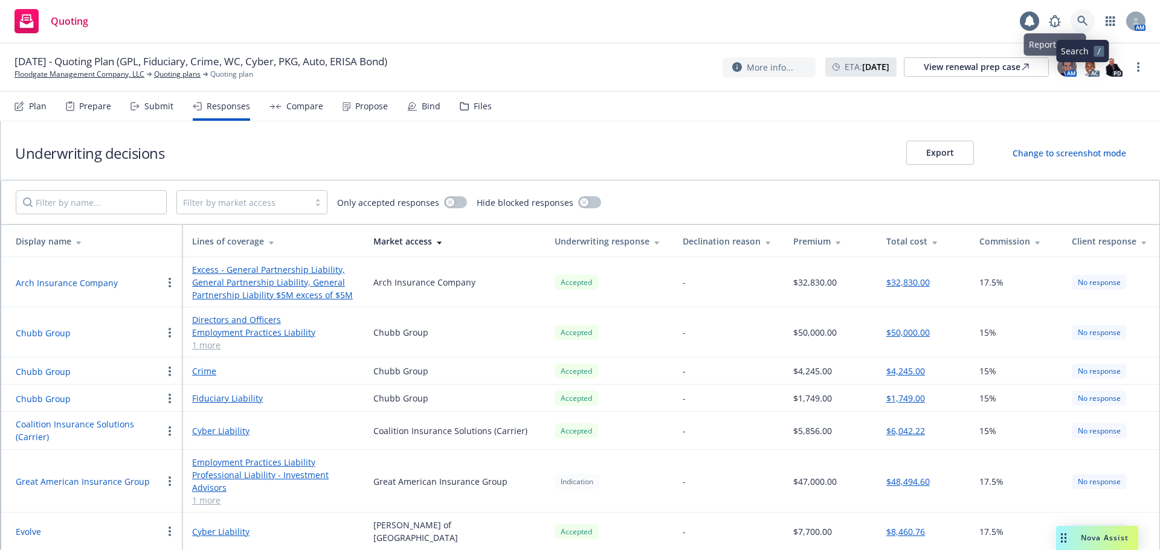
click at [1081, 22] on icon at bounding box center [1082, 21] width 10 height 10
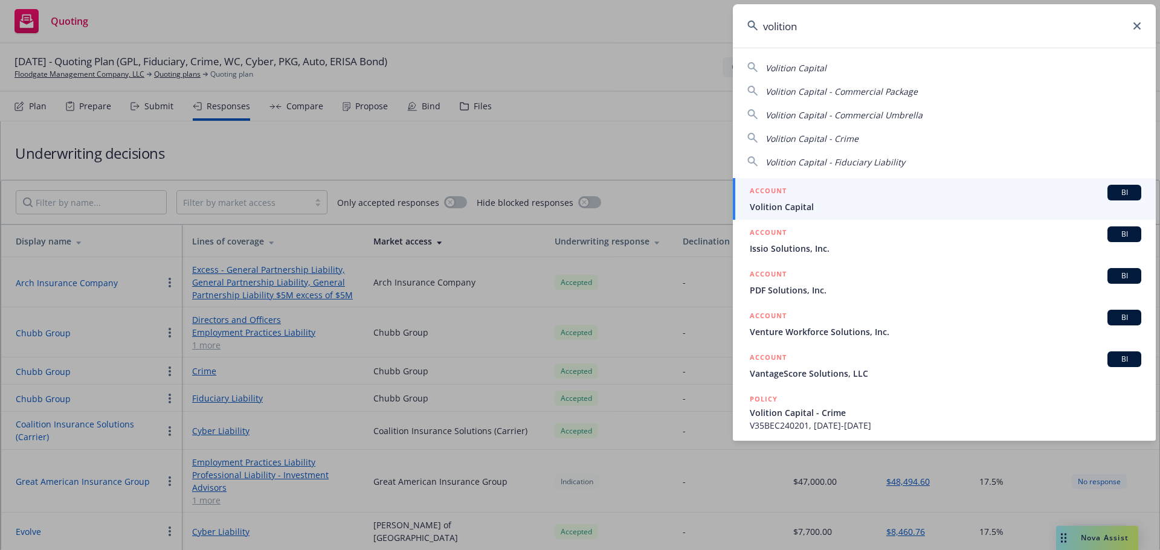
type input "volition"
click at [864, 193] on div "ACCOUNT BI" at bounding box center [945, 193] width 391 height 16
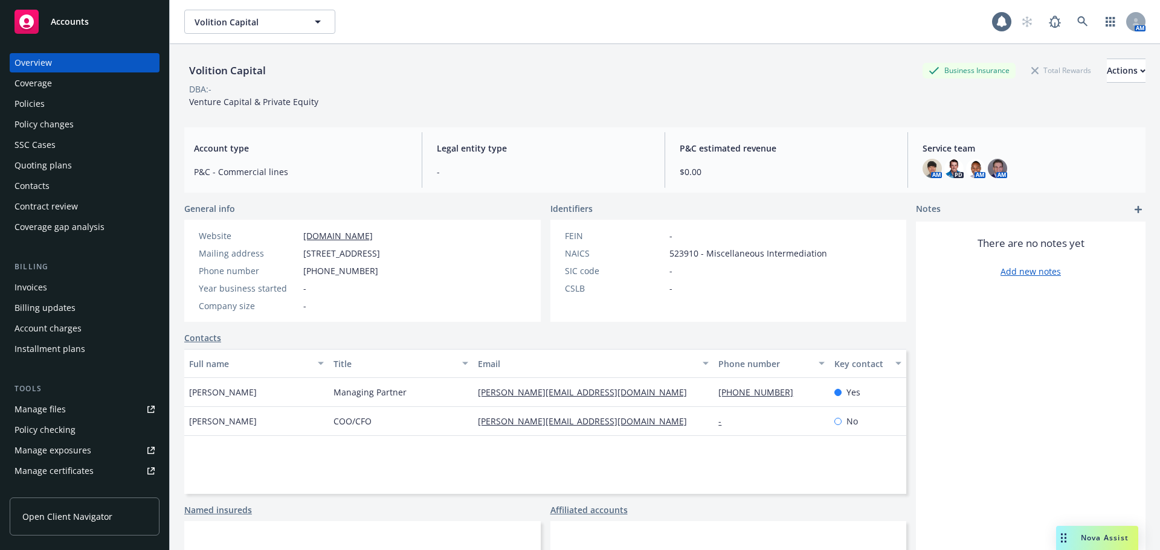
click at [61, 172] on div "Quoting plans" at bounding box center [42, 165] width 57 height 19
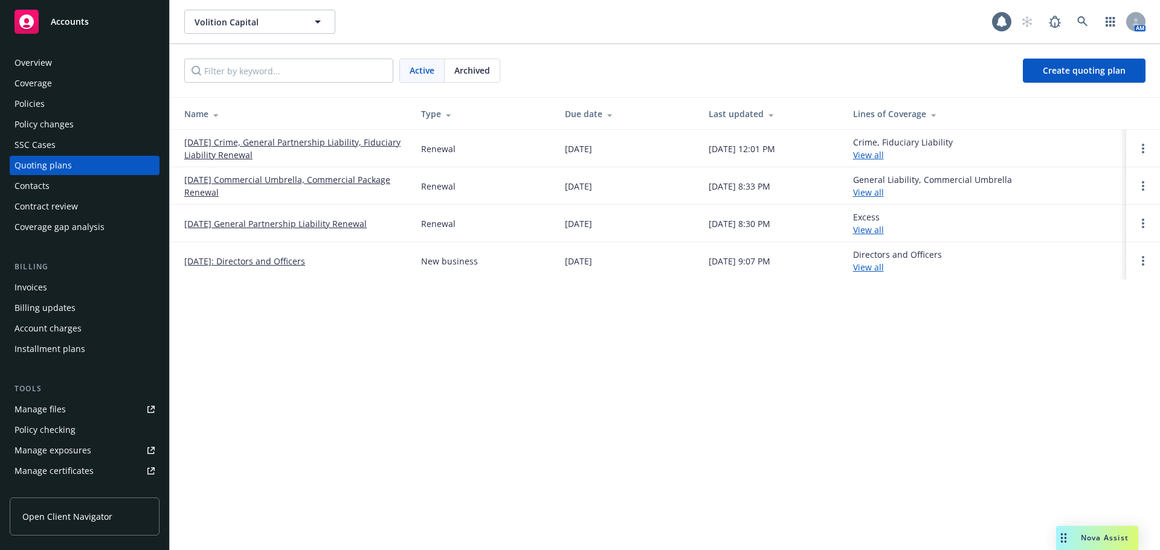
click at [213, 146] on link "09/19/25 Crime, General Partnership Liability, Fiduciary Liability Renewal" at bounding box center [292, 148] width 217 height 25
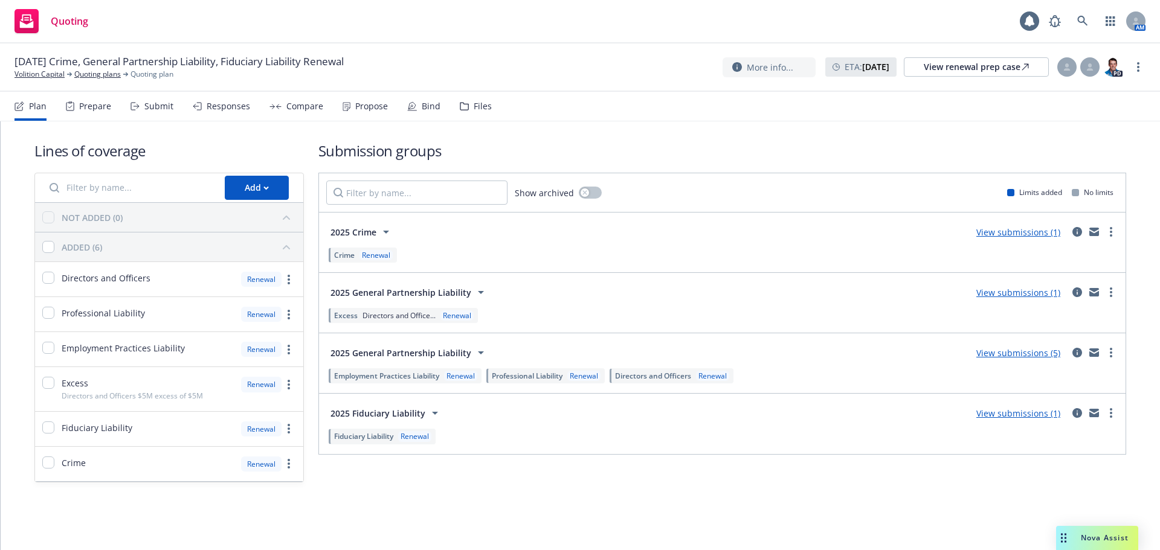
click at [239, 111] on div "Responses" at bounding box center [228, 106] width 43 height 10
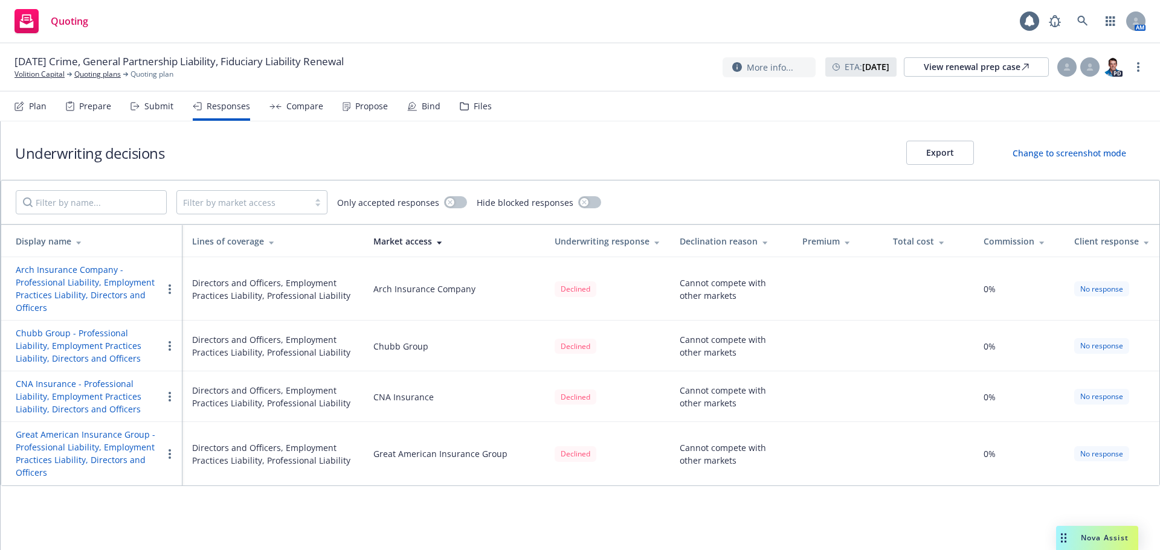
click at [95, 108] on div "Prepare" at bounding box center [95, 106] width 32 height 10
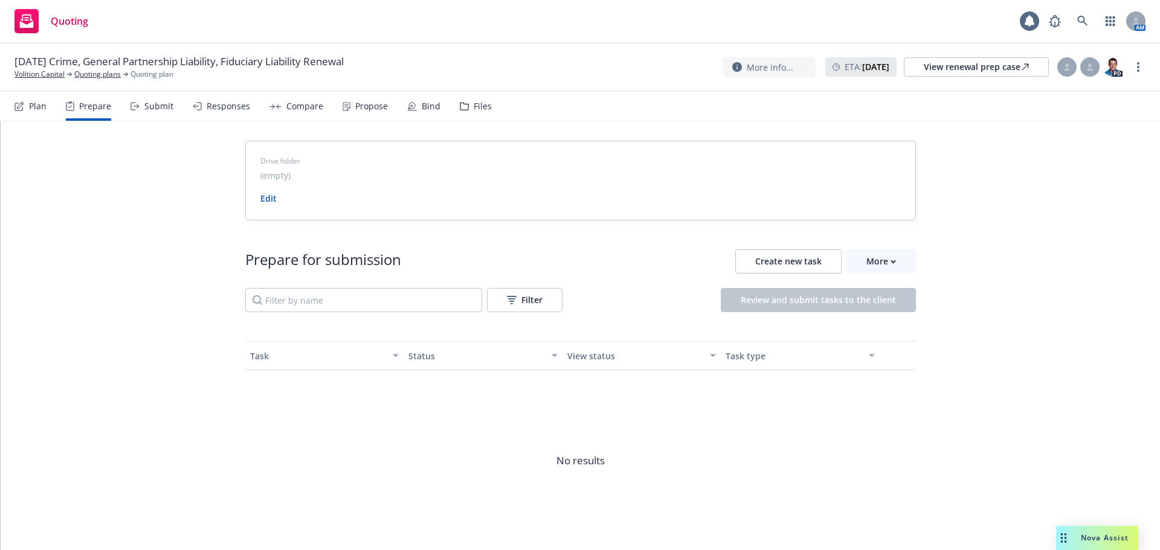
click at [34, 101] on div "Plan" at bounding box center [38, 106] width 18 height 10
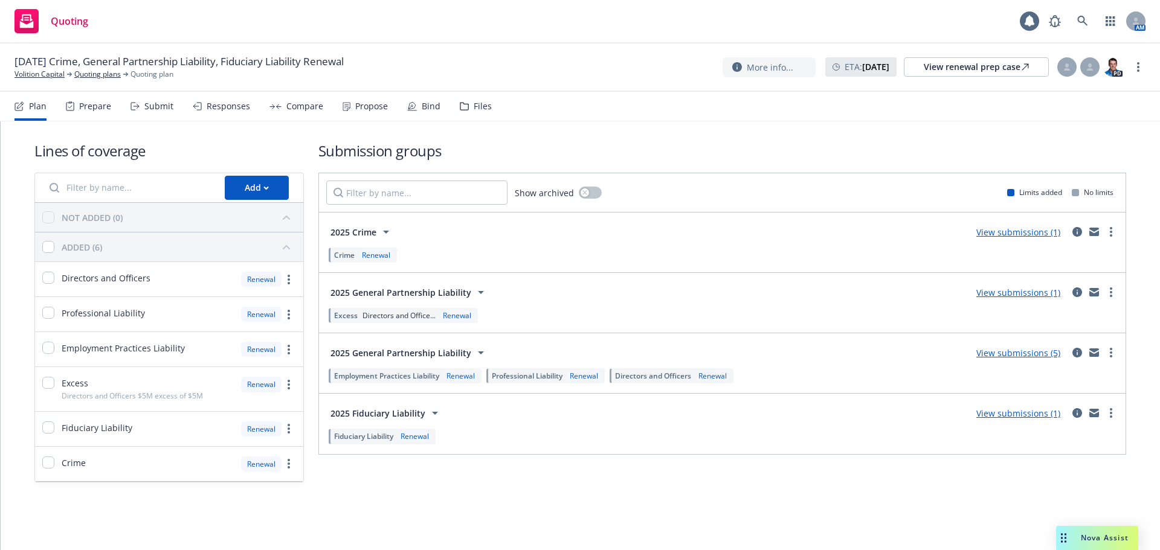
click at [995, 411] on link "View submissions (1)" at bounding box center [1018, 413] width 84 height 11
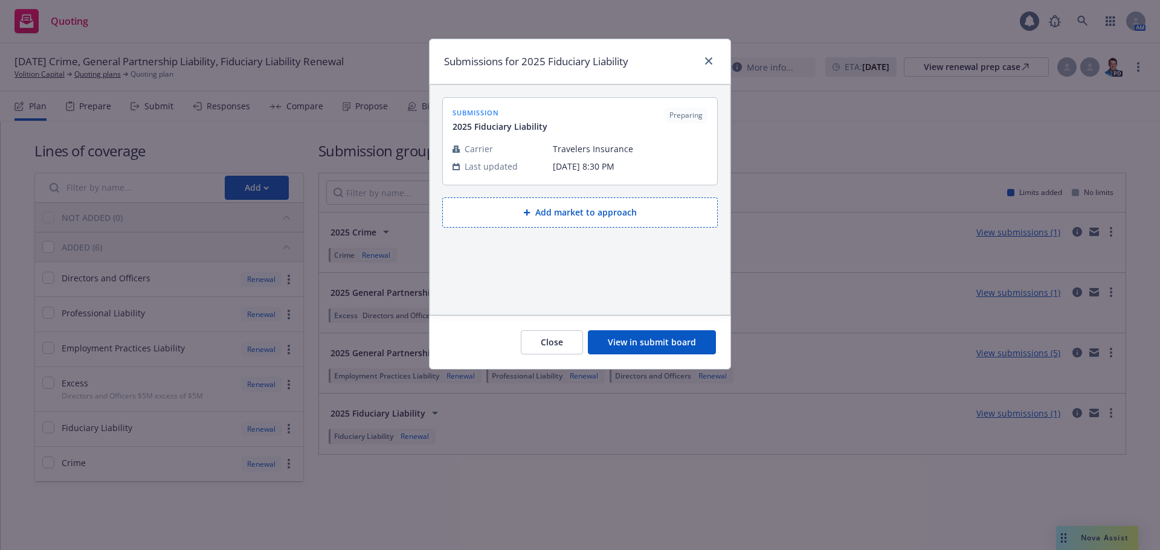
click at [784, 132] on div "Submissions for 2025 Fiduciary Liability submission 2025 Fiduciary Liability Pr…" at bounding box center [580, 275] width 1160 height 550
click at [709, 59] on icon "close" at bounding box center [708, 60] width 7 height 7
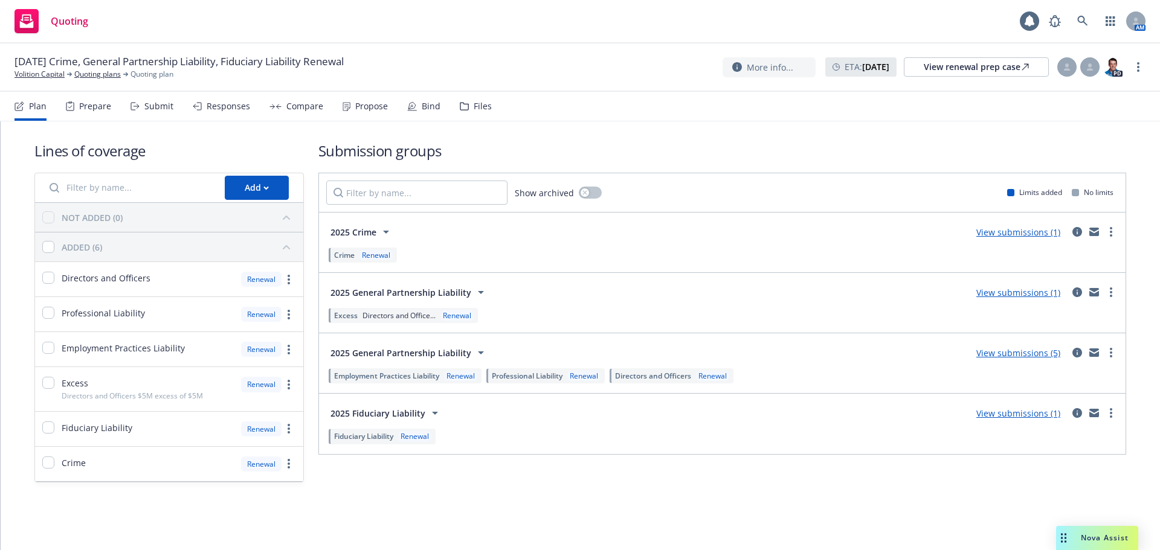
drag, startPoint x: 143, startPoint y: 137, endPoint x: 193, endPoint y: 132, distance: 50.9
click at [143, 137] on div "Lines of coverage Add NOT ADDED (0) ADDED (6) Directors and Officers Renewal Pr…" at bounding box center [579, 311] width 1091 height 381
click at [477, 109] on div "Files" at bounding box center [483, 106] width 18 height 10
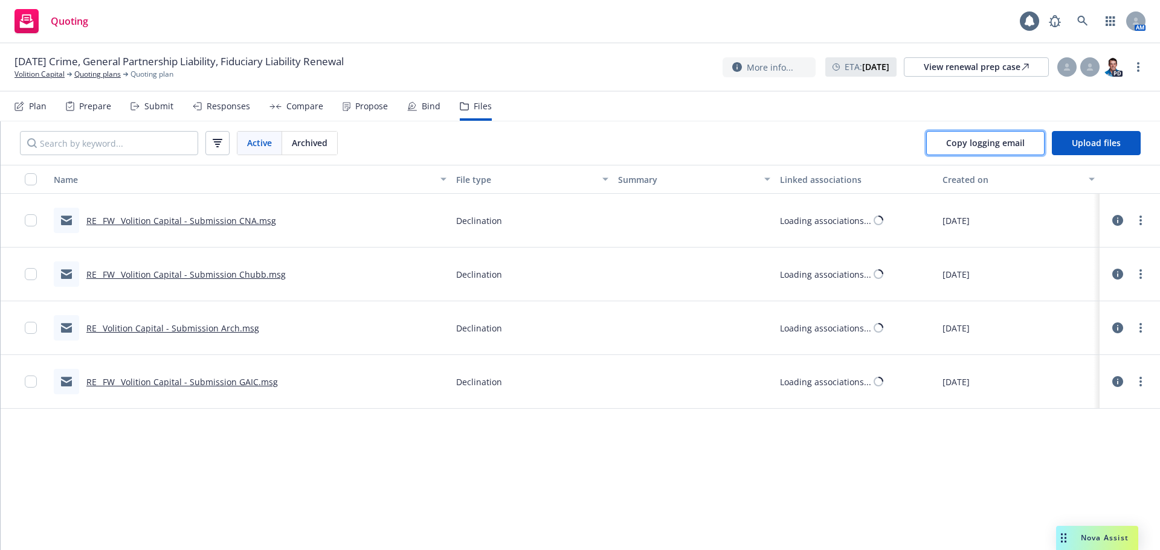
click at [962, 139] on span "Copy logging email" at bounding box center [985, 142] width 79 height 11
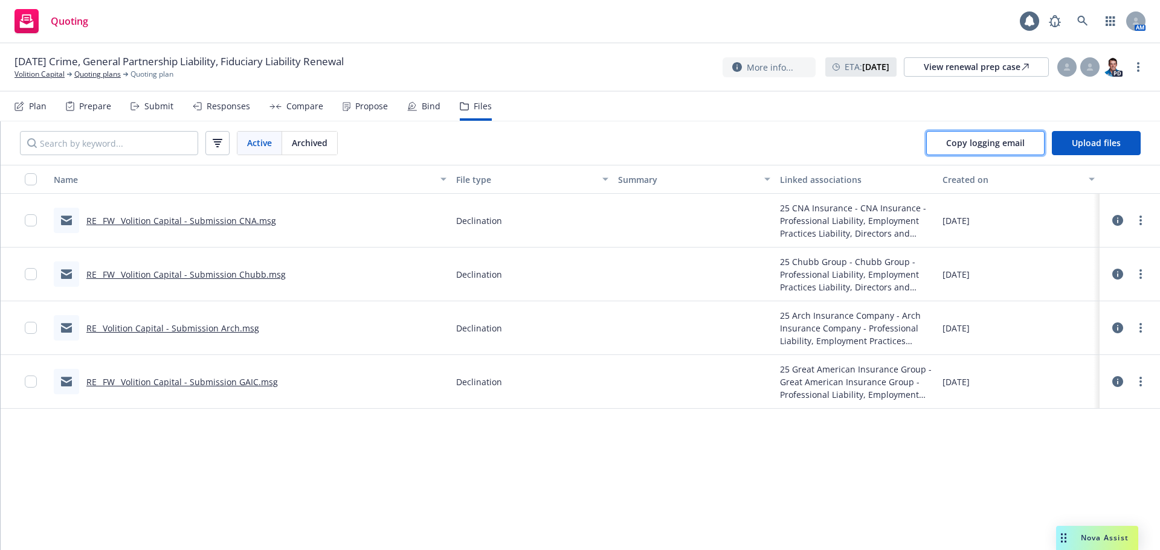
click at [966, 151] on button "Copy logging email" at bounding box center [985, 143] width 118 height 24
click at [975, 137] on button "Copy logging email" at bounding box center [985, 143] width 118 height 24
click at [991, 139] on span "Copy logging email" at bounding box center [985, 142] width 79 height 11
click at [1084, 21] on icon at bounding box center [1082, 21] width 11 height 11
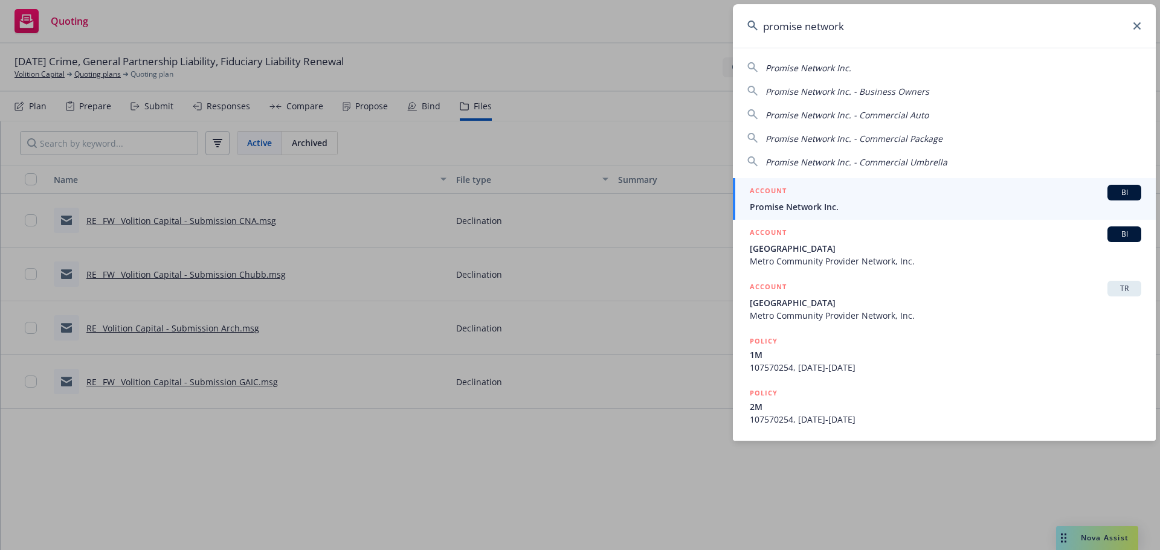
type input "promise network"
click at [878, 187] on div "ACCOUNT BI" at bounding box center [945, 193] width 391 height 16
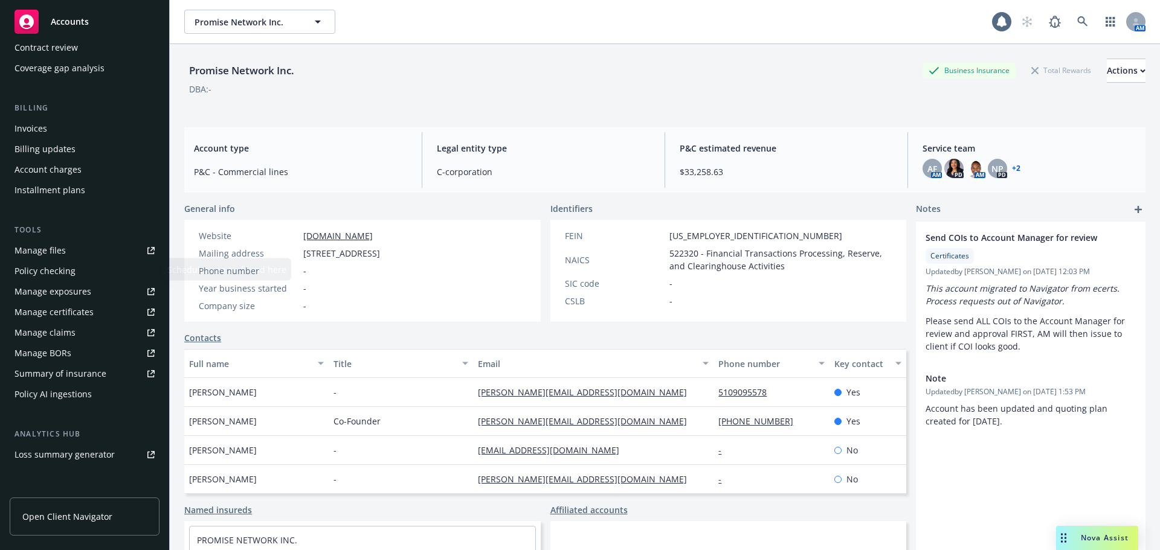
scroll to position [181, 0]
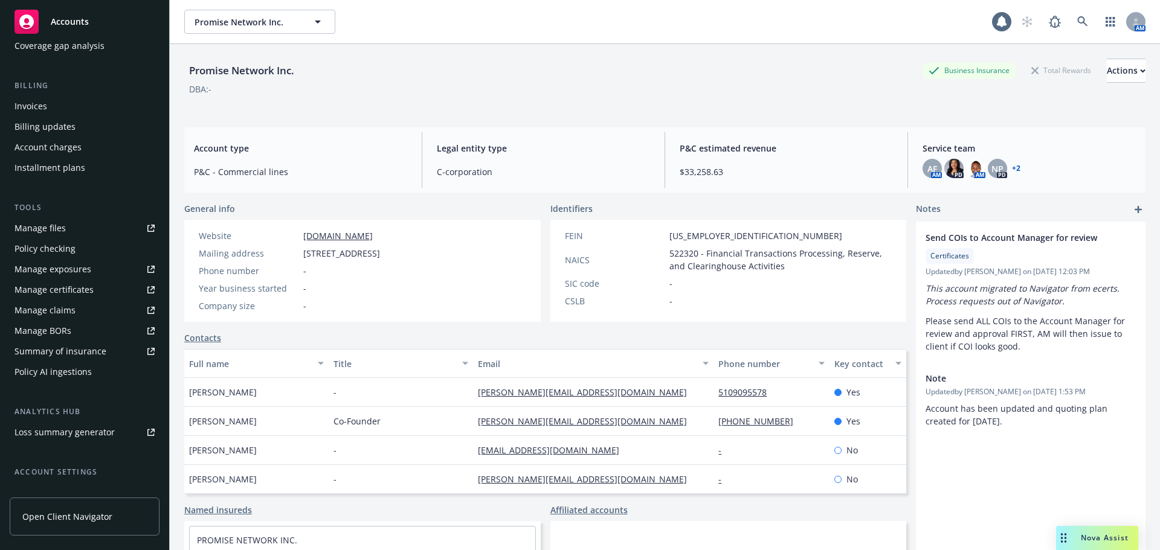
click at [82, 292] on div "Manage certificates" at bounding box center [53, 289] width 79 height 19
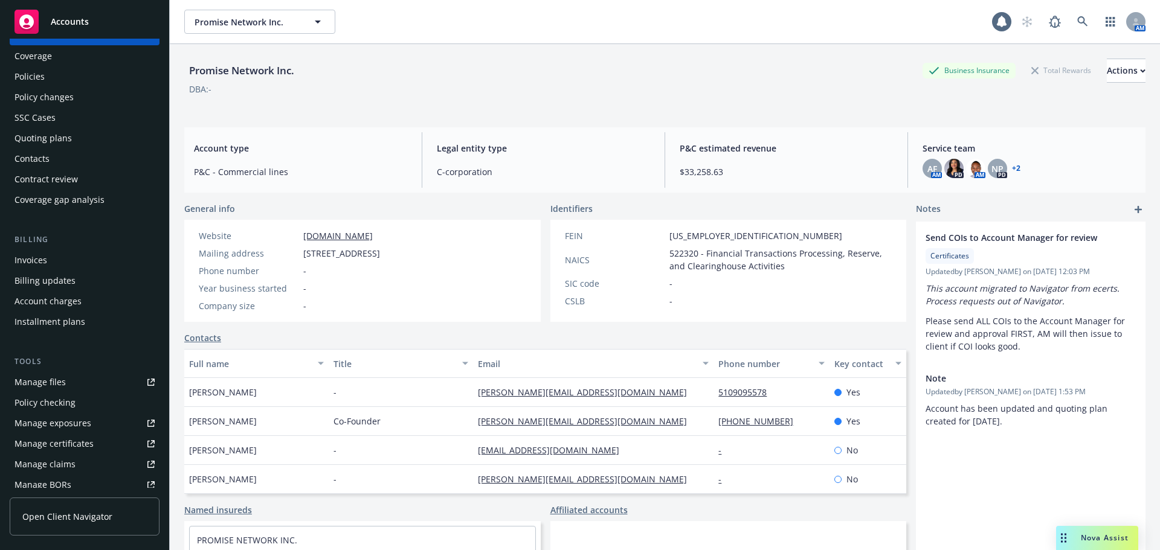
scroll to position [0, 0]
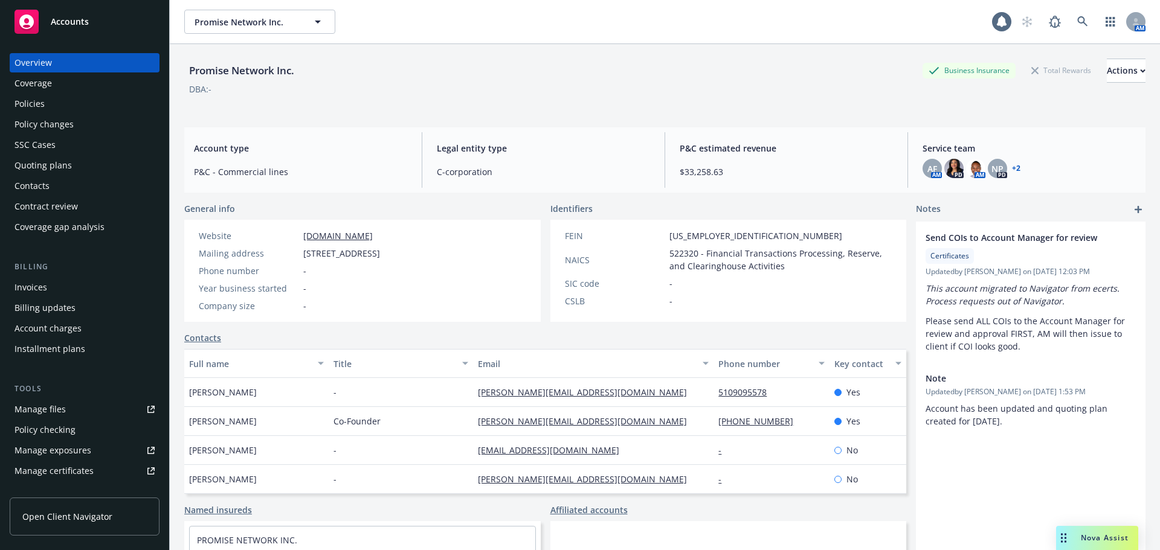
click at [35, 107] on div "Policies" at bounding box center [29, 103] width 30 height 19
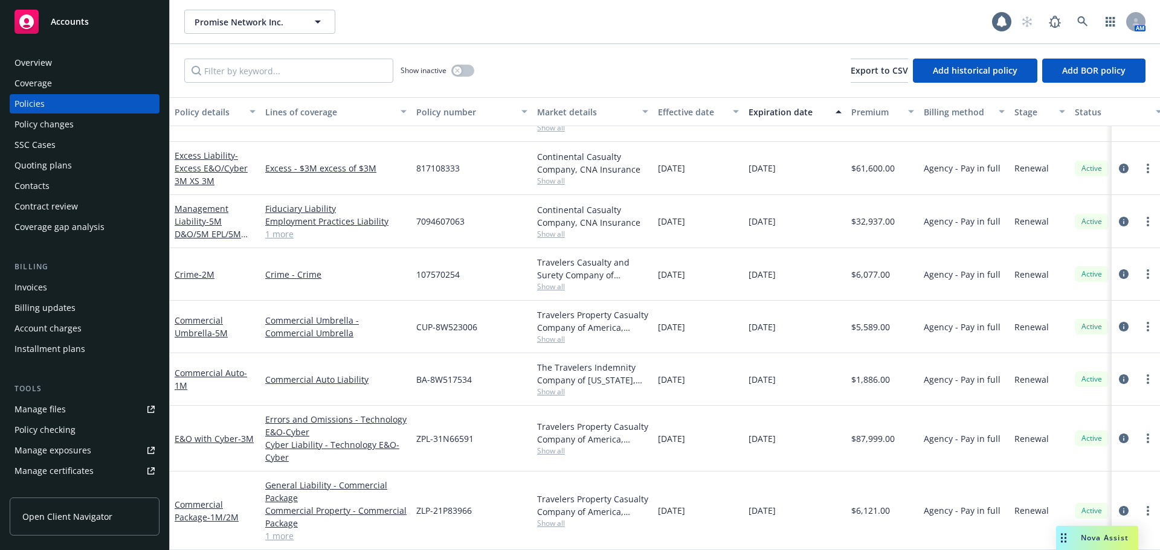
scroll to position [46, 0]
click at [217, 499] on link "Commercial Package - 1M/2M" at bounding box center [207, 511] width 64 height 24
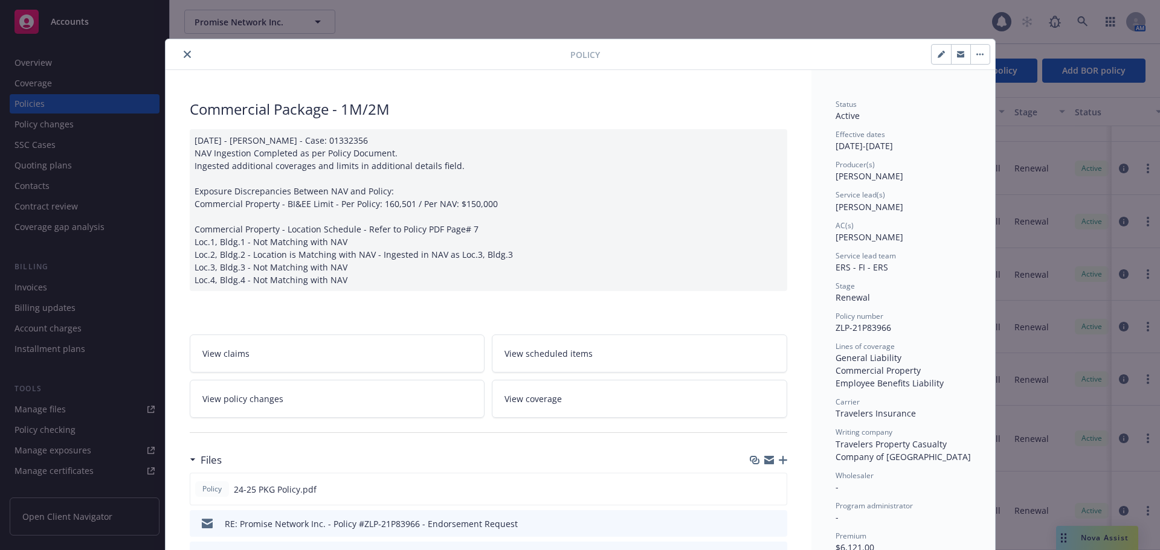
click at [764, 460] on icon "button" at bounding box center [769, 460] width 10 height 10
click at [184, 51] on icon "close" at bounding box center [187, 54] width 7 height 7
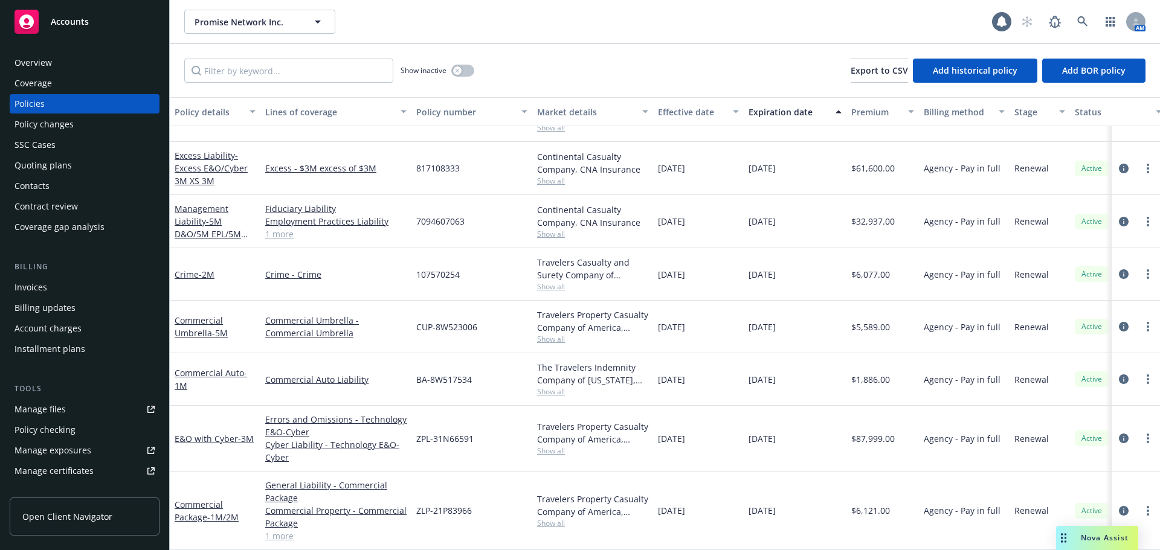
click at [37, 22] on rect at bounding box center [26, 22] width 24 height 24
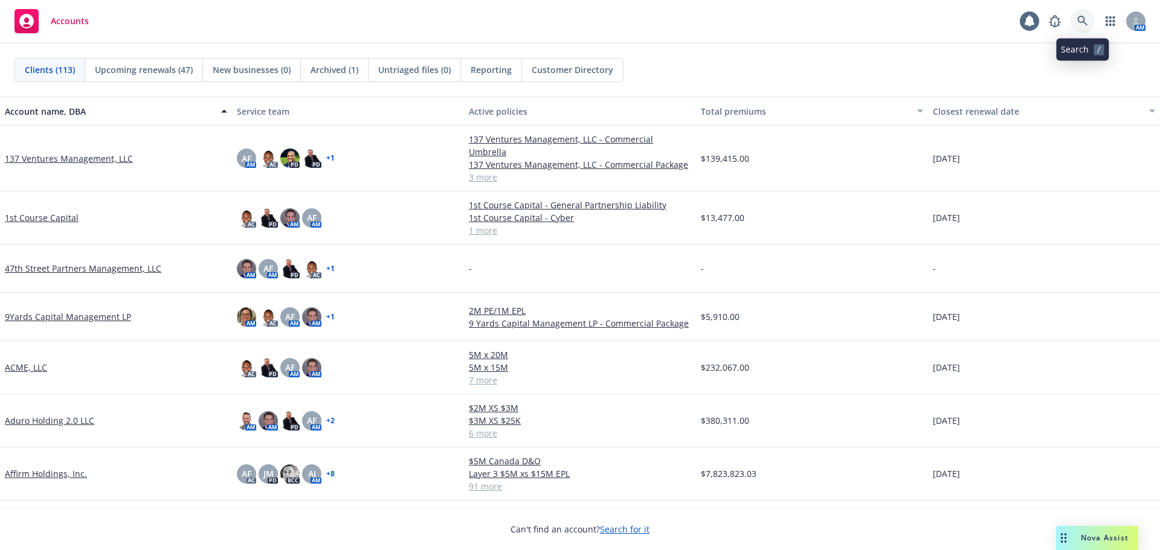
click at [1083, 22] on icon at bounding box center [1082, 21] width 10 height 10
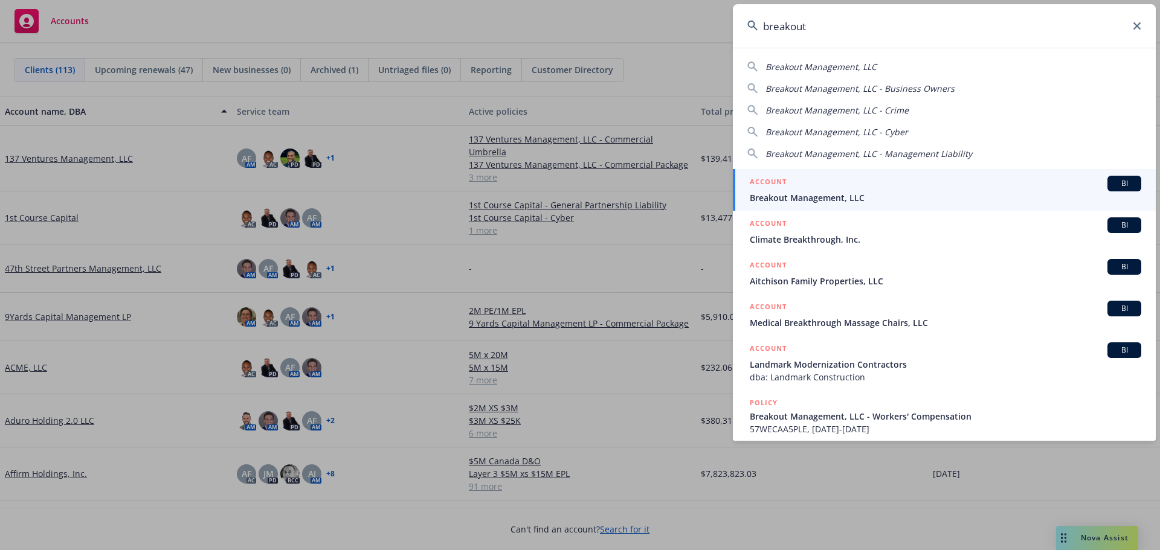
type input "breakout"
click at [855, 193] on span "Breakout Management, LLC" at bounding box center [945, 197] width 391 height 13
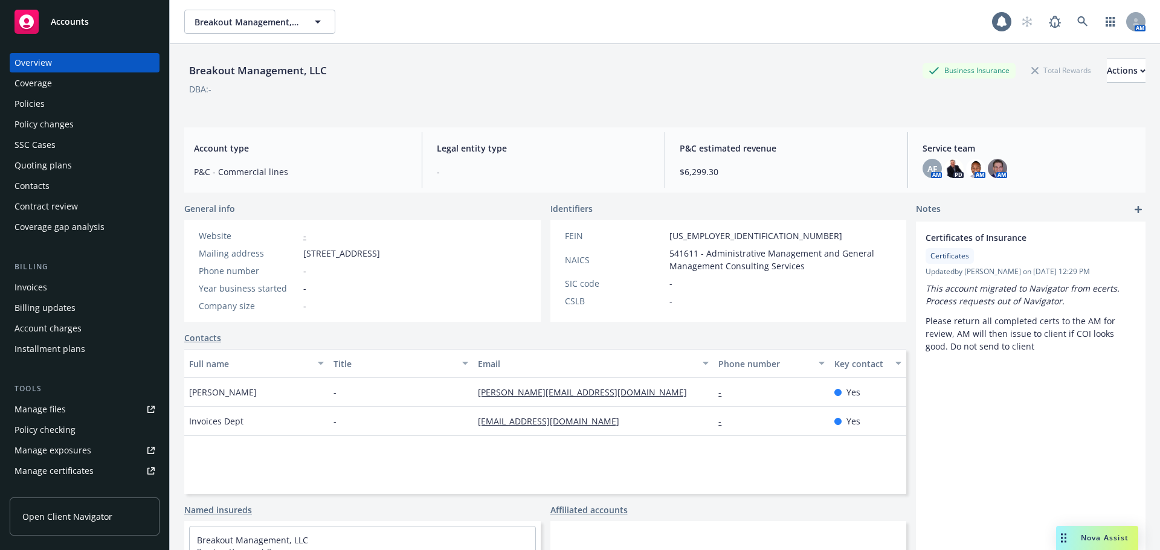
click at [50, 106] on div "Policies" at bounding box center [84, 103] width 140 height 19
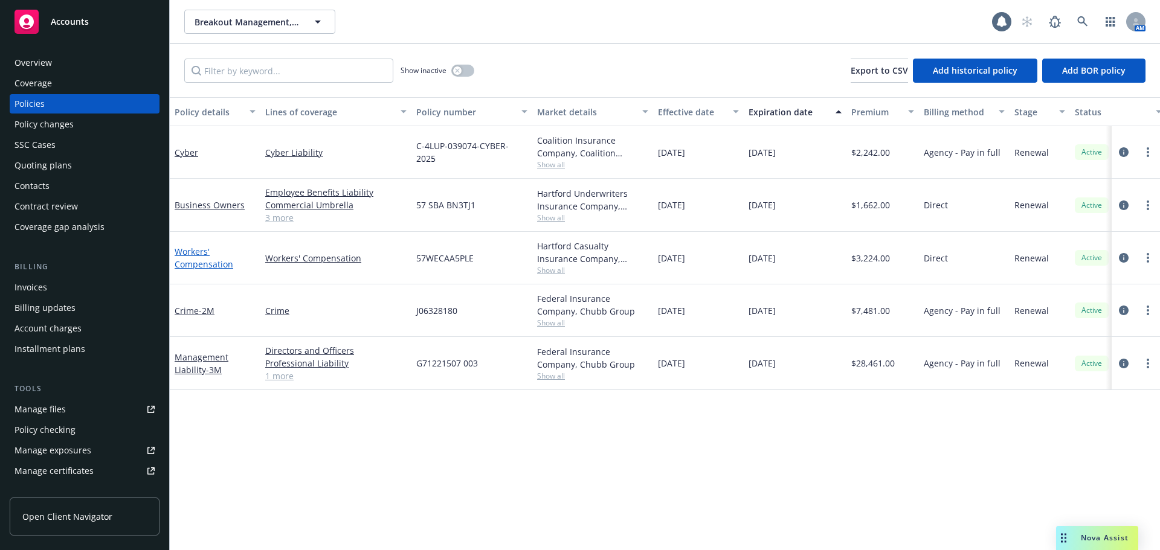
click at [194, 250] on link "Workers' Compensation" at bounding box center [204, 258] width 59 height 24
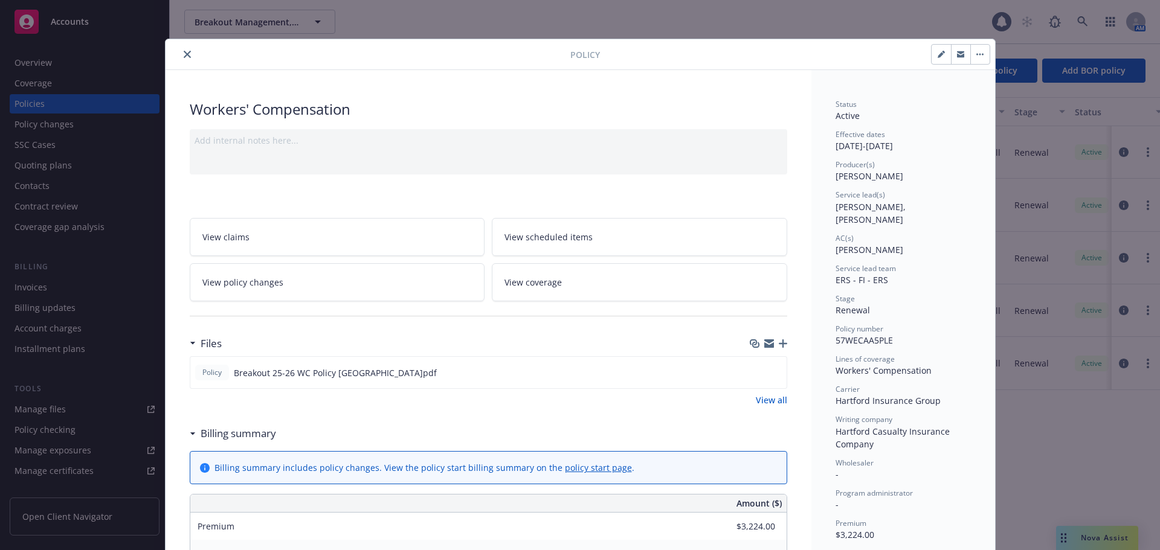
click at [766, 342] on icon "button" at bounding box center [769, 341] width 10 height 4
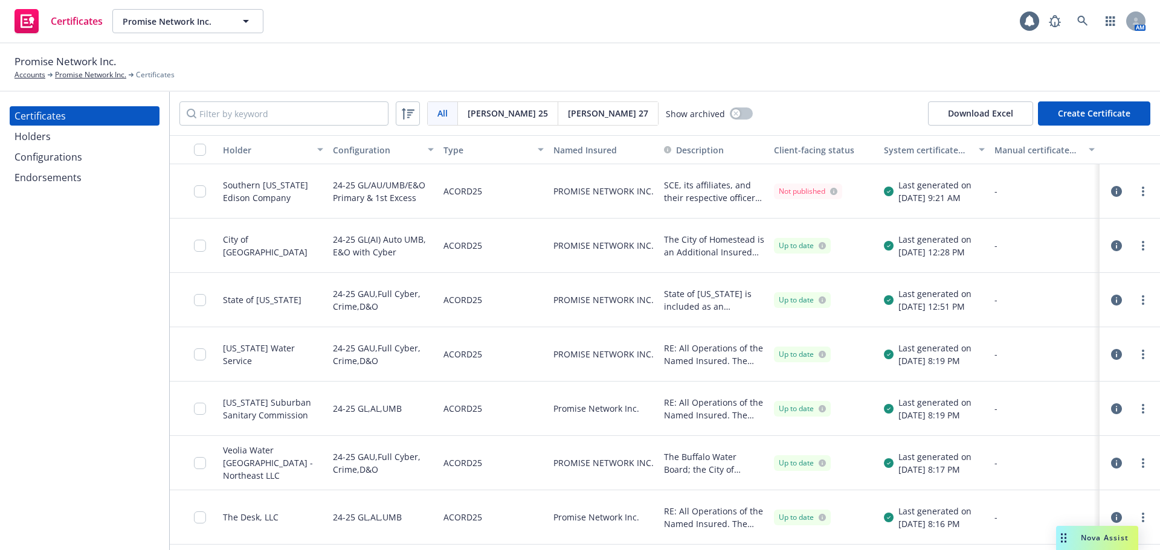
click at [51, 138] on div "Holders" at bounding box center [84, 136] width 140 height 19
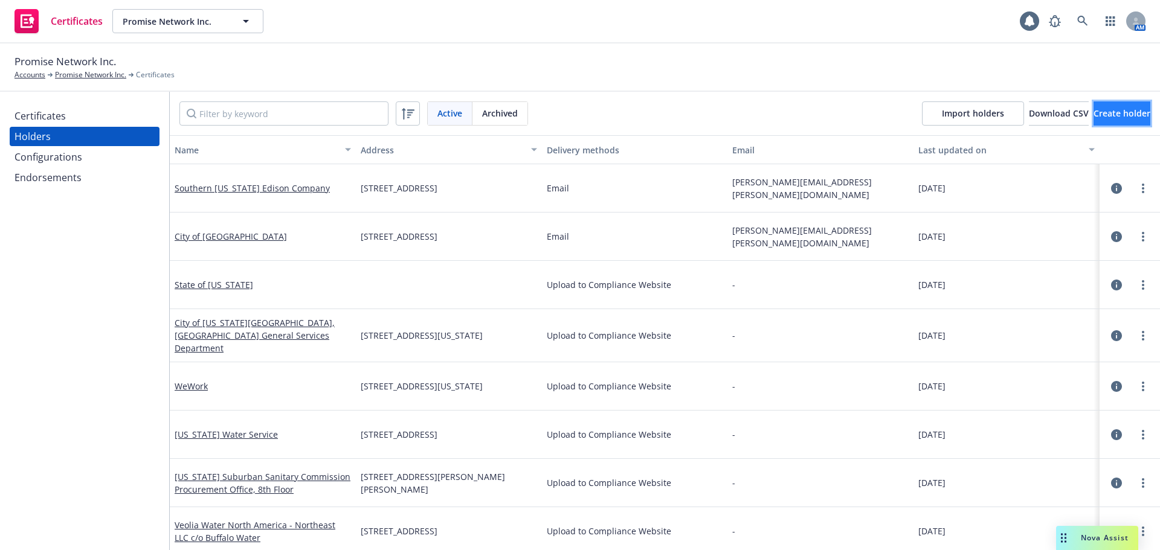
click at [1093, 108] on span "Create holder" at bounding box center [1121, 113] width 57 height 11
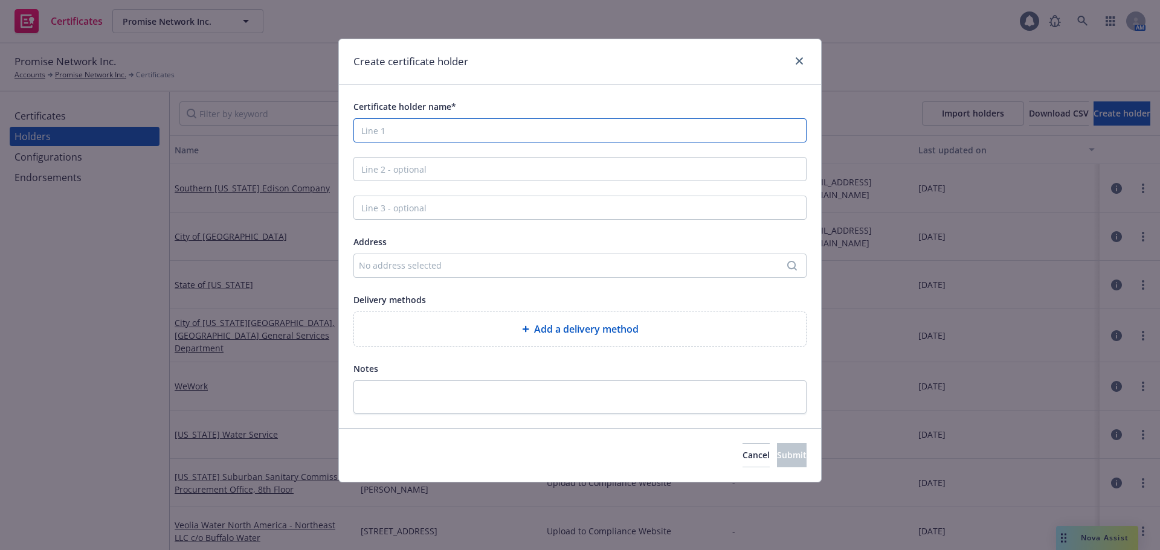
click at [381, 130] on input "Certificate holder name*" at bounding box center [579, 130] width 453 height 24
type input "[PERSON_NAME] Enterprises Inc."
click at [398, 274] on div "No address selected" at bounding box center [579, 266] width 453 height 24
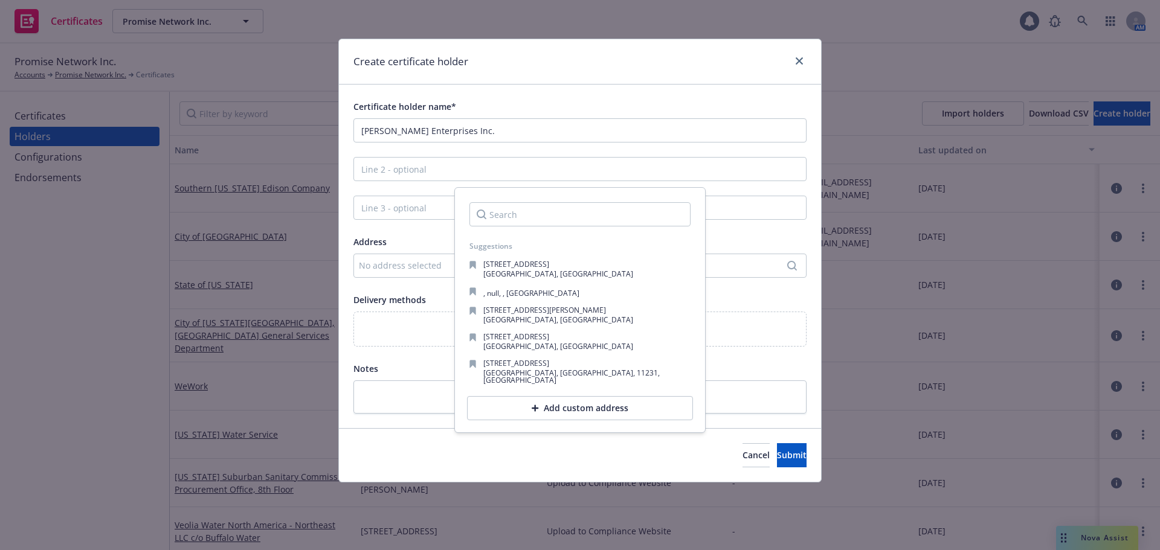
click at [523, 402] on div "Add custom address" at bounding box center [580, 408] width 226 height 24
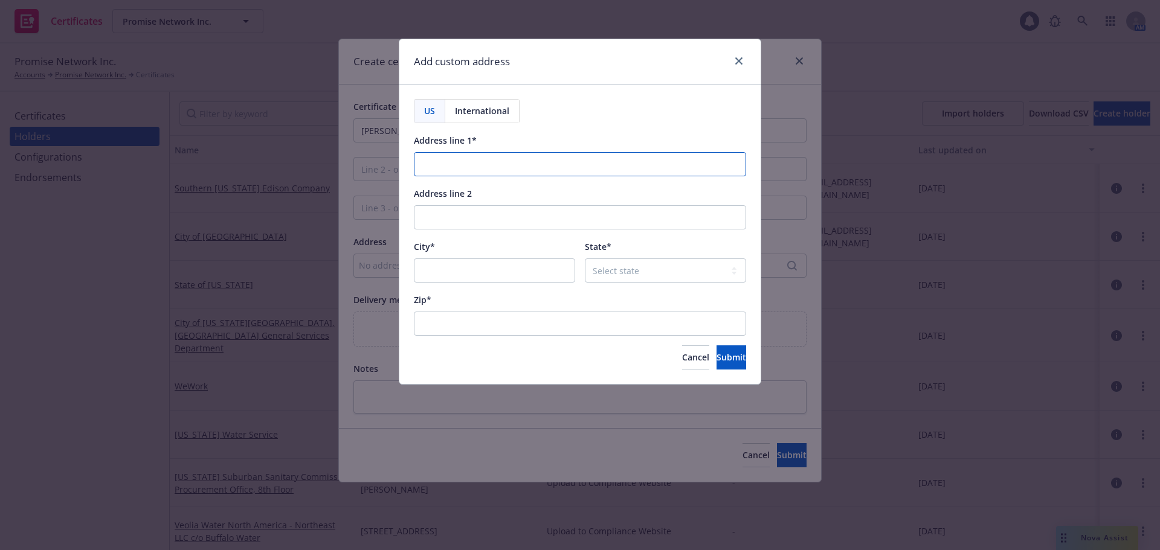
click at [444, 164] on input "Address line 1*" at bounding box center [580, 164] width 332 height 24
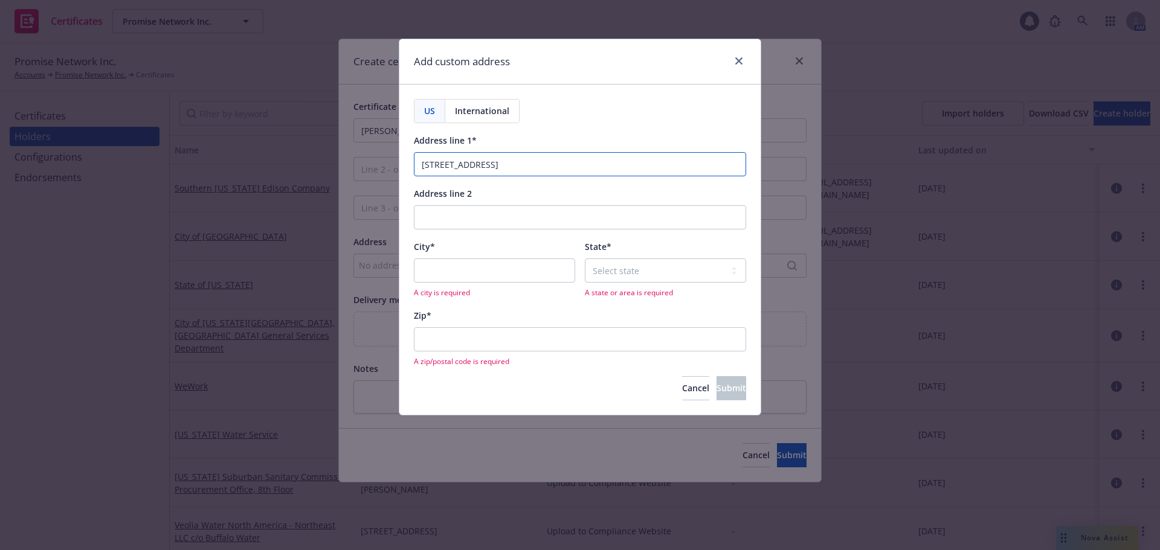
type input "2148 Broadway"
type input "Oakland"
select select "CA"
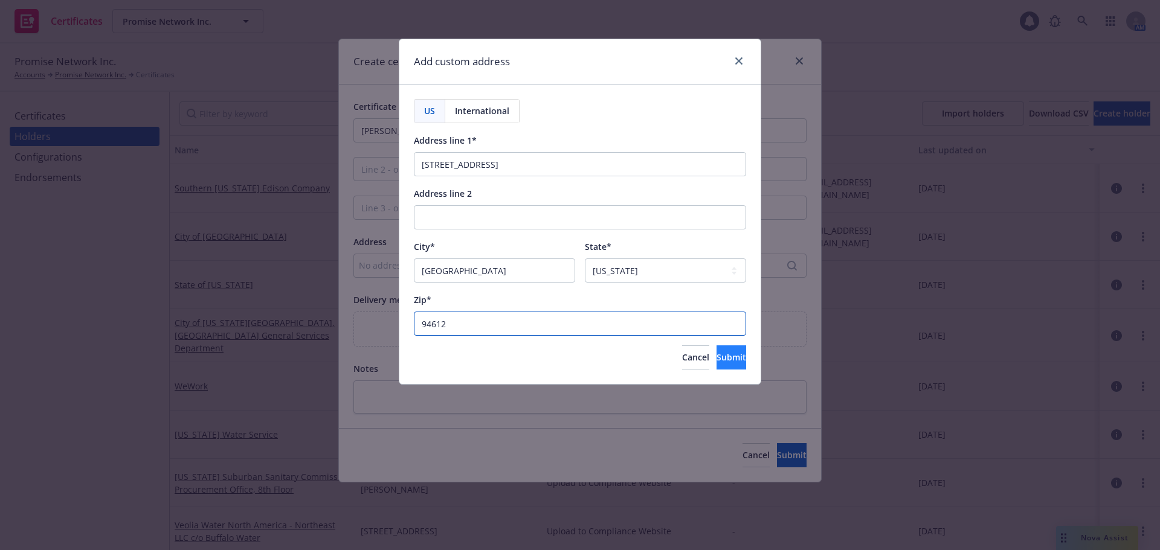
type input "94612"
click at [716, 355] on span "Submit" at bounding box center [731, 357] width 30 height 11
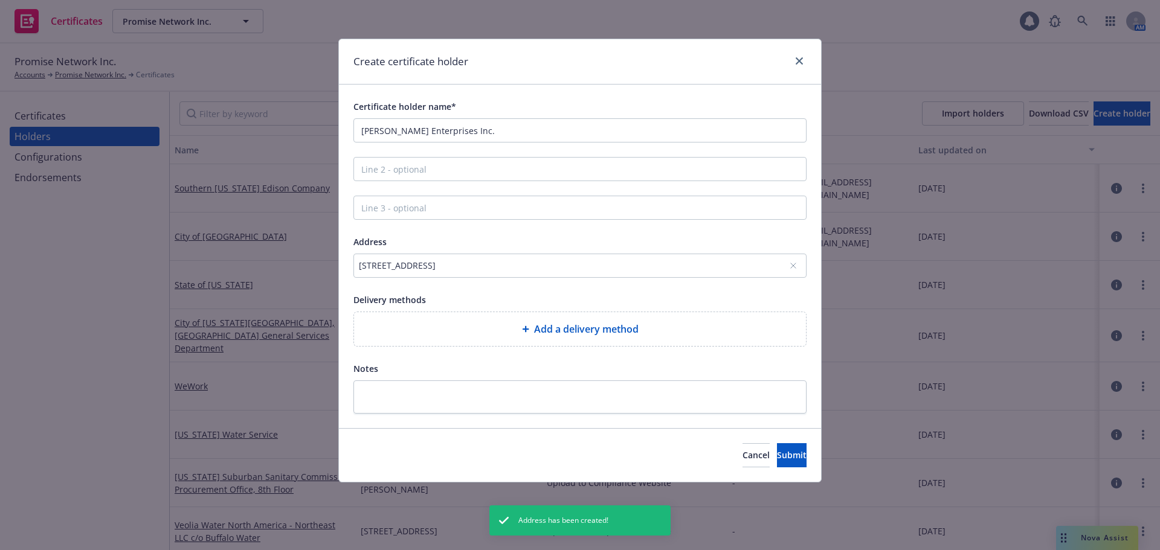
click at [530, 321] on div "Add a delivery method" at bounding box center [580, 329] width 452 height 34
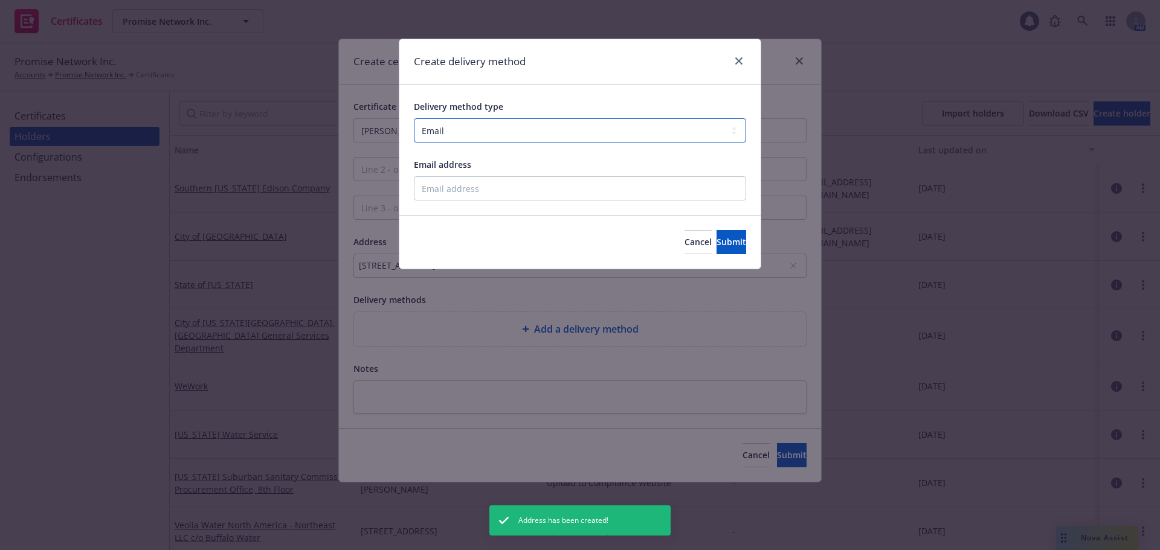
click at [471, 133] on select "Select delivery method type Email Mail Fax Upload to Compliance Website" at bounding box center [580, 130] width 332 height 24
select select "UPLOAD_TO_COMPLIANCE_WEBSITE"
click at [414, 118] on select "Select delivery method type Email Mail Fax Upload to Compliance Website" at bounding box center [580, 130] width 332 height 24
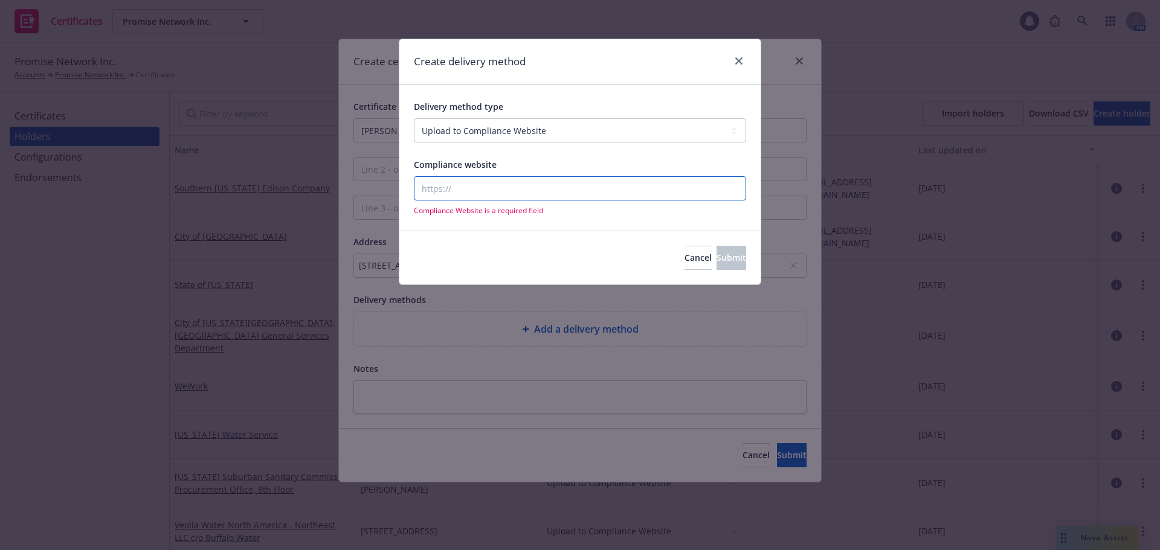
click at [460, 186] on input "Compliance website" at bounding box center [580, 188] width 332 height 24
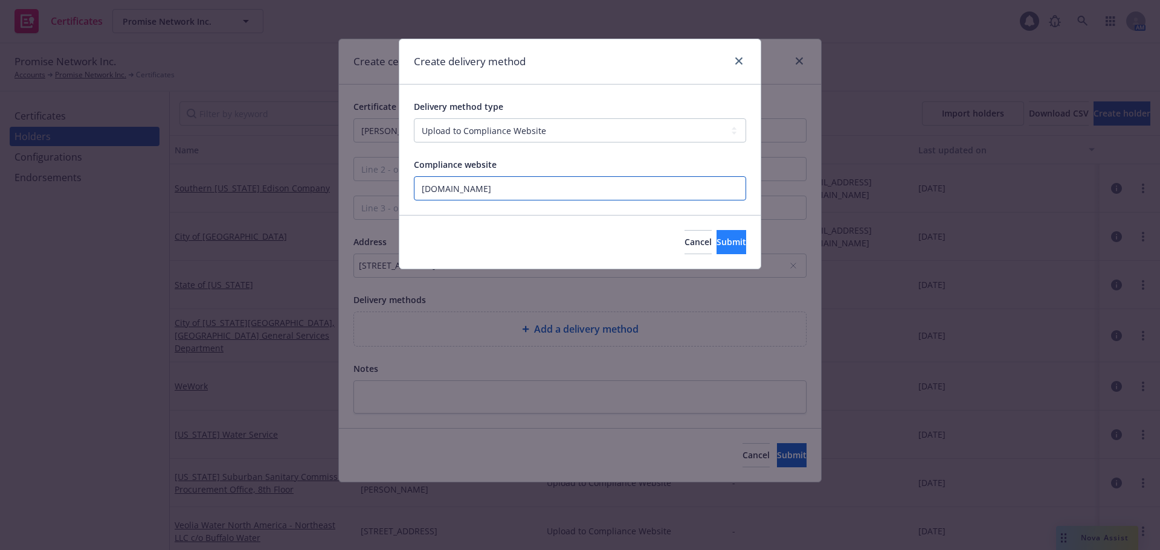
type input "newfront.com"
click at [728, 248] on button "Submit" at bounding box center [731, 242] width 30 height 24
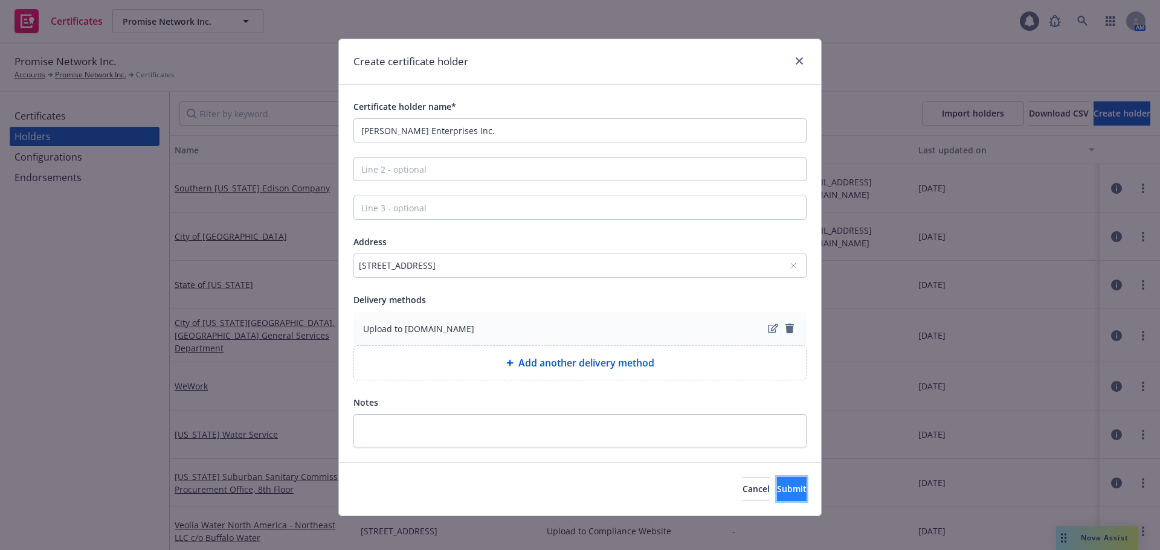
click at [777, 485] on span "Submit" at bounding box center [792, 488] width 30 height 11
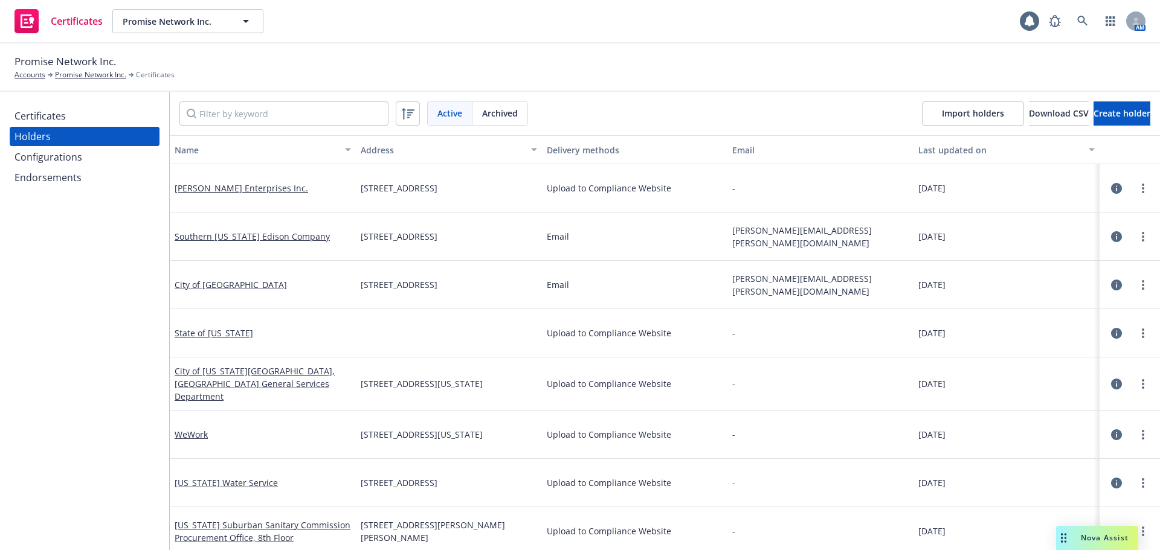
click at [81, 156] on div "Configurations" at bounding box center [84, 156] width 140 height 19
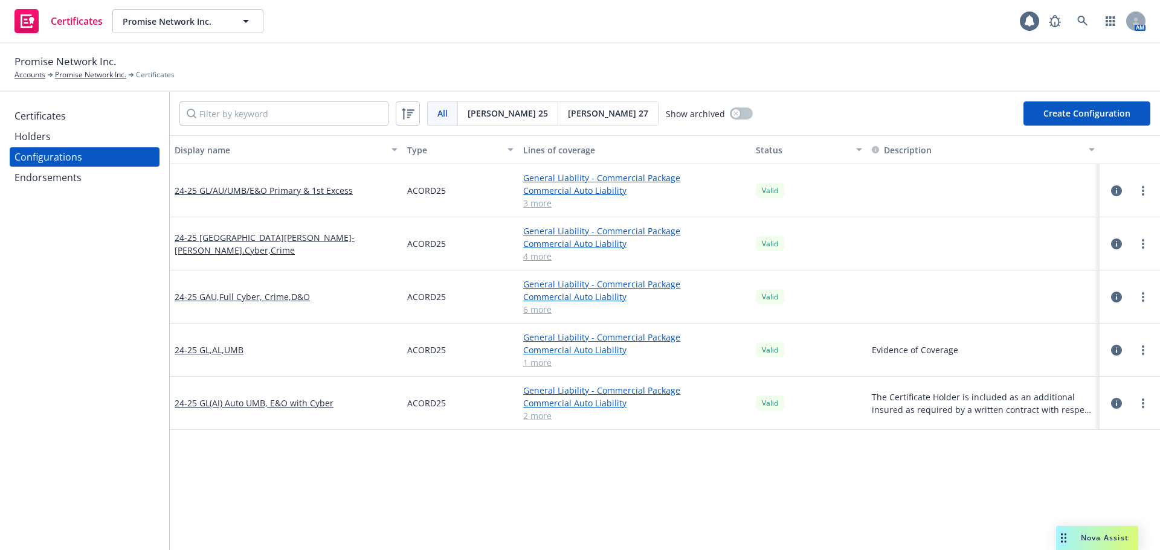
click at [66, 117] on div "Certificates" at bounding box center [84, 115] width 140 height 19
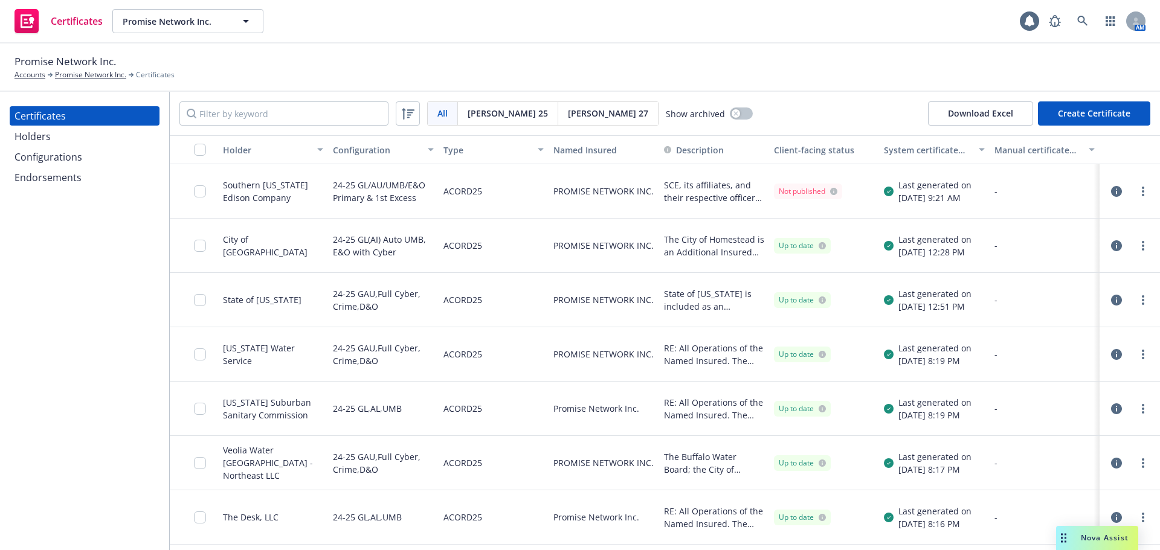
click at [1075, 112] on button "Create Certificate" at bounding box center [1094, 113] width 112 height 24
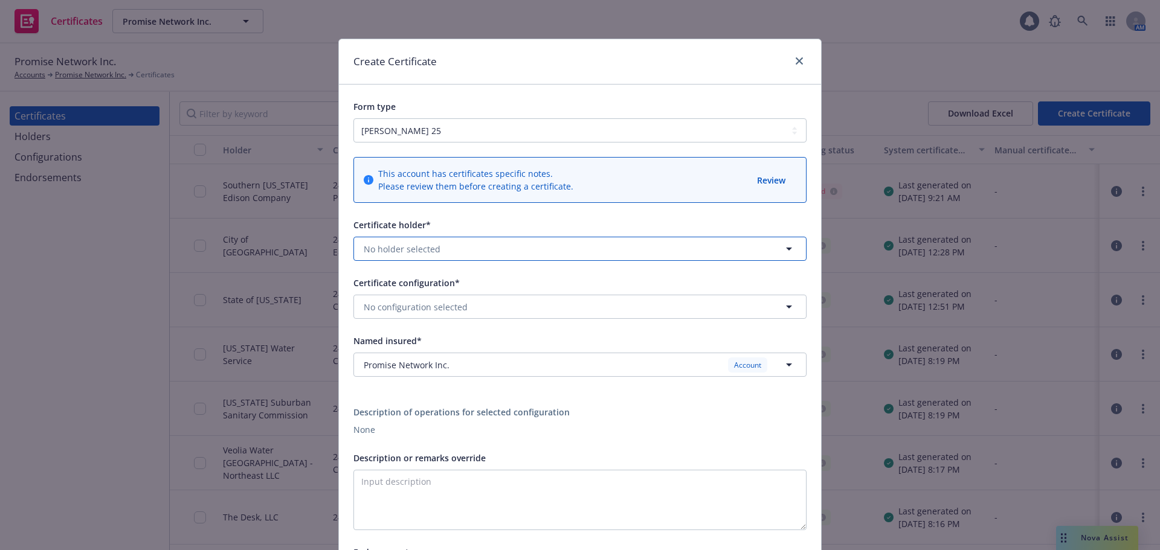
click at [414, 246] on span "No holder selected" at bounding box center [402, 249] width 77 height 13
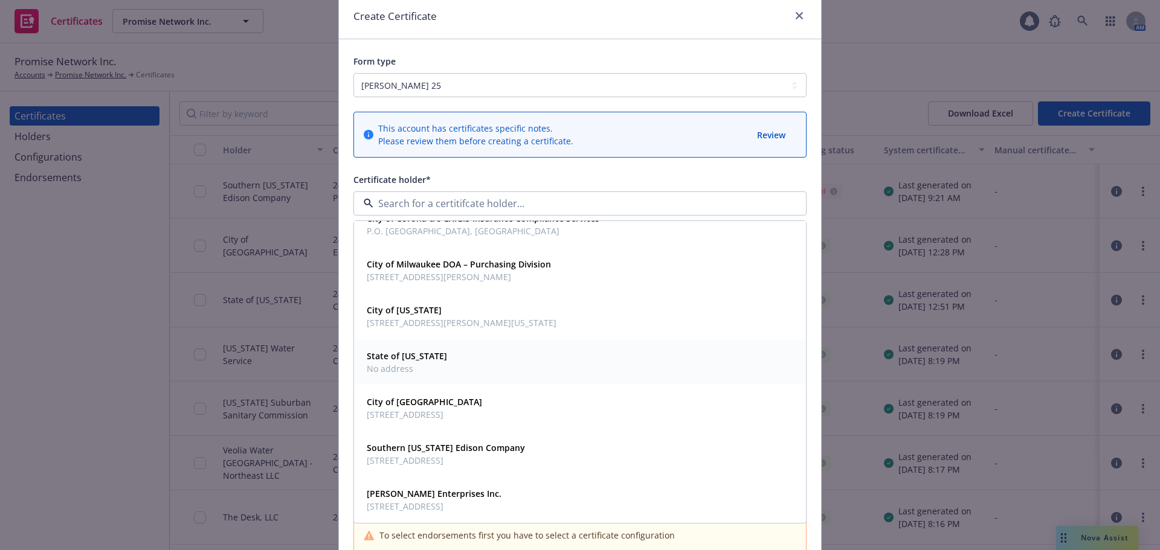
scroll to position [121, 0]
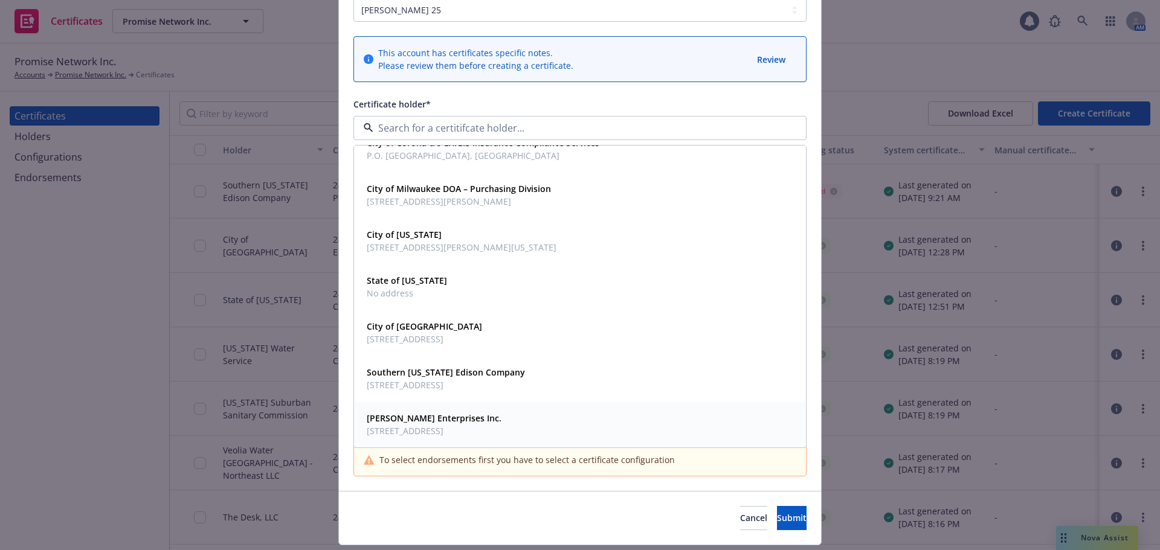
click at [448, 432] on span "2148 Broadway , Oakland, CA, 94612, USA" at bounding box center [434, 431] width 135 height 13
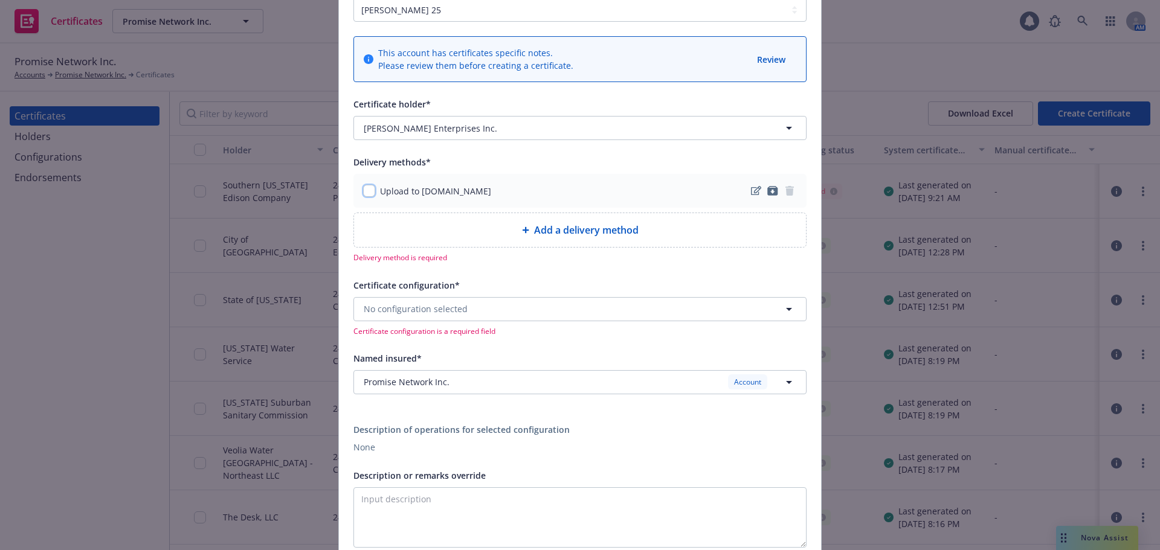
click at [364, 194] on input "checkbox" at bounding box center [369, 191] width 12 height 12
checkbox input "true"
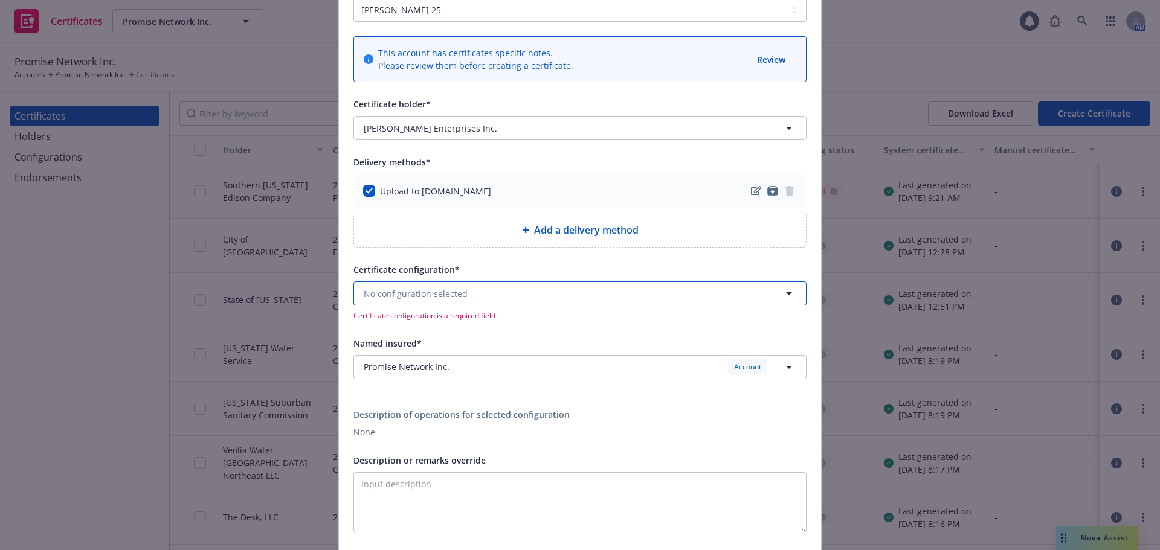
click at [427, 294] on span "No configuration selected" at bounding box center [416, 294] width 104 height 13
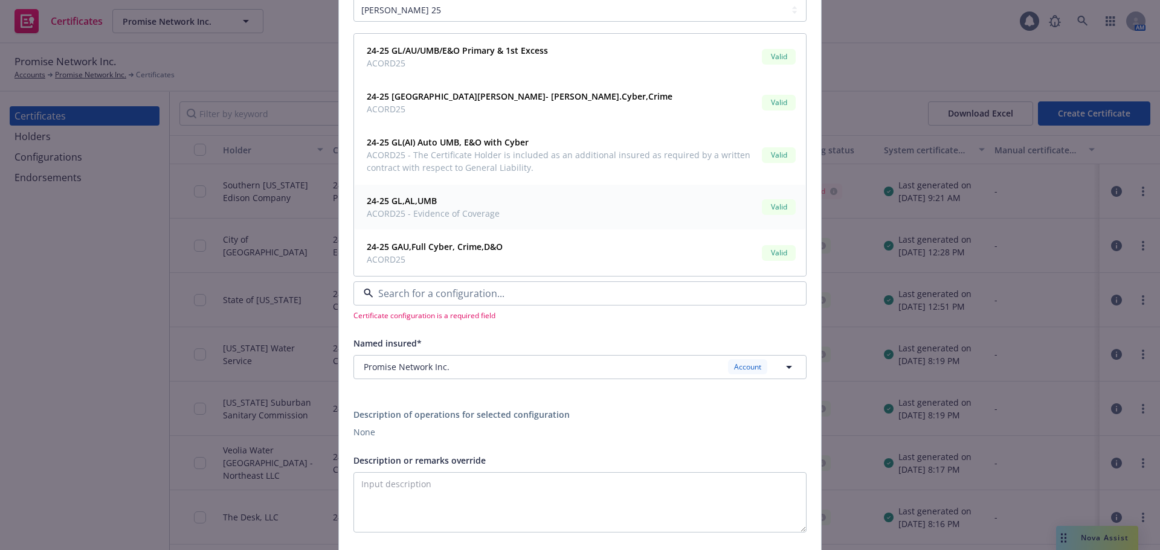
click at [443, 209] on span "ACORD25 - Evidence of Coverage" at bounding box center [433, 213] width 133 height 13
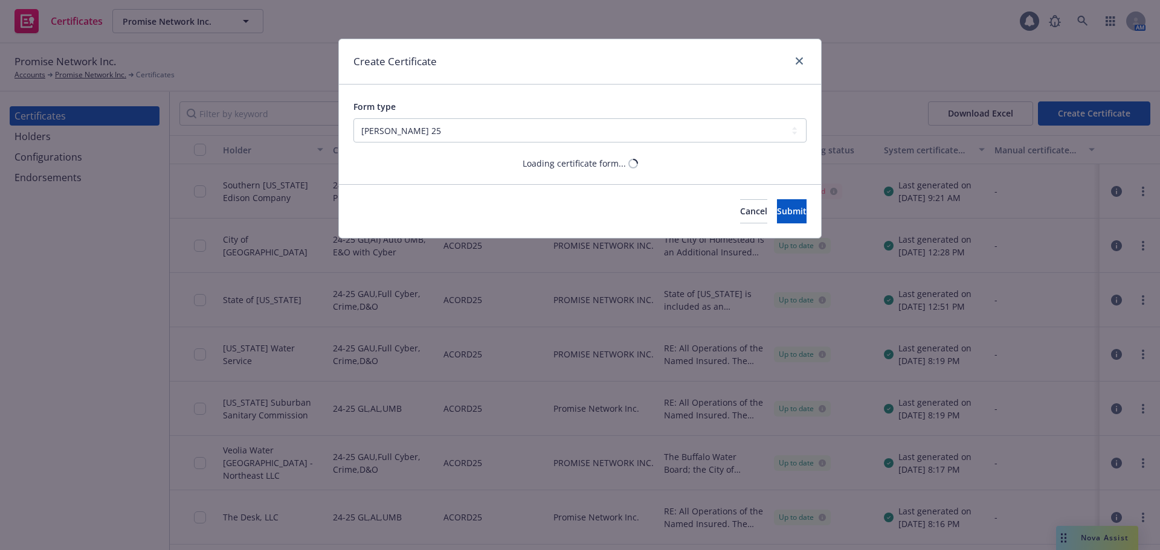
scroll to position [0, 0]
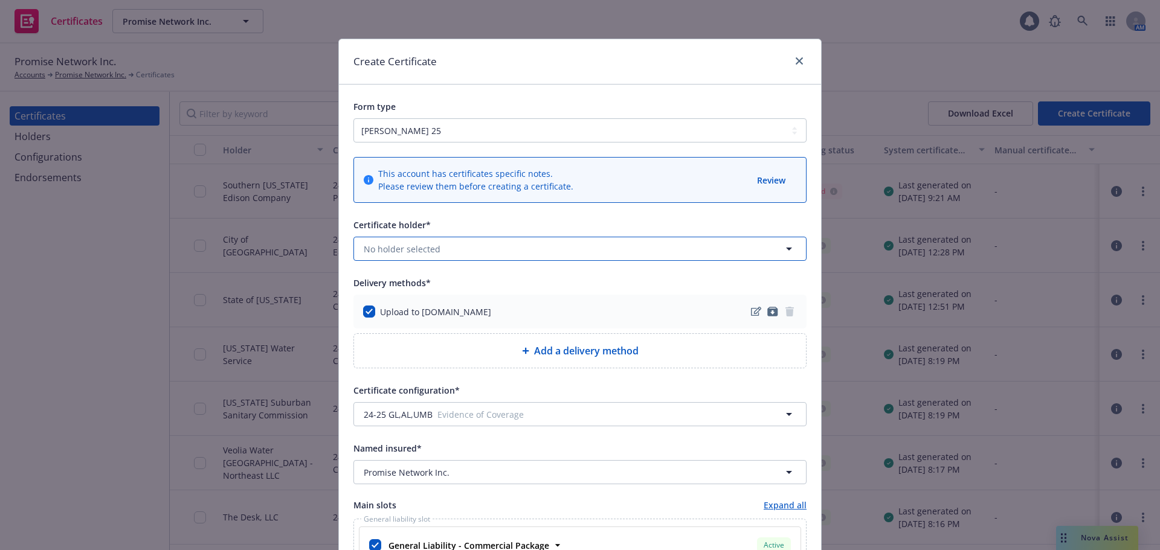
click at [468, 249] on button "No holder selected" at bounding box center [579, 249] width 453 height 24
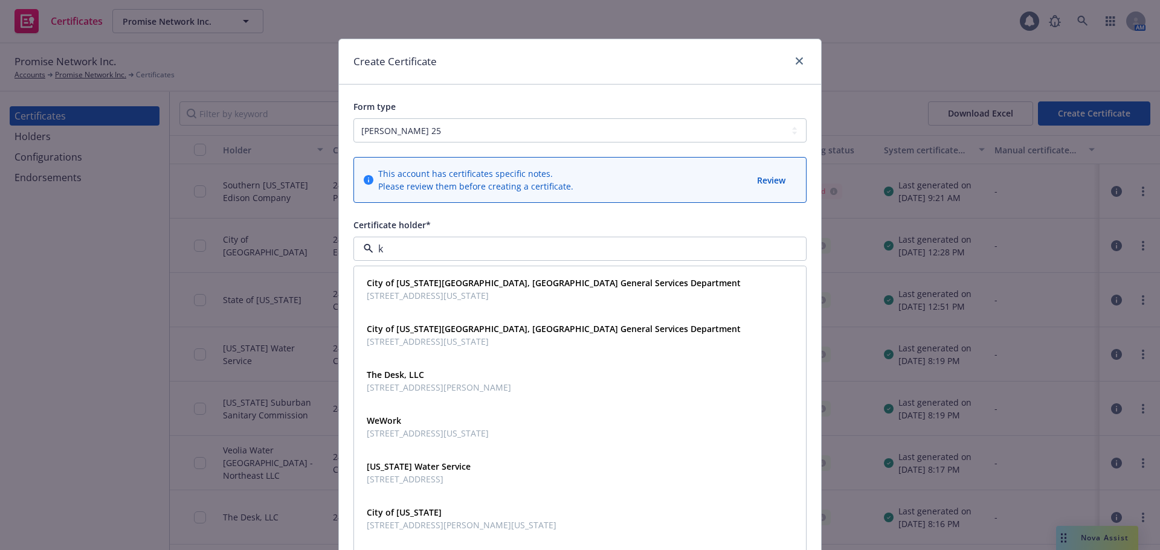
type input "ka"
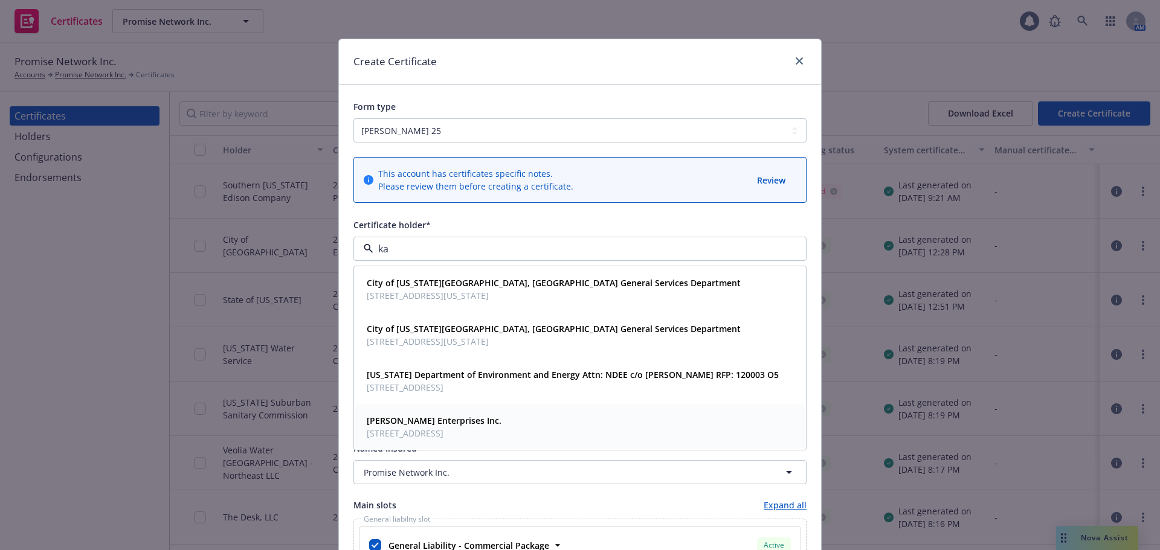
click at [431, 422] on strong "[PERSON_NAME] Enterprises Inc." at bounding box center [434, 420] width 135 height 11
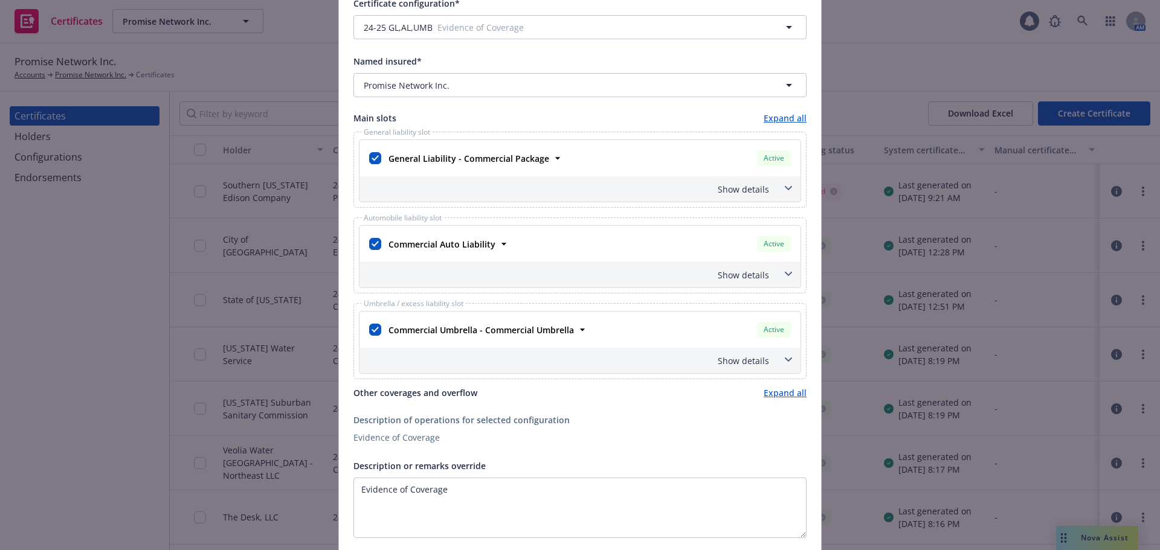
scroll to position [423, 0]
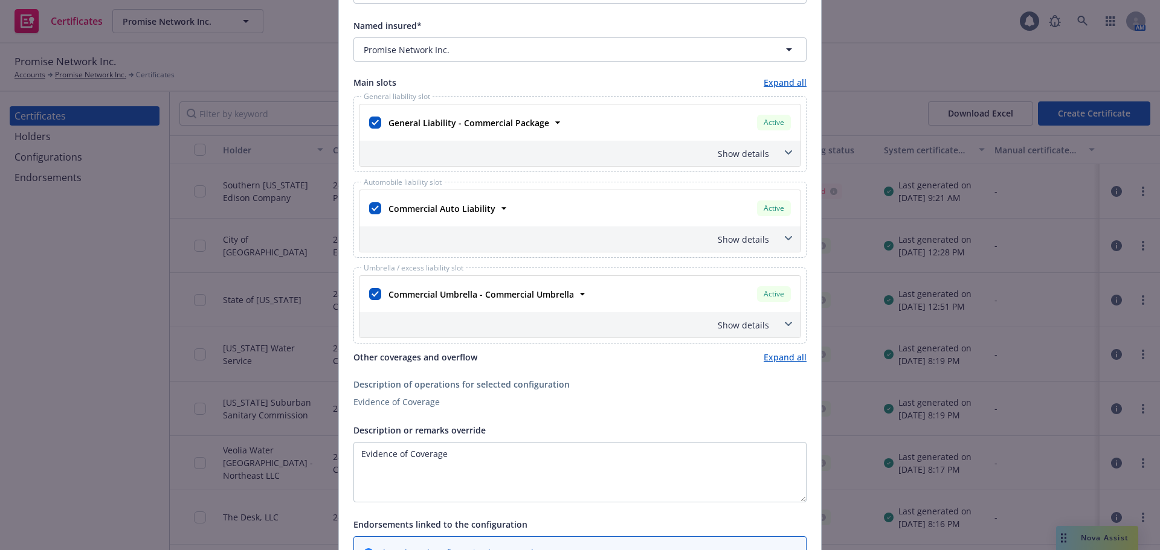
click at [747, 153] on div "Show details" at bounding box center [565, 153] width 407 height 13
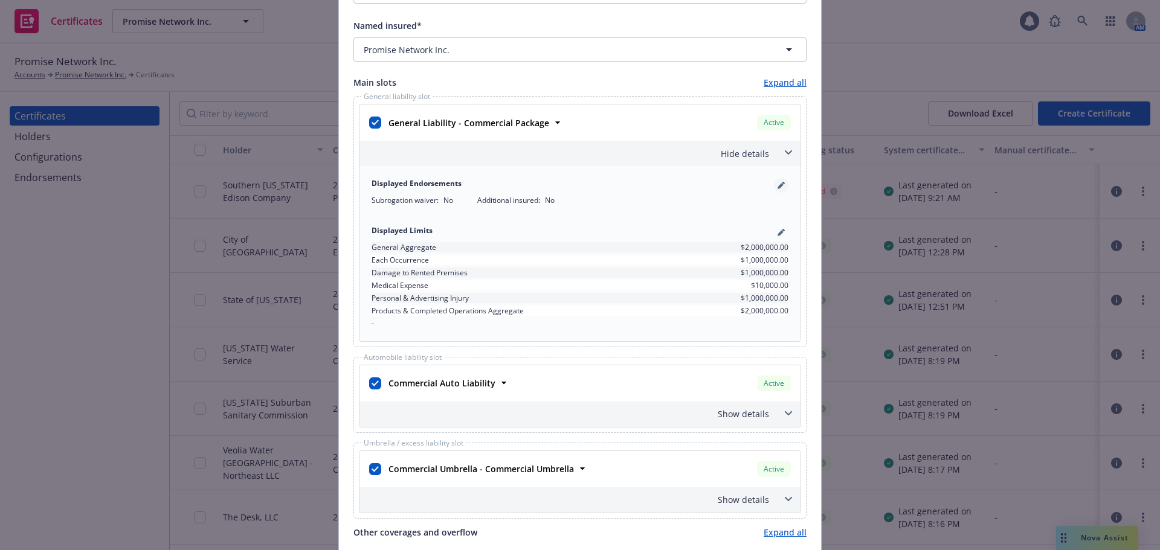
click at [777, 182] on icon "pencil" at bounding box center [780, 185] width 7 height 7
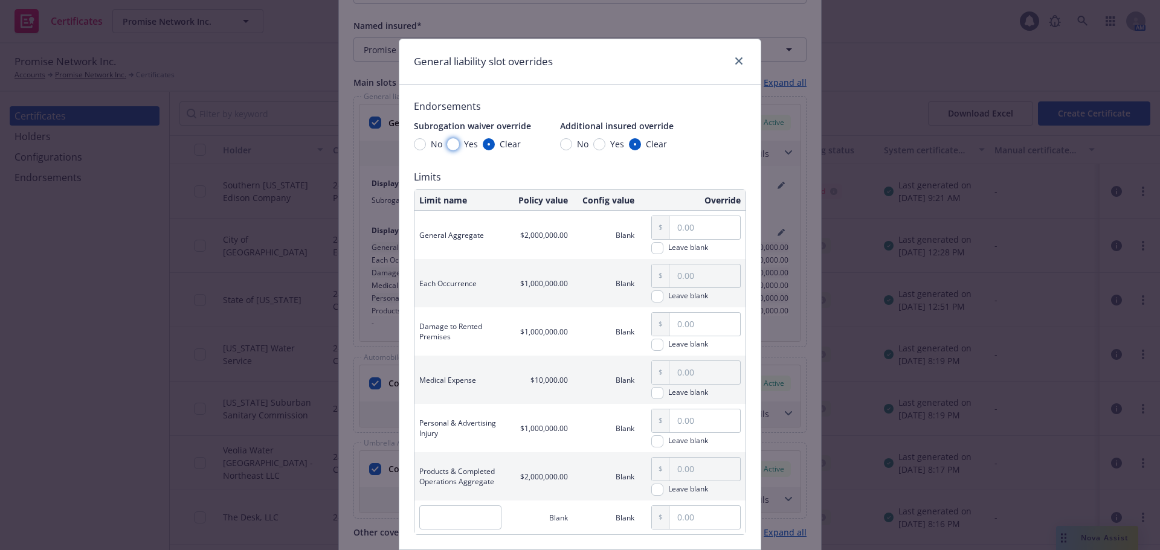
click at [449, 141] on input "Yes" at bounding box center [453, 144] width 12 height 12
radio input "true"
click at [593, 146] on input "Yes" at bounding box center [599, 144] width 12 height 12
radio input "true"
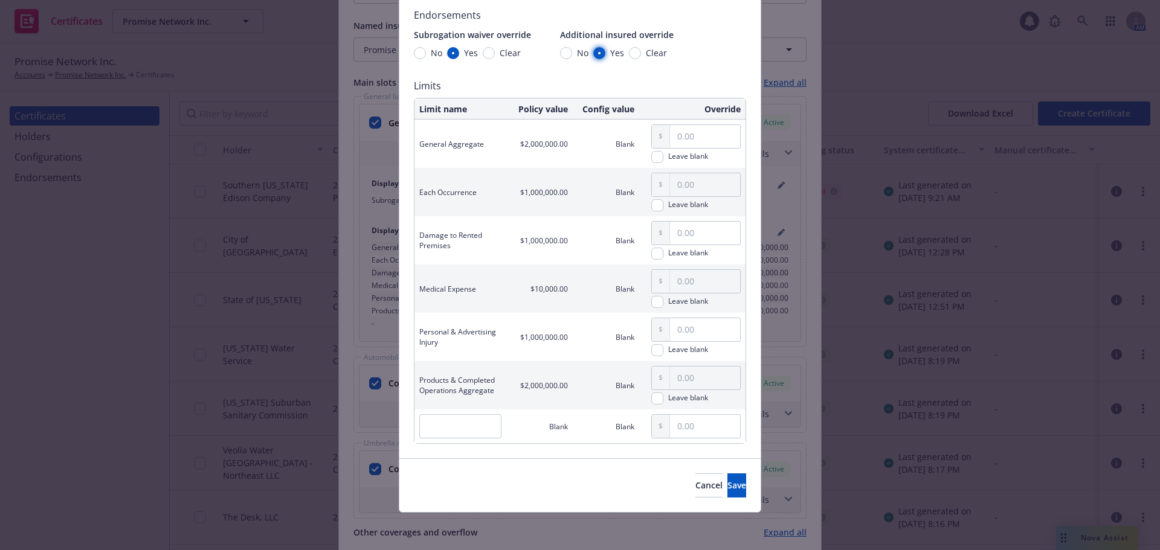
scroll to position [92, 0]
click at [727, 491] on button "Save" at bounding box center [736, 484] width 19 height 24
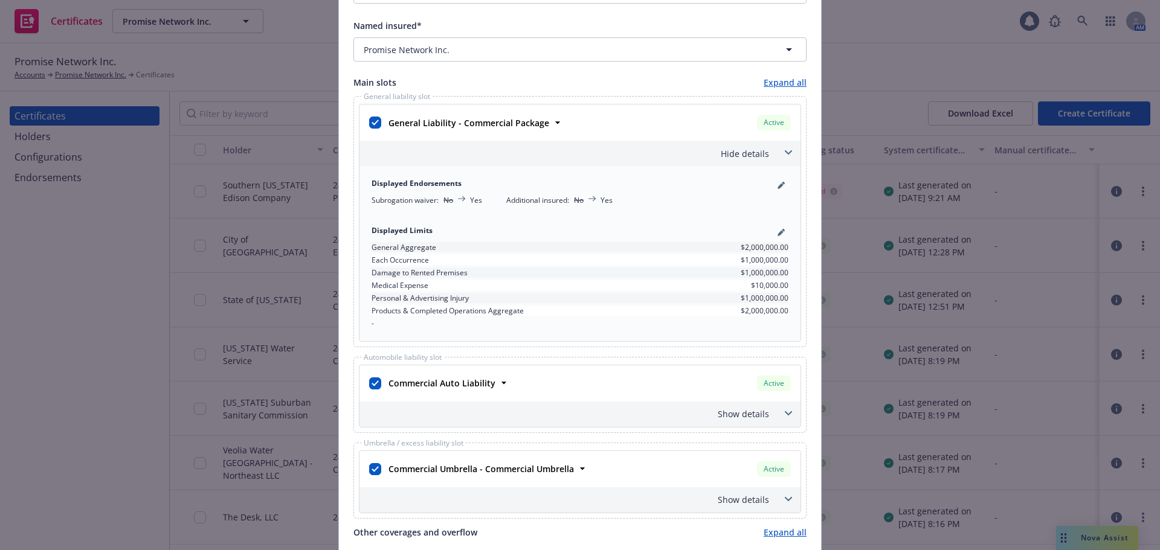
click at [751, 410] on div "Show details" at bounding box center [565, 414] width 407 height 13
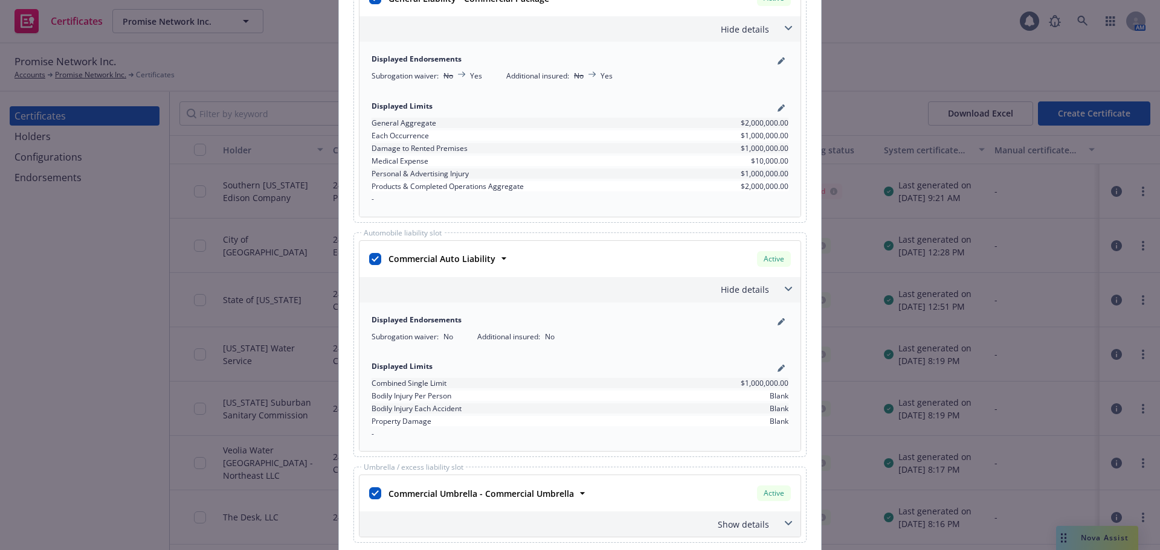
scroll to position [604, 0]
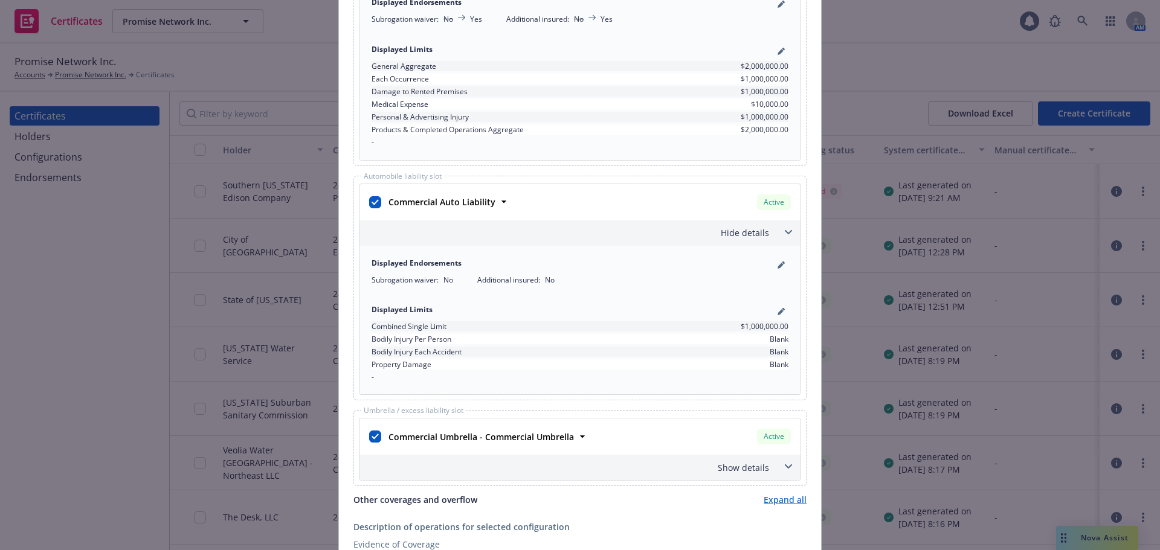
click at [779, 231] on span at bounding box center [788, 232] width 19 height 19
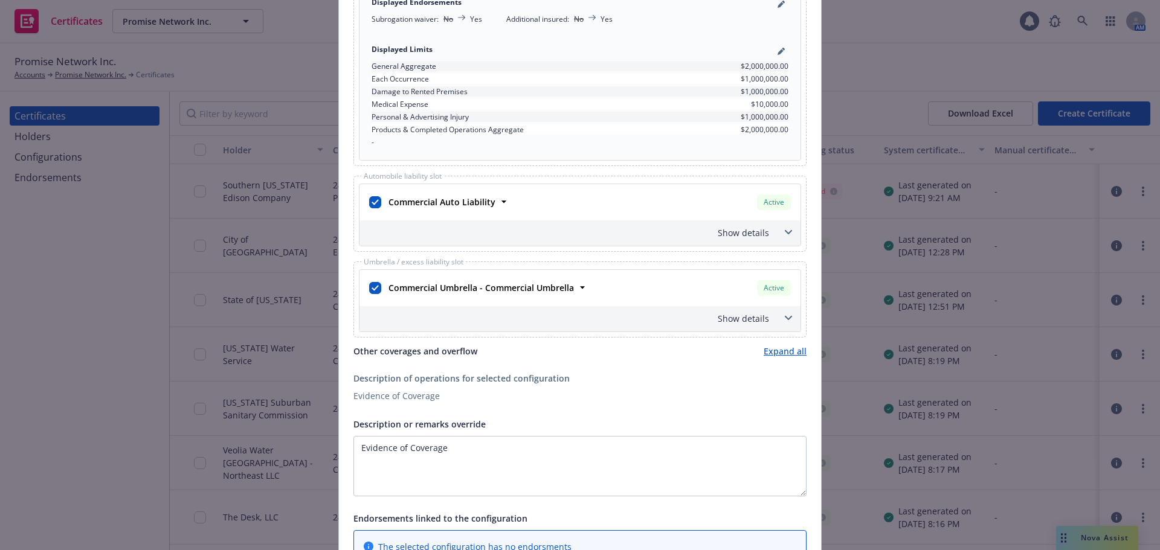
click at [367, 196] on div at bounding box center [375, 202] width 17 height 22
click at [373, 204] on input "checkbox" at bounding box center [375, 202] width 12 height 12
checkbox input "false"
click at [369, 288] on input "checkbox" at bounding box center [375, 288] width 12 height 12
checkbox input "false"
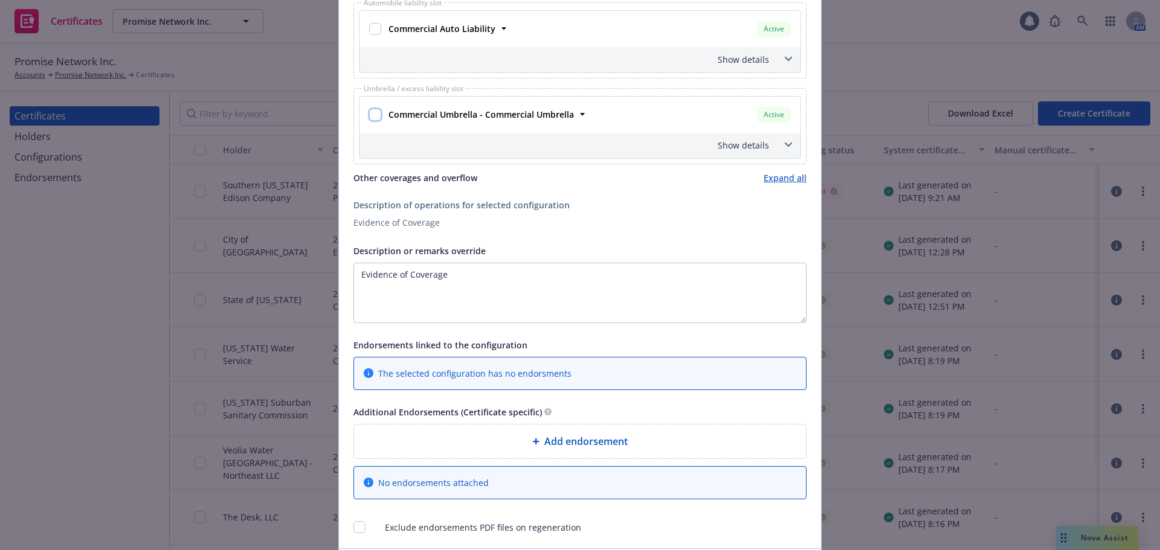
scroll to position [846, 0]
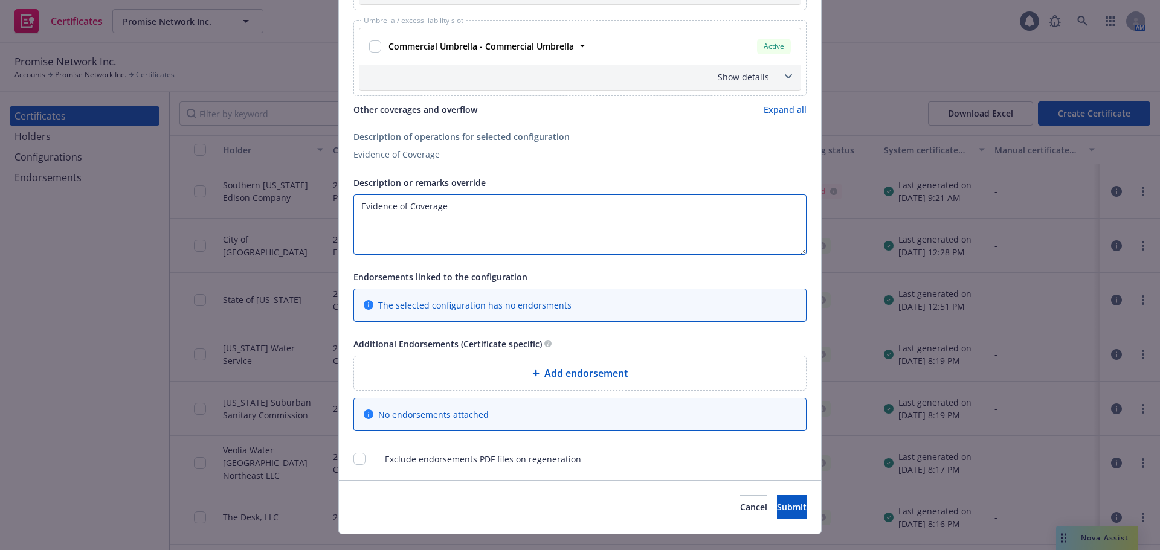
drag, startPoint x: 513, startPoint y: 214, endPoint x: 352, endPoint y: 215, distance: 161.3
click at [353, 215] on textarea "Evidence of Coverage" at bounding box center [579, 224] width 453 height 60
type textarea "T"
type textarea "L"
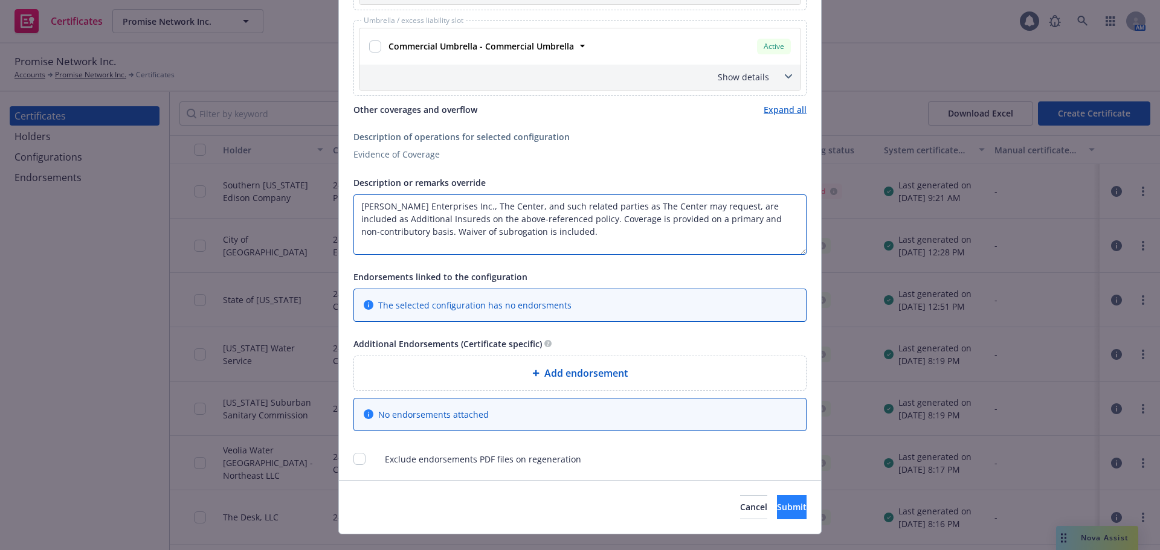
type textarea "[PERSON_NAME] Enterprises Inc., The Center, and such related parties as The Cen…"
click at [789, 512] on button "Submit" at bounding box center [792, 507] width 30 height 24
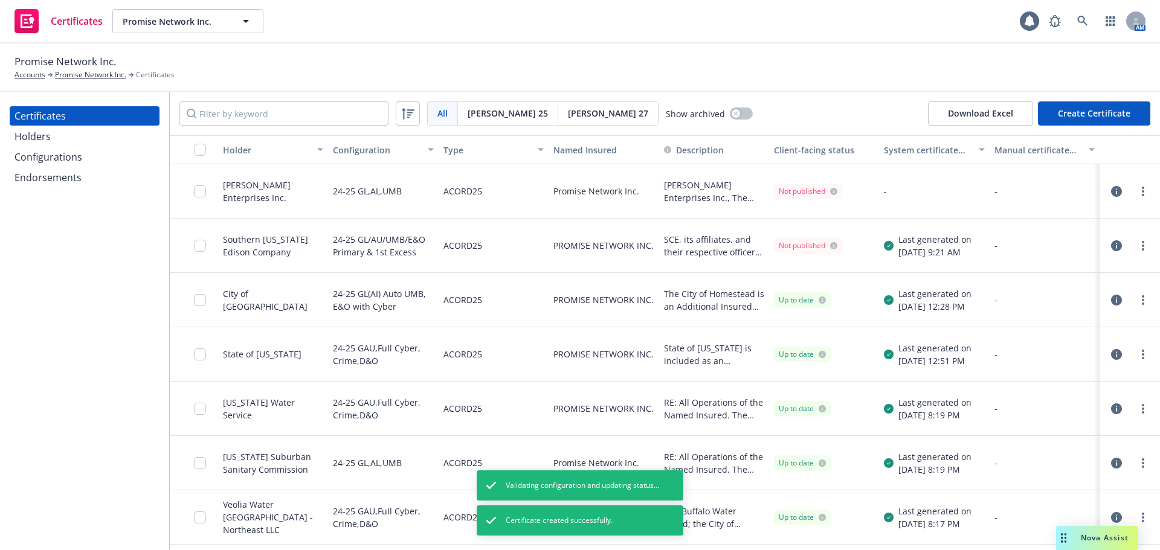
click at [1142, 193] on icon "more" at bounding box center [1143, 192] width 2 height 10
click at [992, 263] on link "Regenerate" at bounding box center [1043, 264] width 193 height 24
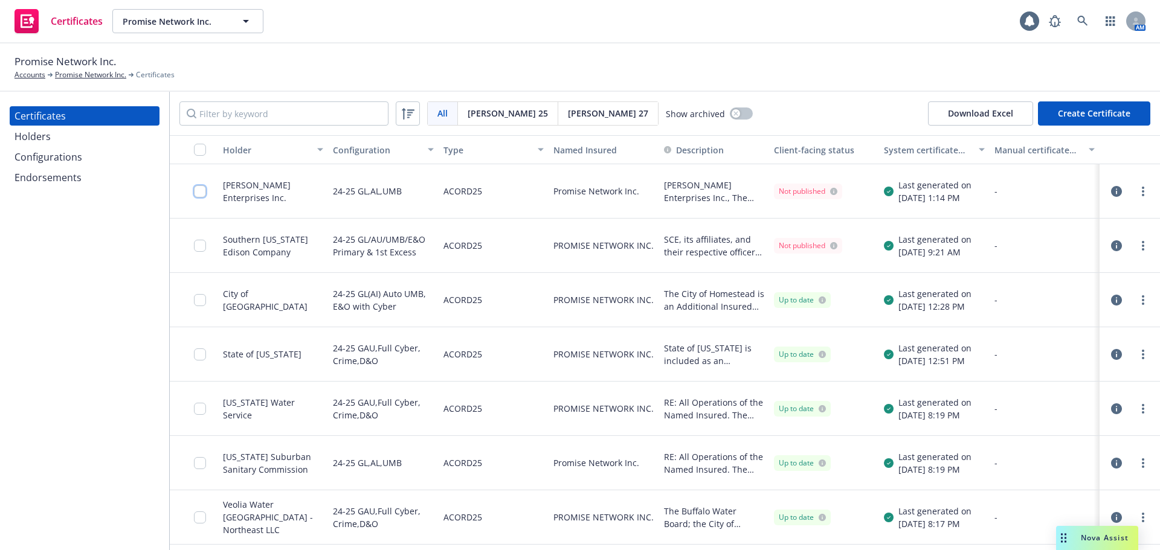
click at [199, 189] on input "checkbox" at bounding box center [200, 191] width 12 height 12
click at [501, 522] on div "Download certificate" at bounding box center [509, 523] width 91 height 23
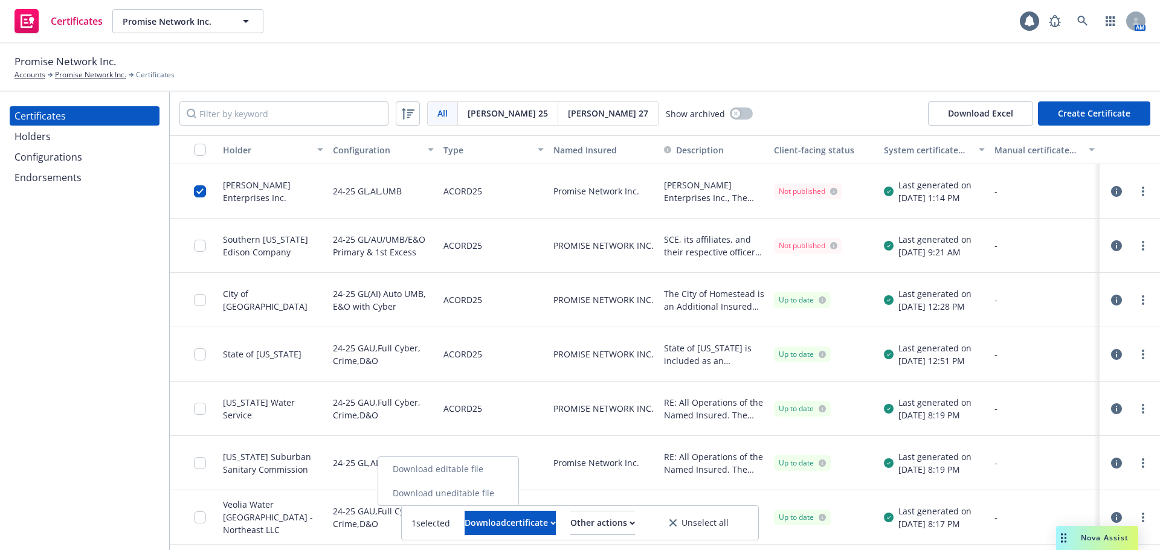
click at [500, 496] on link "Download uneditable file" at bounding box center [448, 493] width 140 height 24
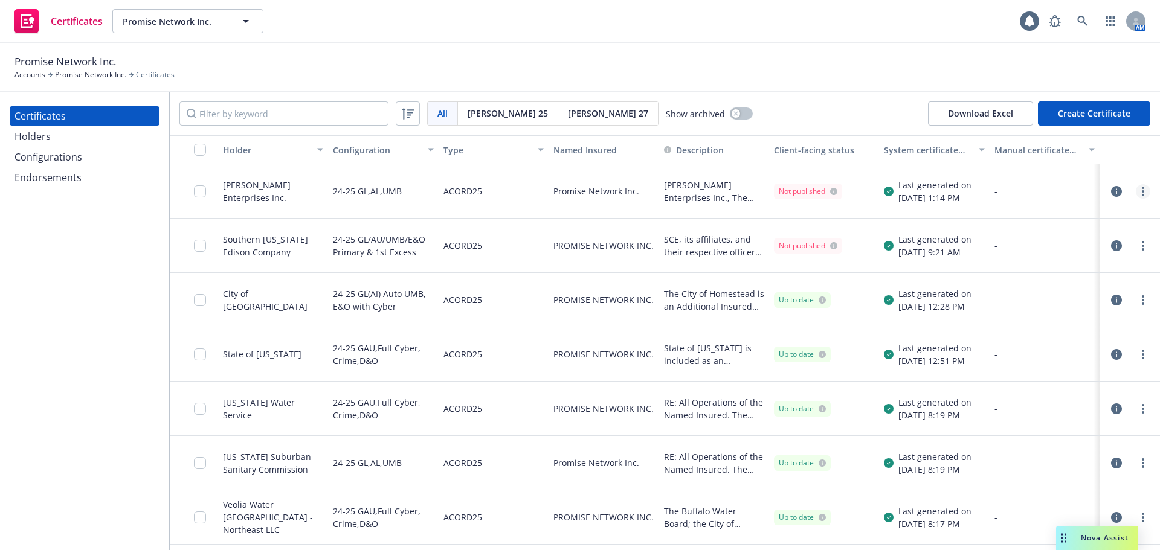
click at [1136, 193] on link "more" at bounding box center [1143, 191] width 14 height 14
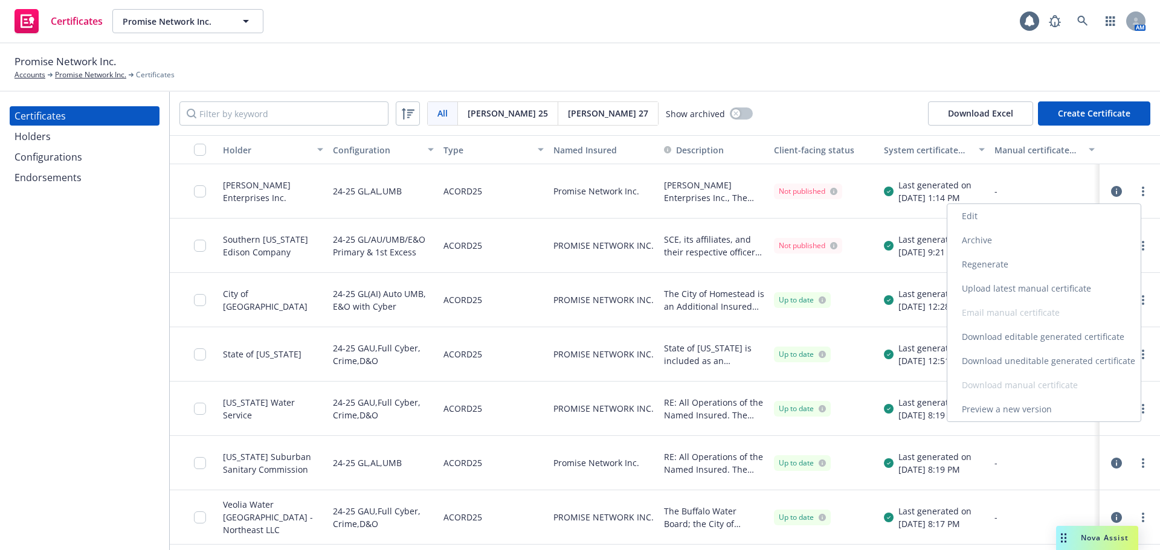
click at [1004, 212] on link "Edit" at bounding box center [1043, 216] width 193 height 24
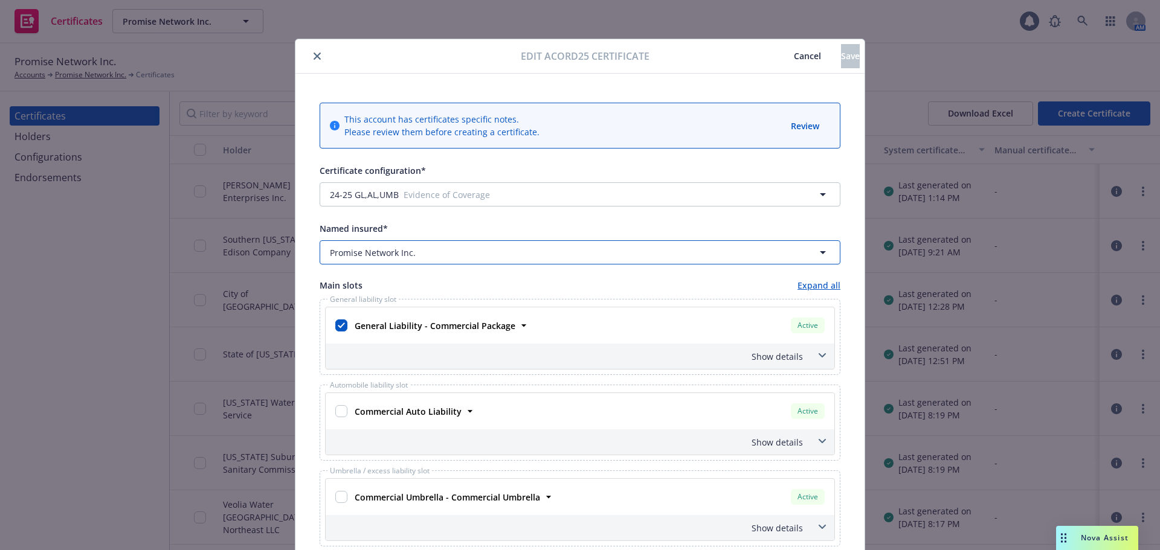
click at [448, 260] on button "Promise Network Inc." at bounding box center [580, 252] width 521 height 24
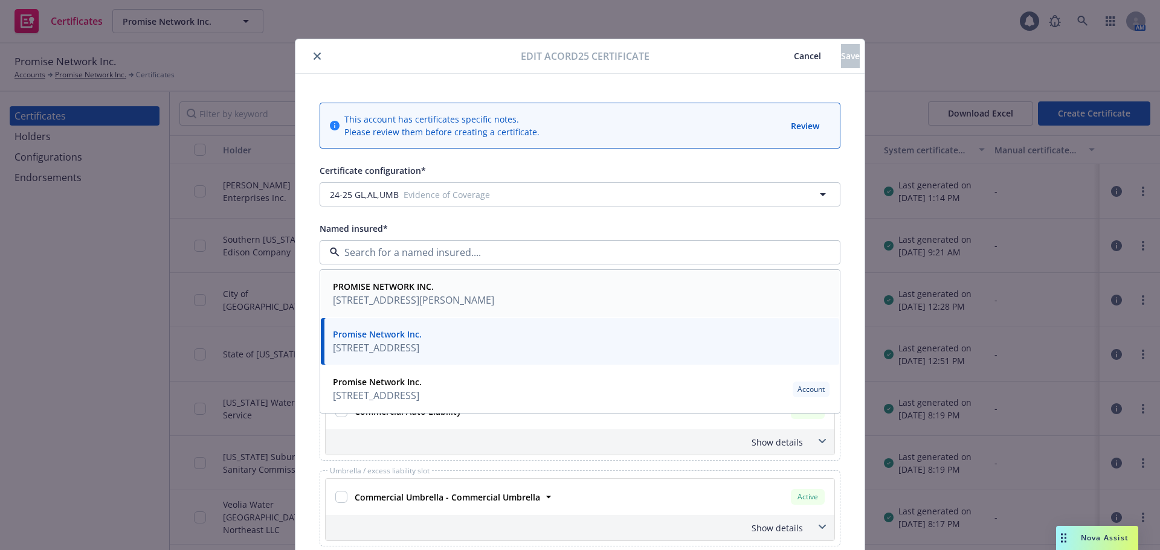
click at [447, 292] on span "PROMISE NETWORK INC." at bounding box center [413, 286] width 161 height 13
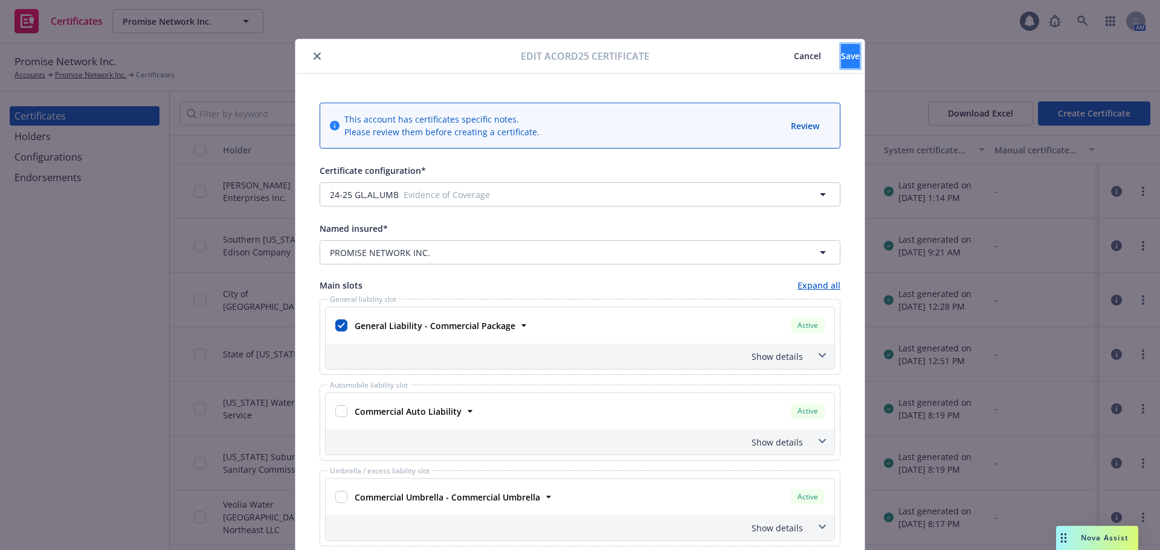
click at [841, 56] on span "Save" at bounding box center [850, 55] width 19 height 11
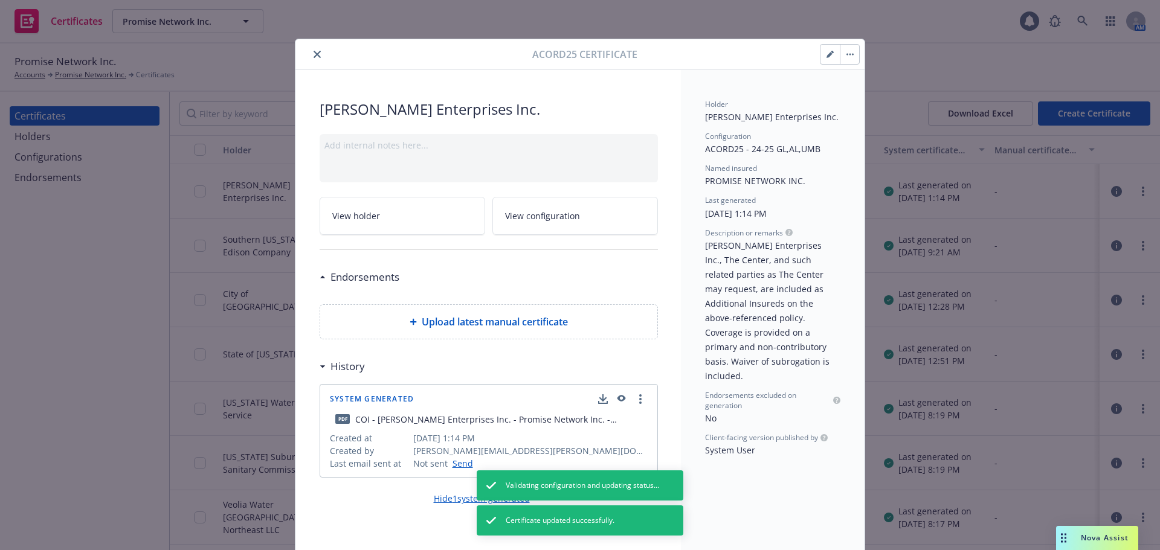
click at [313, 54] on icon "close" at bounding box center [316, 54] width 7 height 7
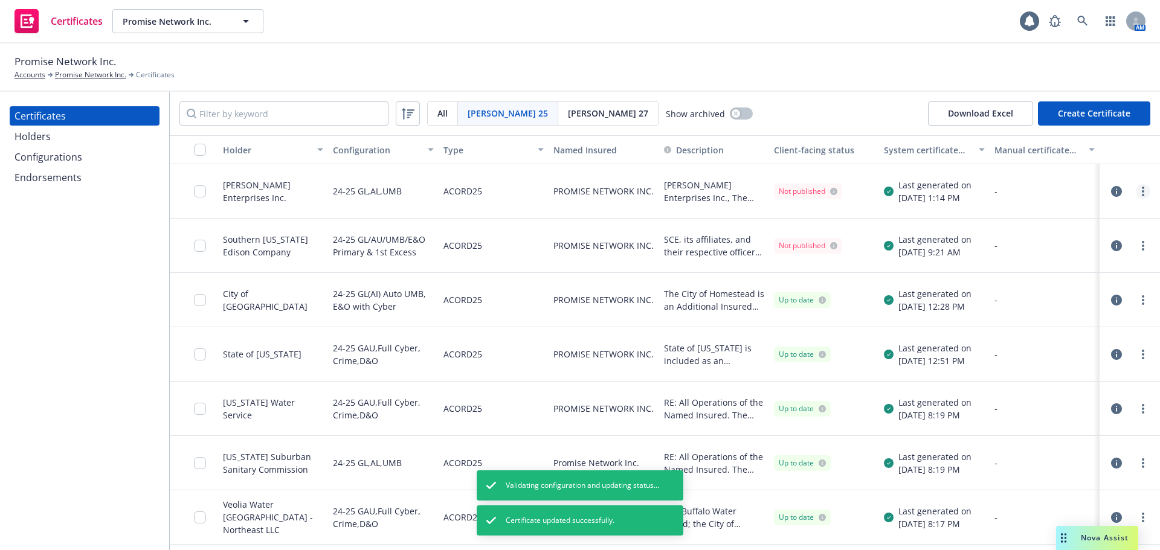
click at [1136, 190] on link "more" at bounding box center [1143, 191] width 14 height 14
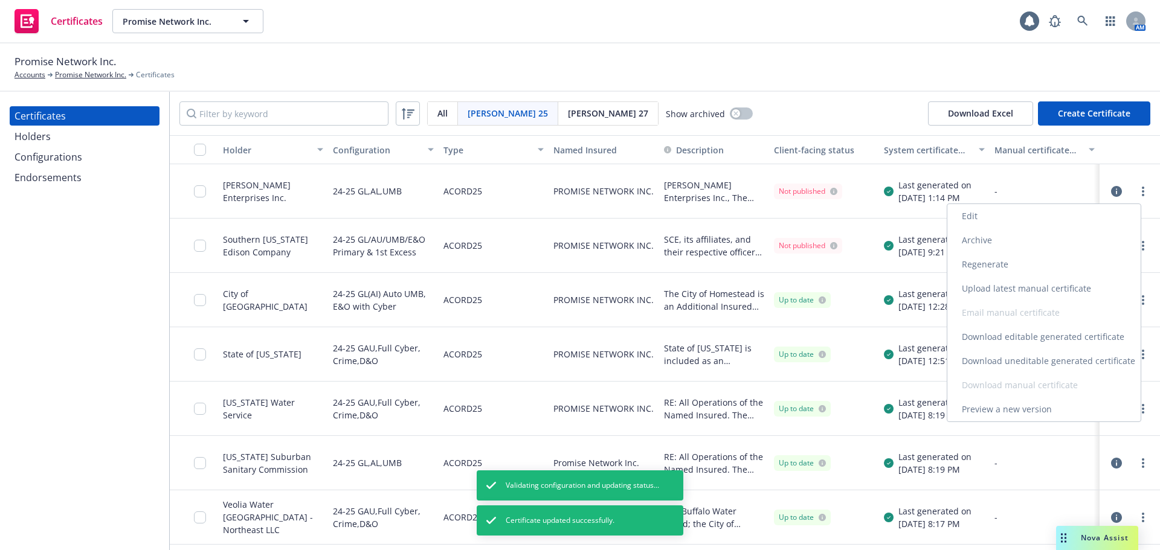
click at [992, 264] on link "Regenerate" at bounding box center [1043, 264] width 193 height 24
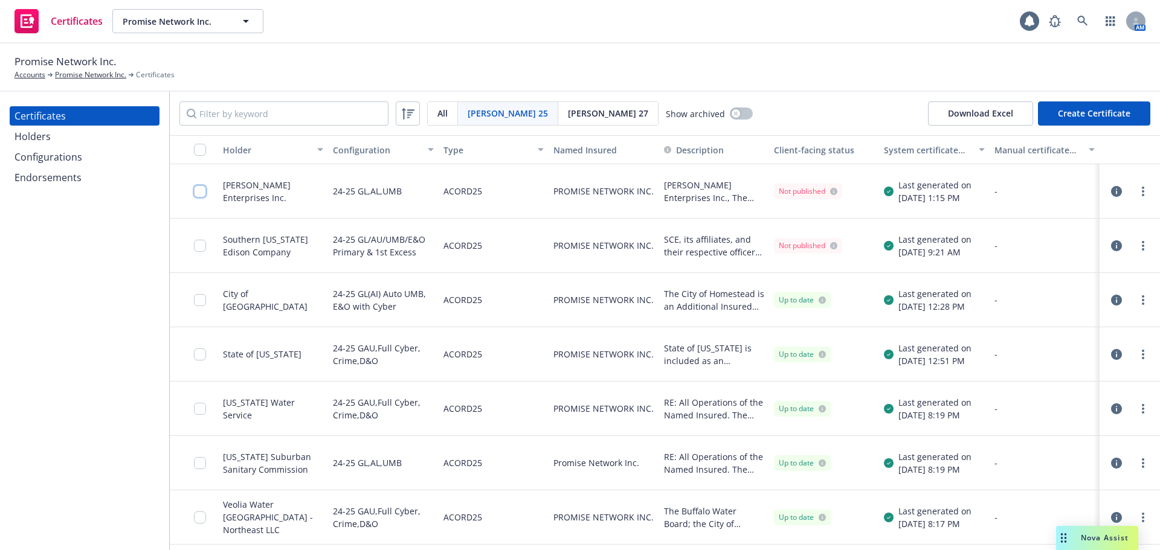
click at [199, 188] on input "checkbox" at bounding box center [200, 191] width 12 height 12
click at [509, 523] on div "Download certificate" at bounding box center [509, 523] width 91 height 23
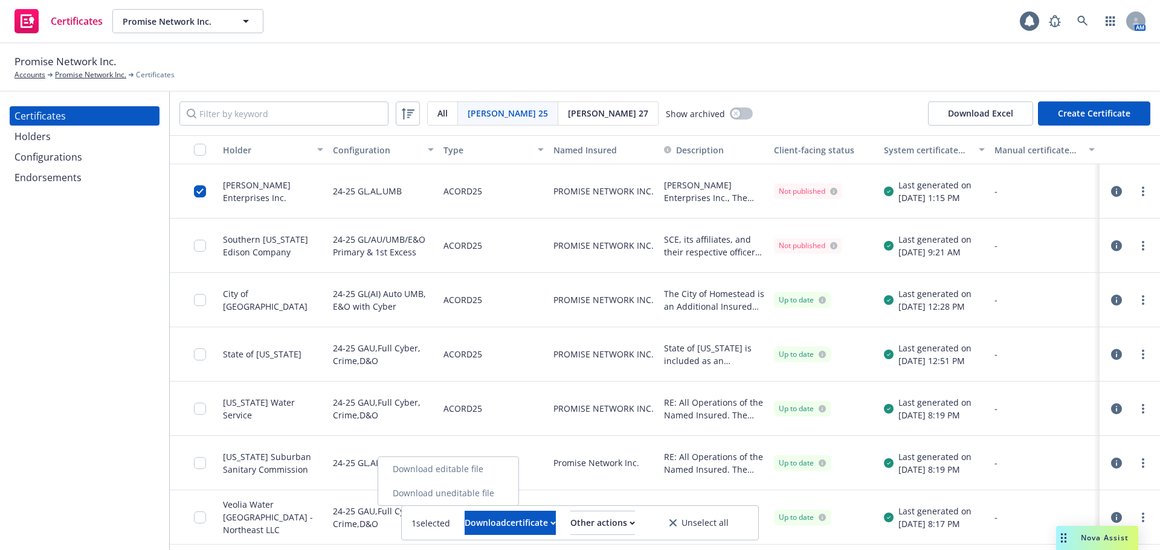
click at [501, 487] on link "Download uneditable file" at bounding box center [448, 493] width 140 height 24
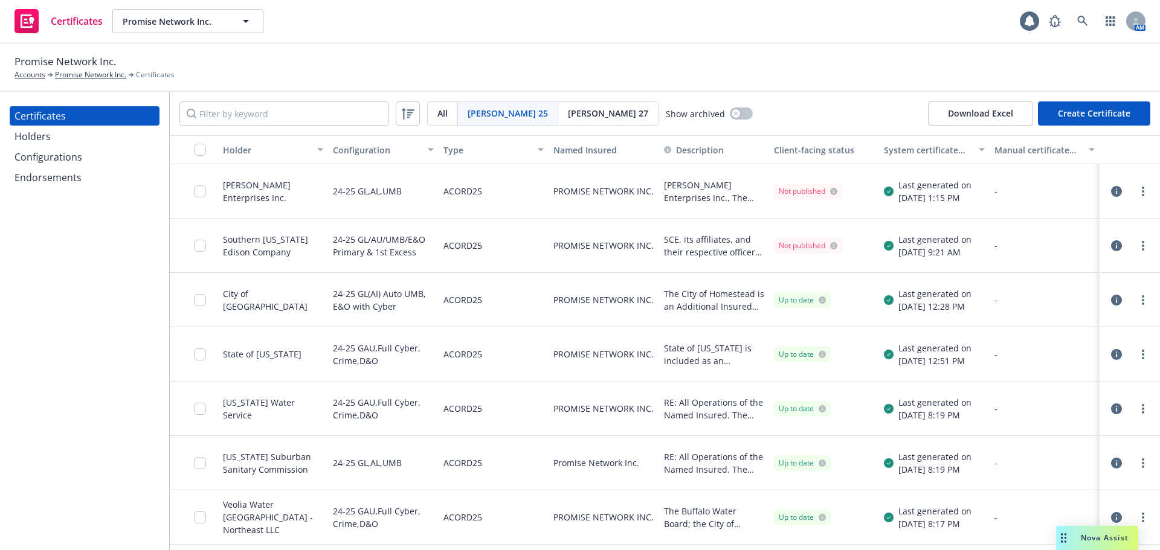
click at [458, 17] on div "Certificates Promise Network Inc. Promise Network Inc. 1 AM" at bounding box center [580, 21] width 1160 height 43
